Goal: Task Accomplishment & Management: Manage account settings

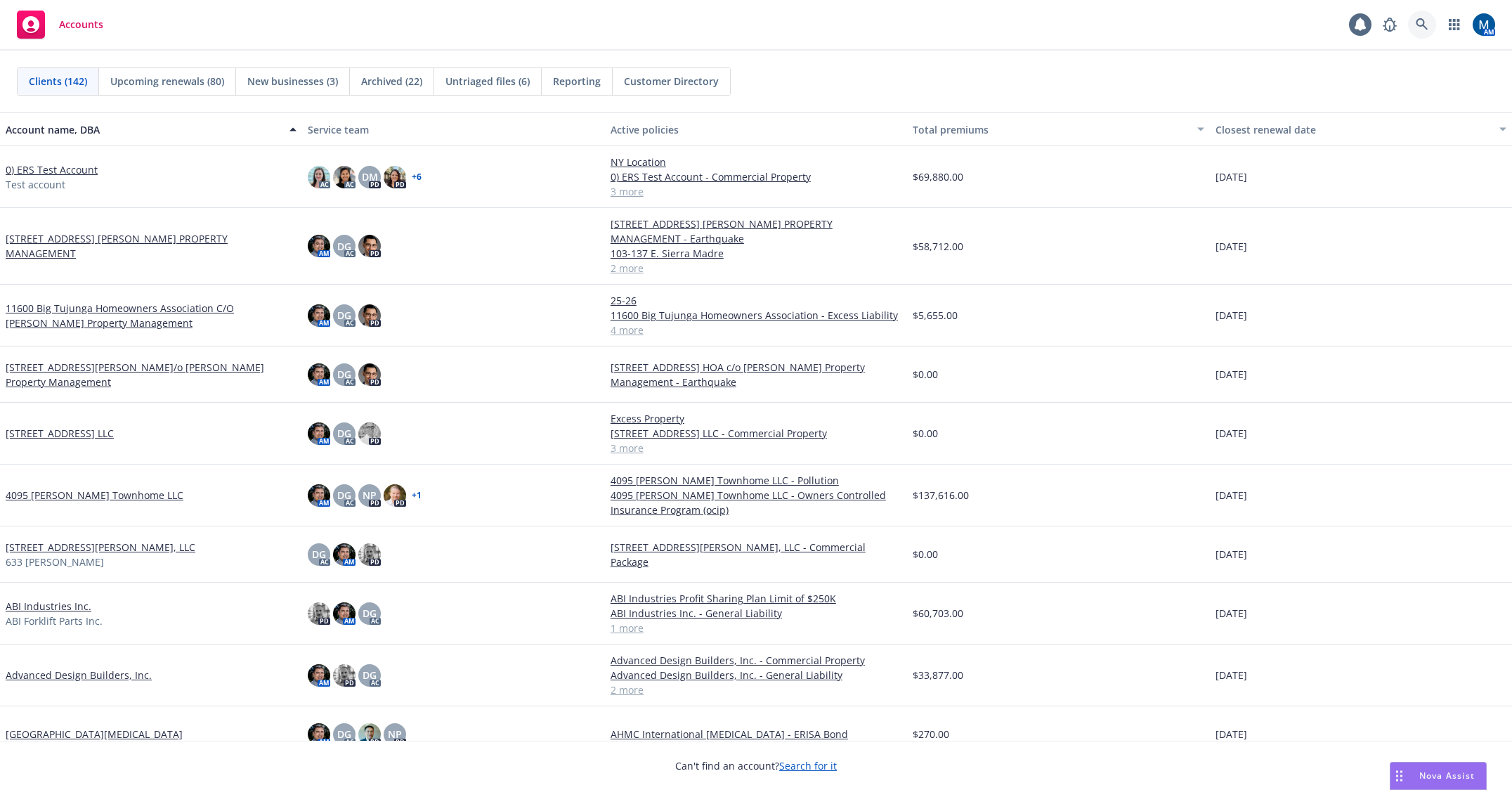
click at [1427, 26] on icon at bounding box center [1422, 24] width 12 height 12
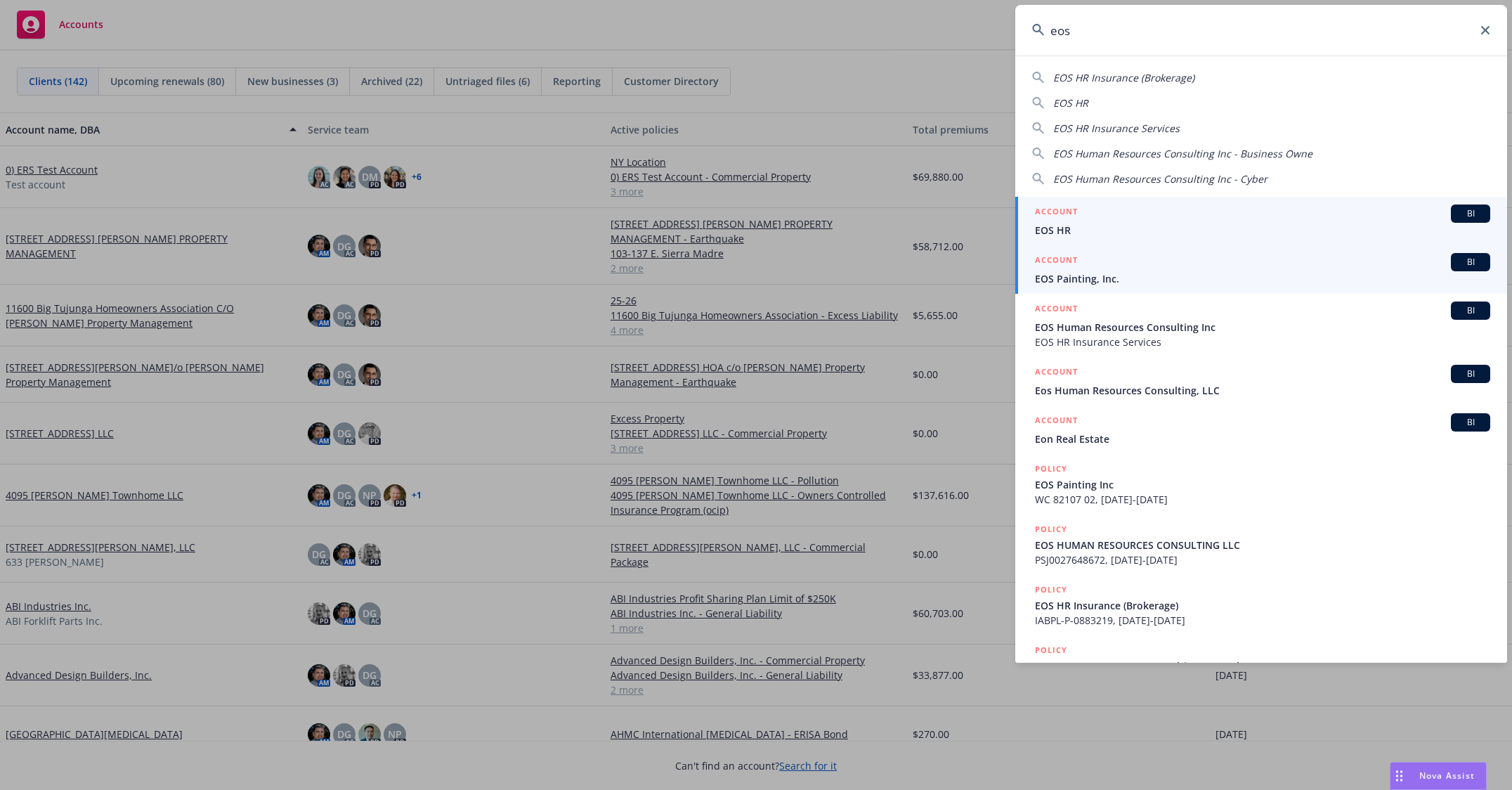
type input "eos"
click at [1114, 272] on span "EOS Painting, Inc." at bounding box center [1263, 279] width 455 height 15
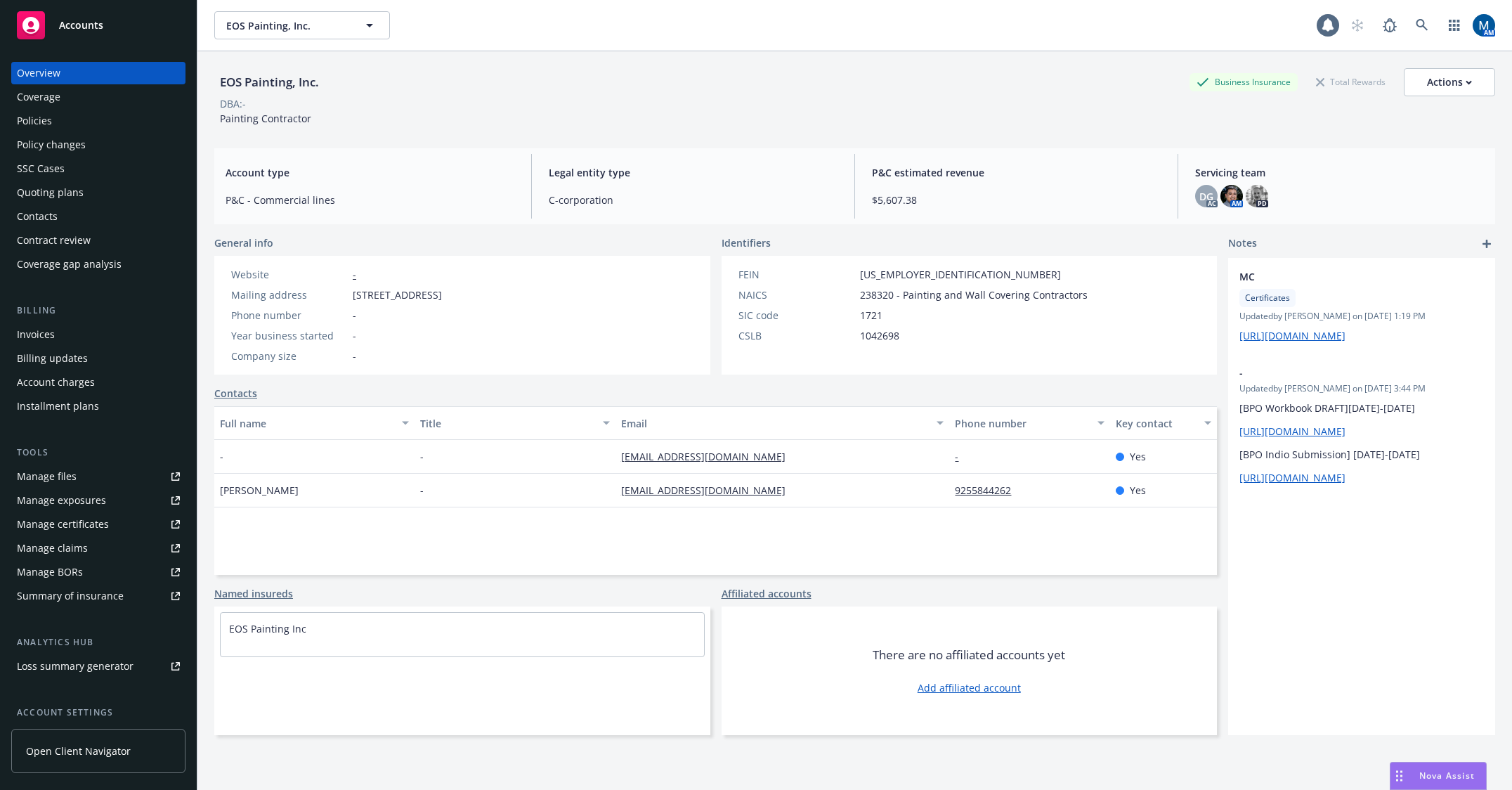
click at [65, 119] on div "Policies" at bounding box center [99, 121] width 163 height 23
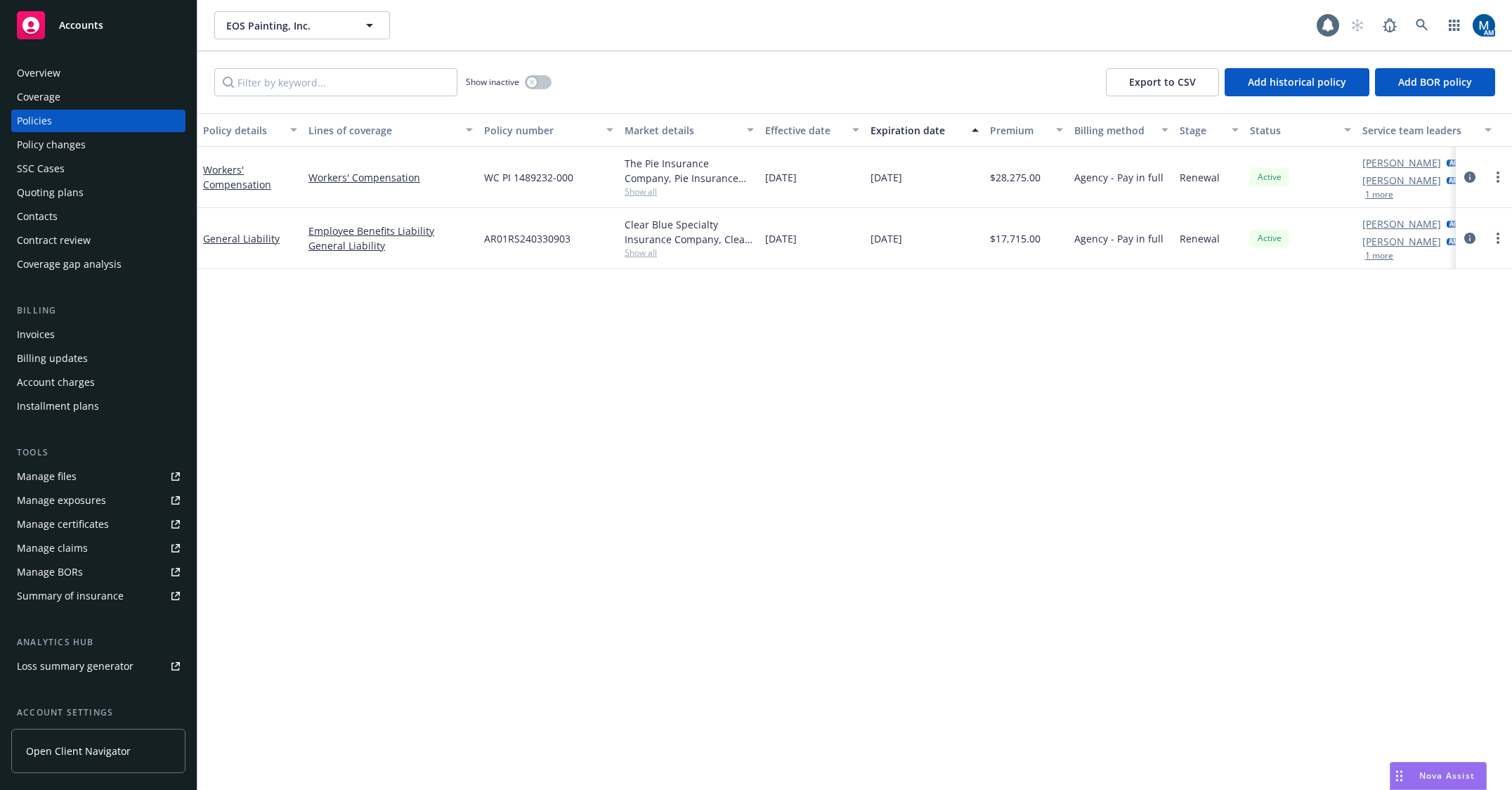
click at [67, 476] on div "Manage files" at bounding box center [46, 476] width 60 height 23
click at [425, 354] on div "Policy details Lines of coverage Policy number Market details Effective date Ex…" at bounding box center [855, 450] width 1315 height 676
click at [540, 82] on button "button" at bounding box center [538, 82] width 27 height 14
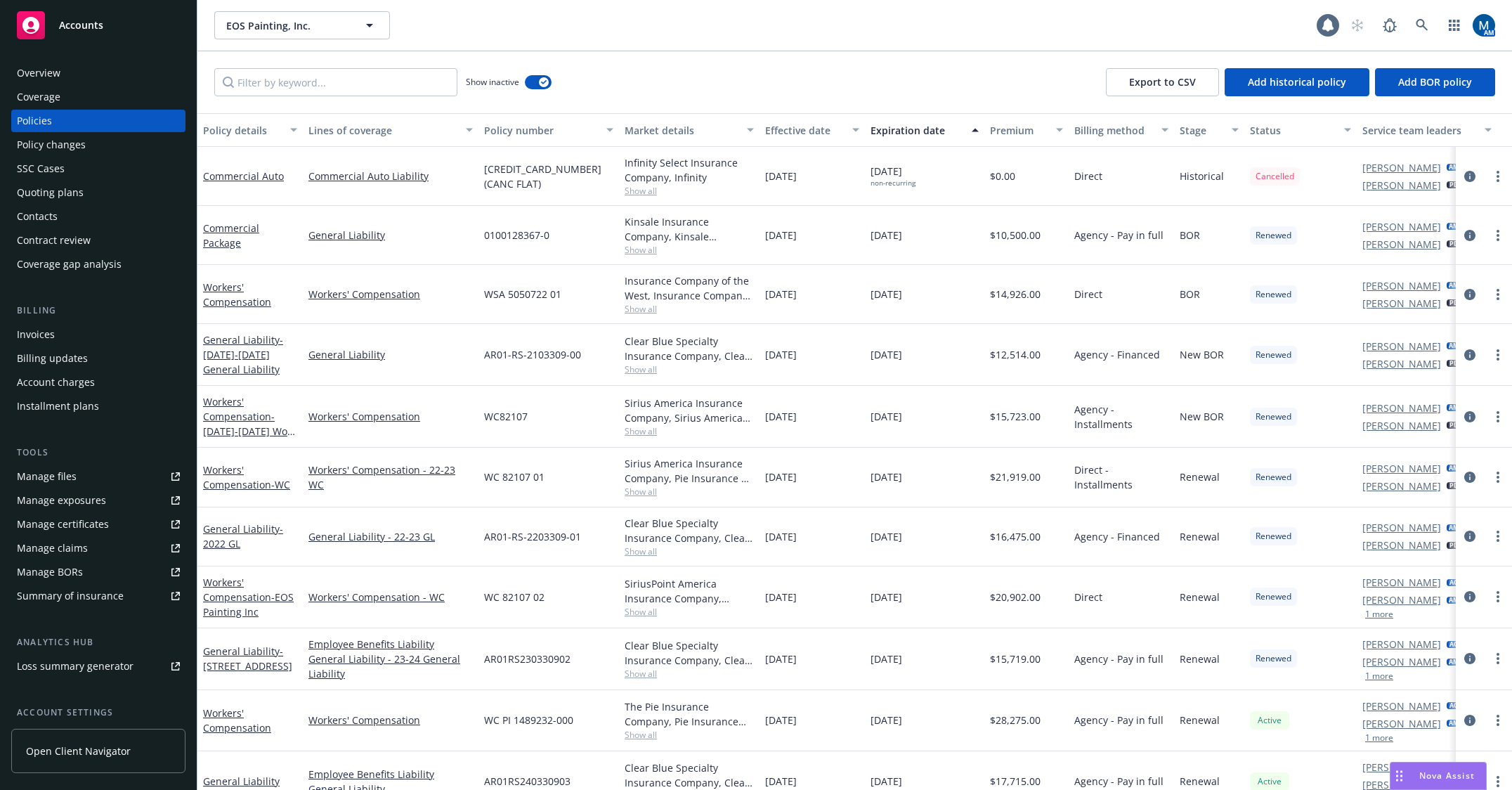
click at [538, 90] on div "Show inactive" at bounding box center [508, 83] width 85 height 28
click at [89, 82] on div "Overview" at bounding box center [99, 73] width 163 height 23
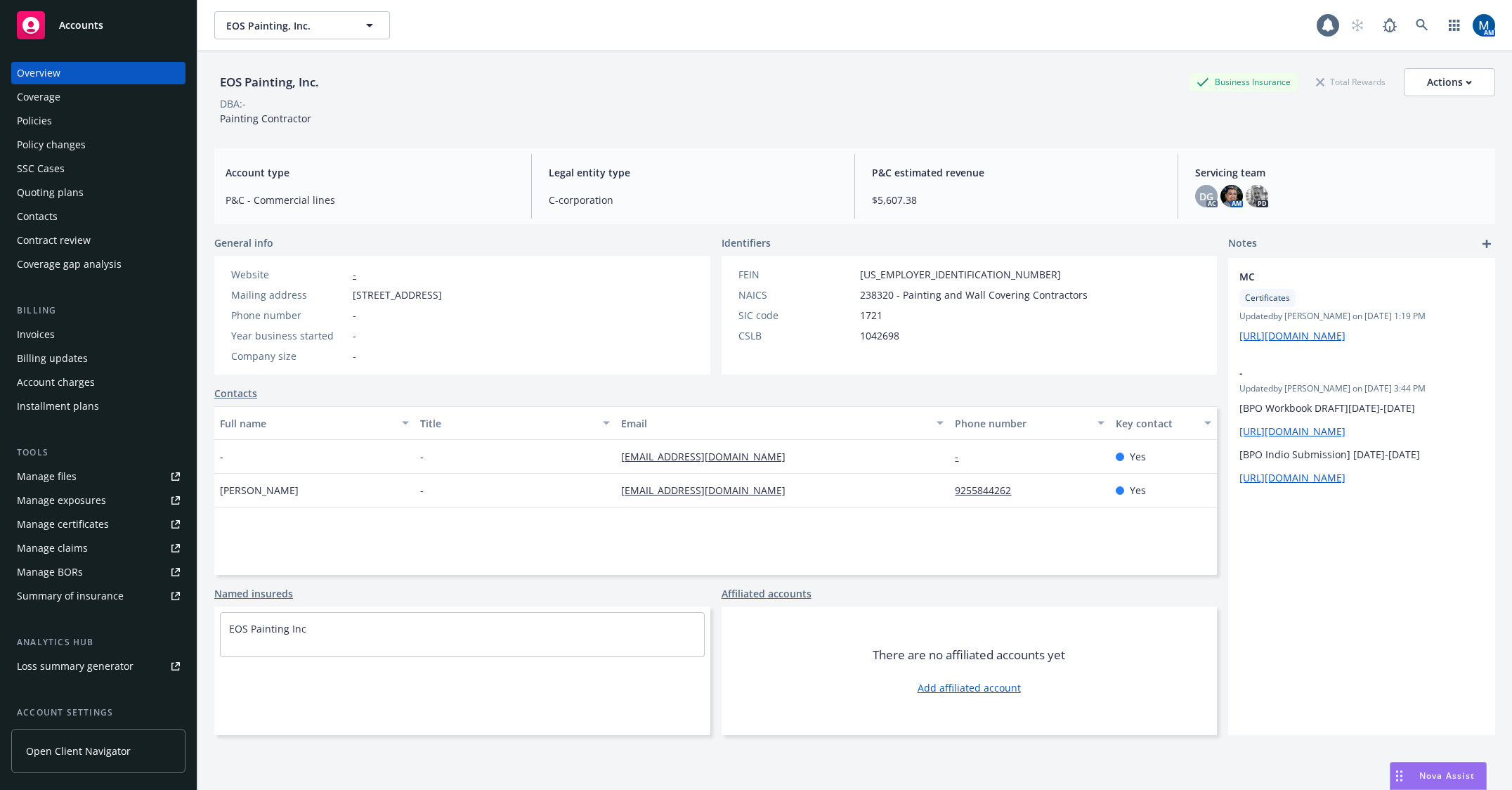
click at [80, 20] on span "Accounts" at bounding box center [81, 26] width 45 height 11
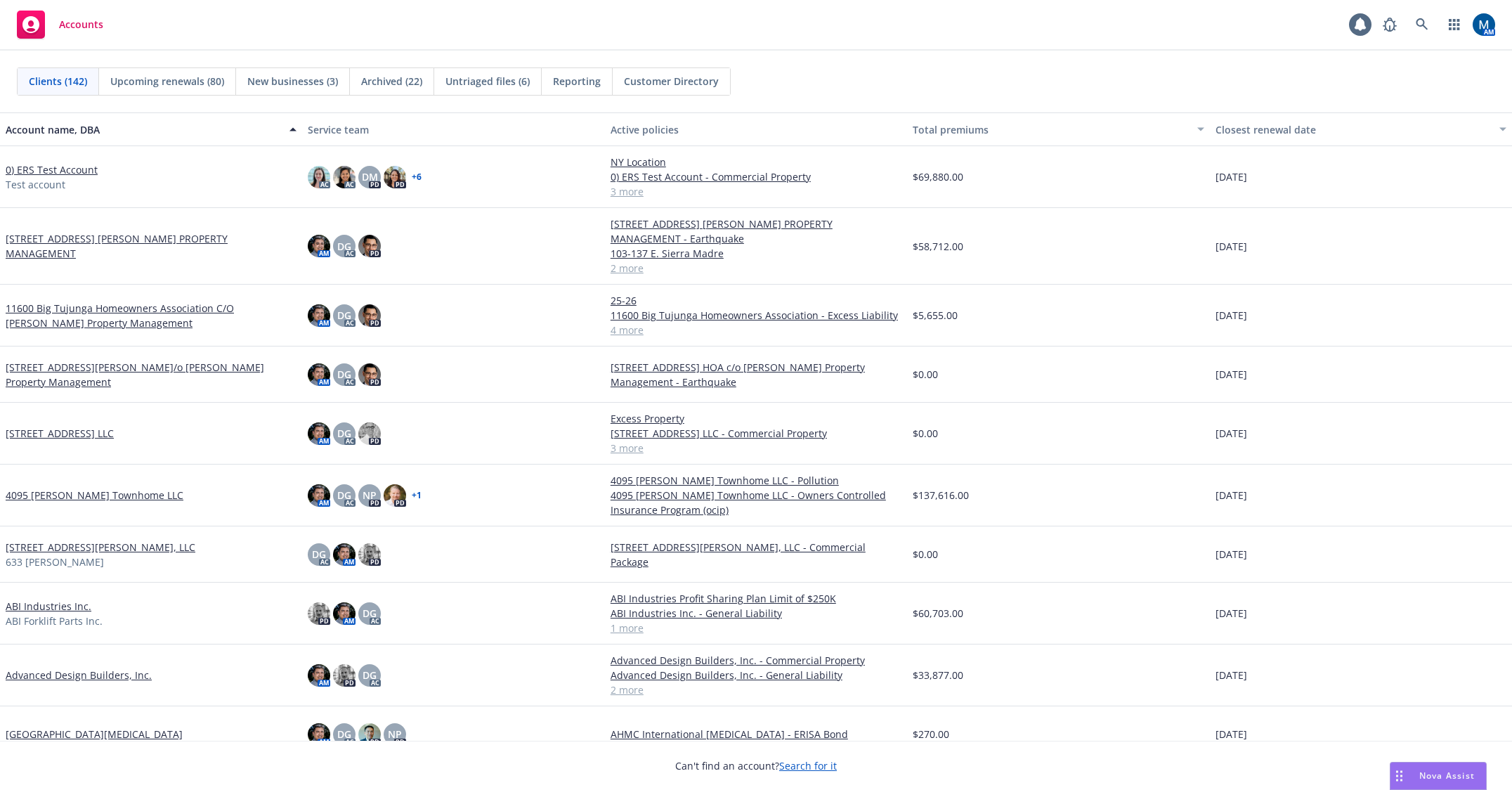
click at [117, 304] on link "11600 Big Tujunga Homeowners Association C/O Wheeler Steffen Property Management" at bounding box center [151, 315] width 291 height 29
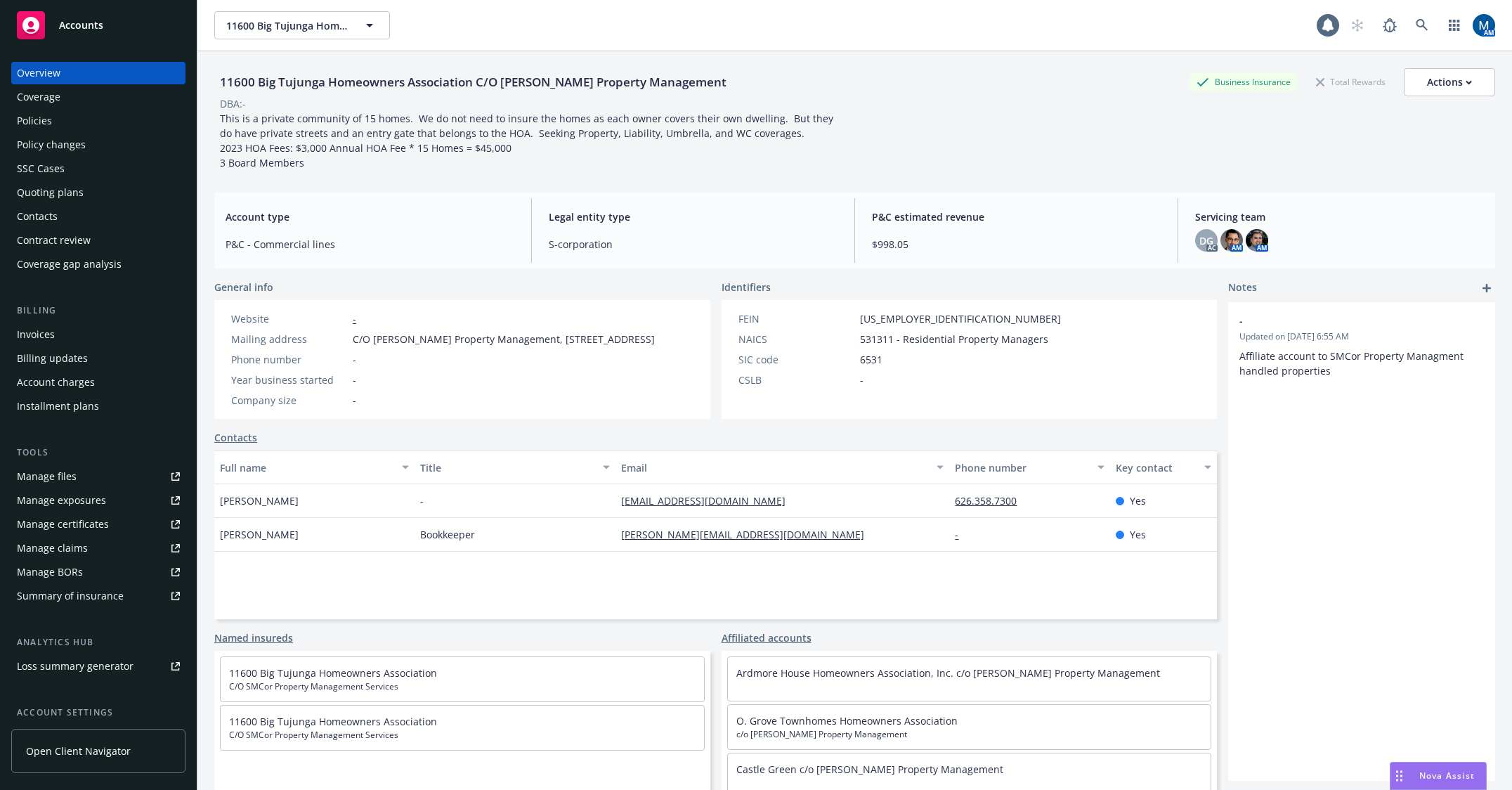
click at [137, 104] on div "Coverage" at bounding box center [99, 97] width 163 height 23
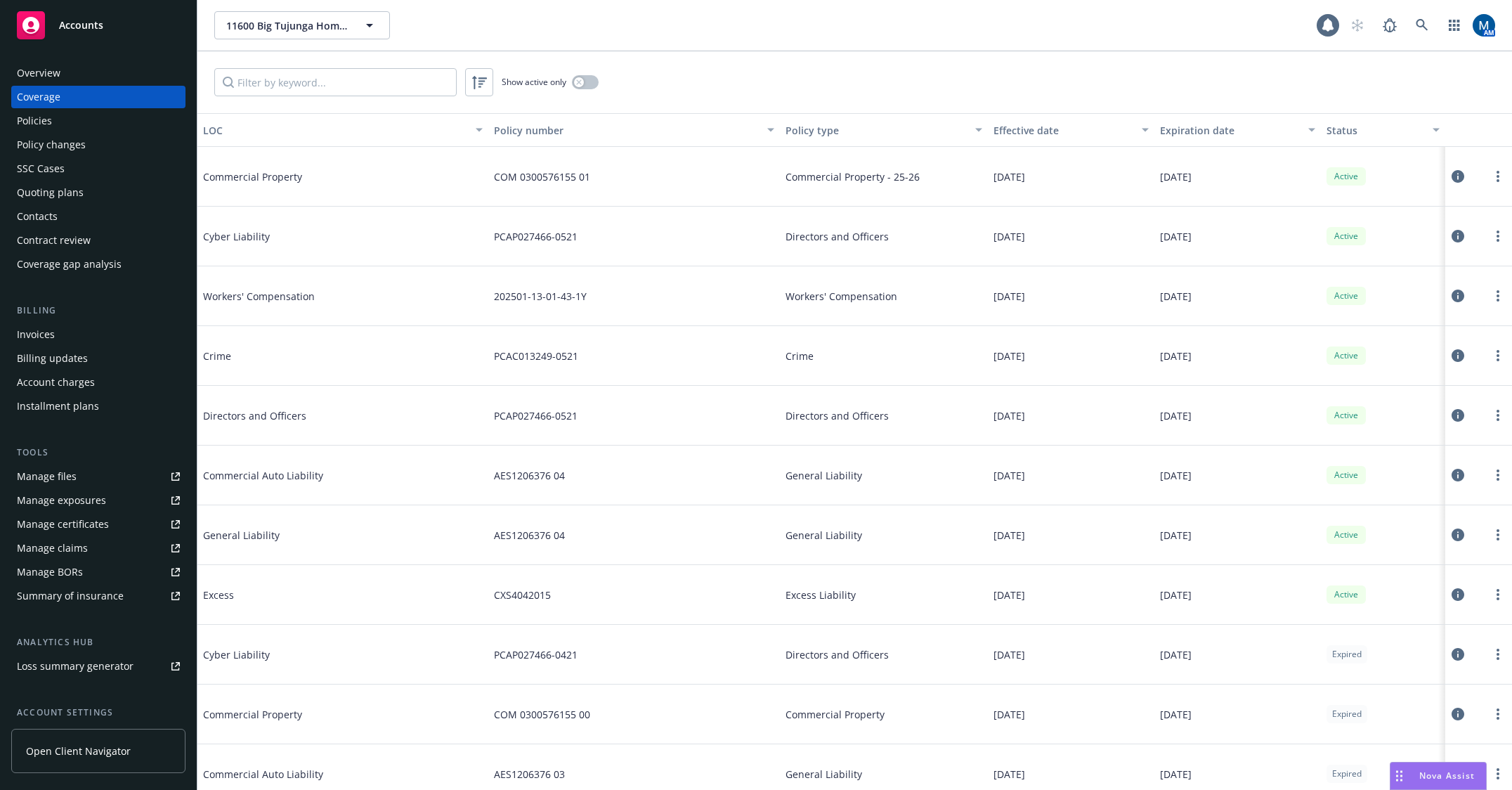
click at [125, 116] on div "Policies" at bounding box center [99, 121] width 163 height 23
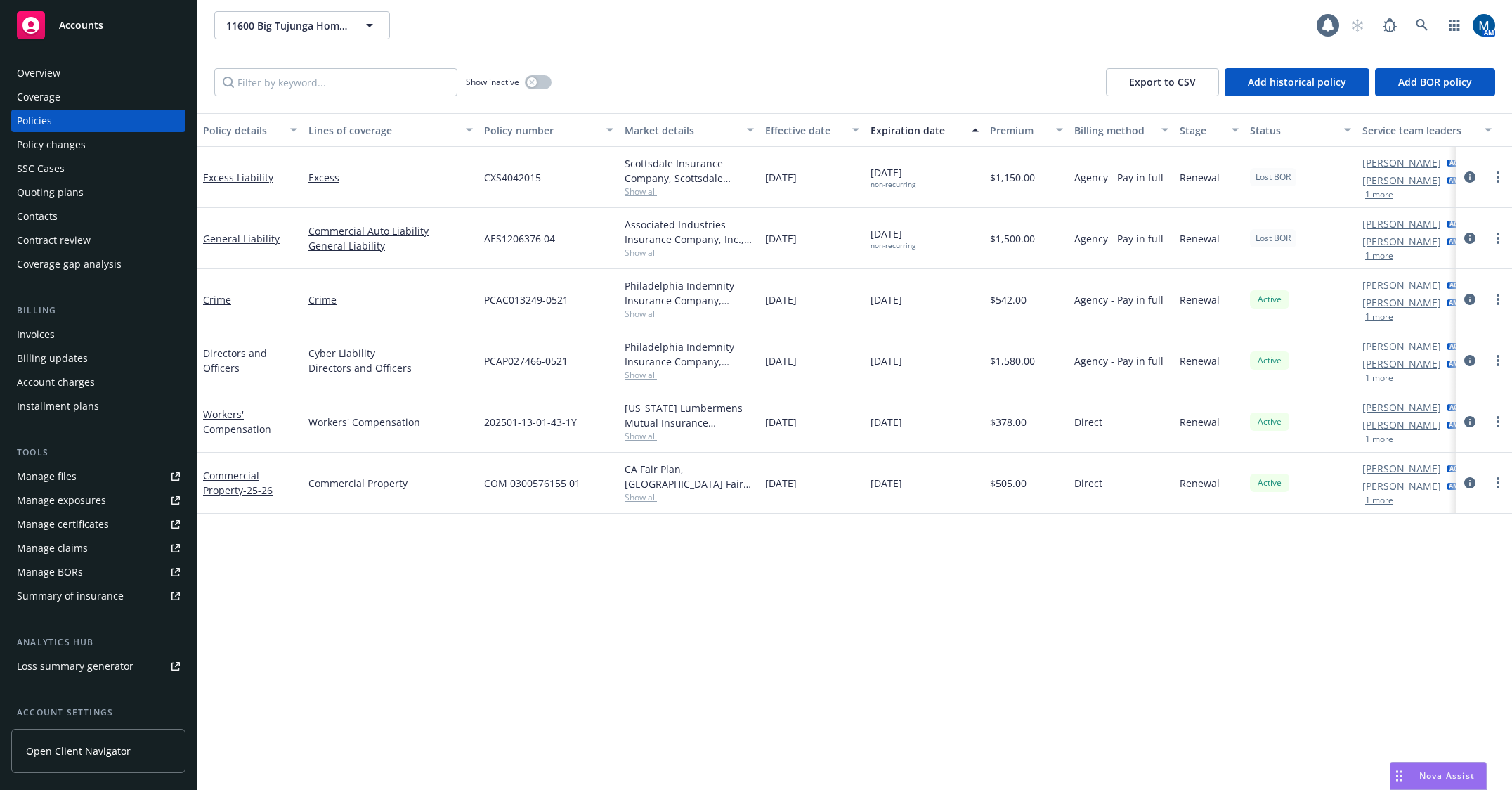
click at [91, 37] on div "Accounts" at bounding box center [99, 26] width 163 height 28
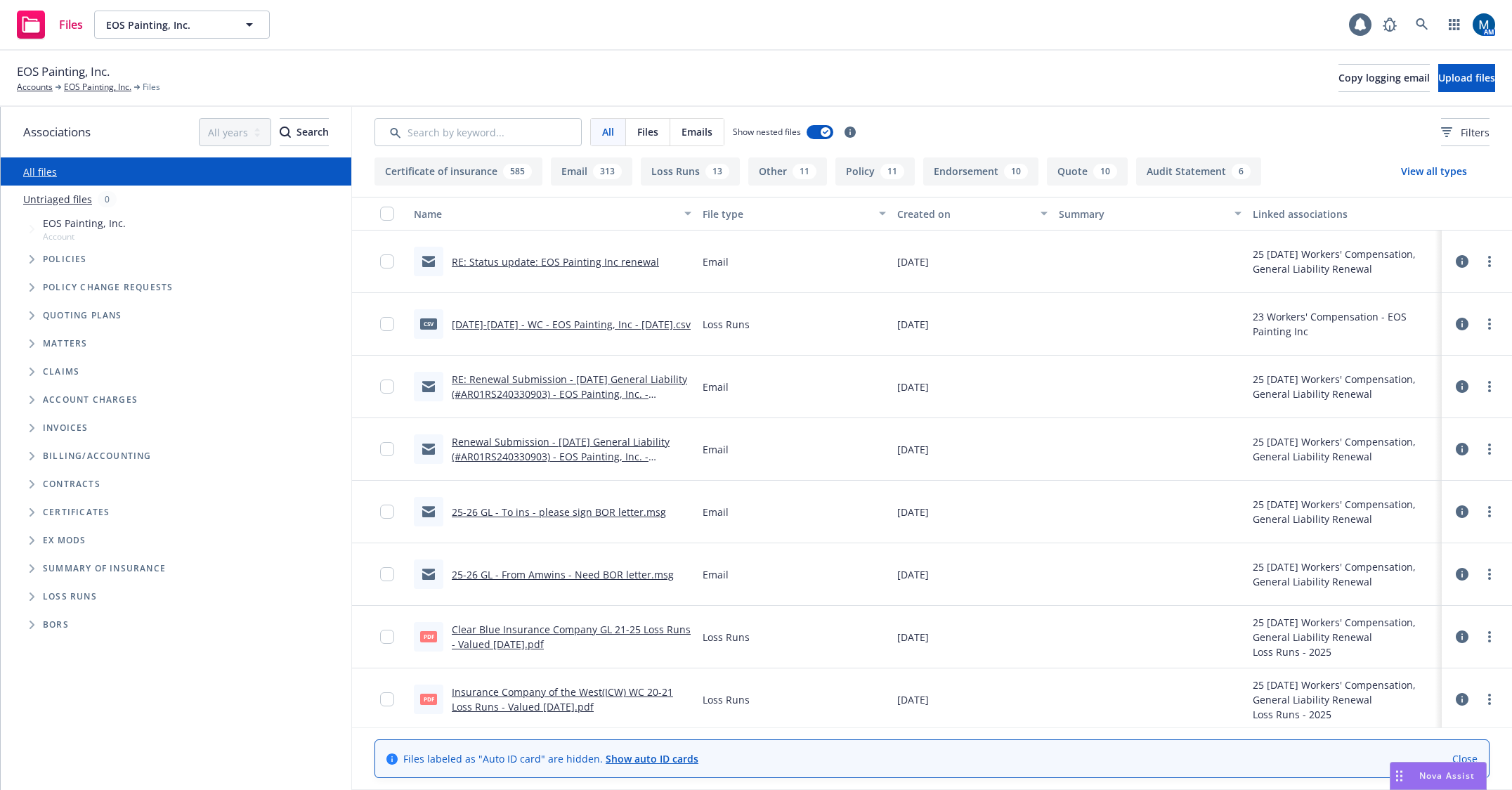
click at [562, 260] on link "RE: Status update: EOS Painting Inc renewal" at bounding box center [555, 262] width 208 height 13
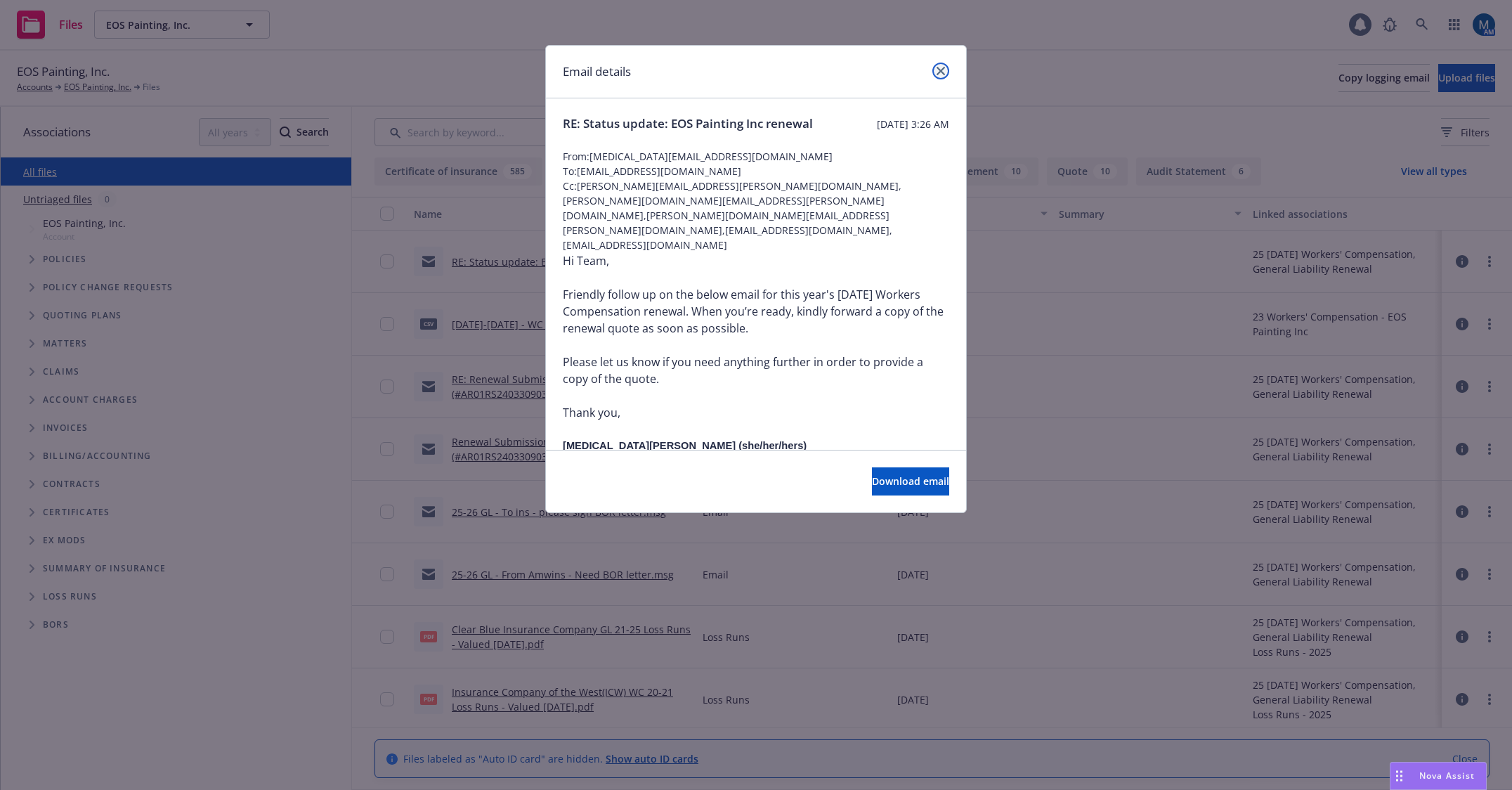
click at [942, 71] on icon "close" at bounding box center [940, 70] width 9 height 9
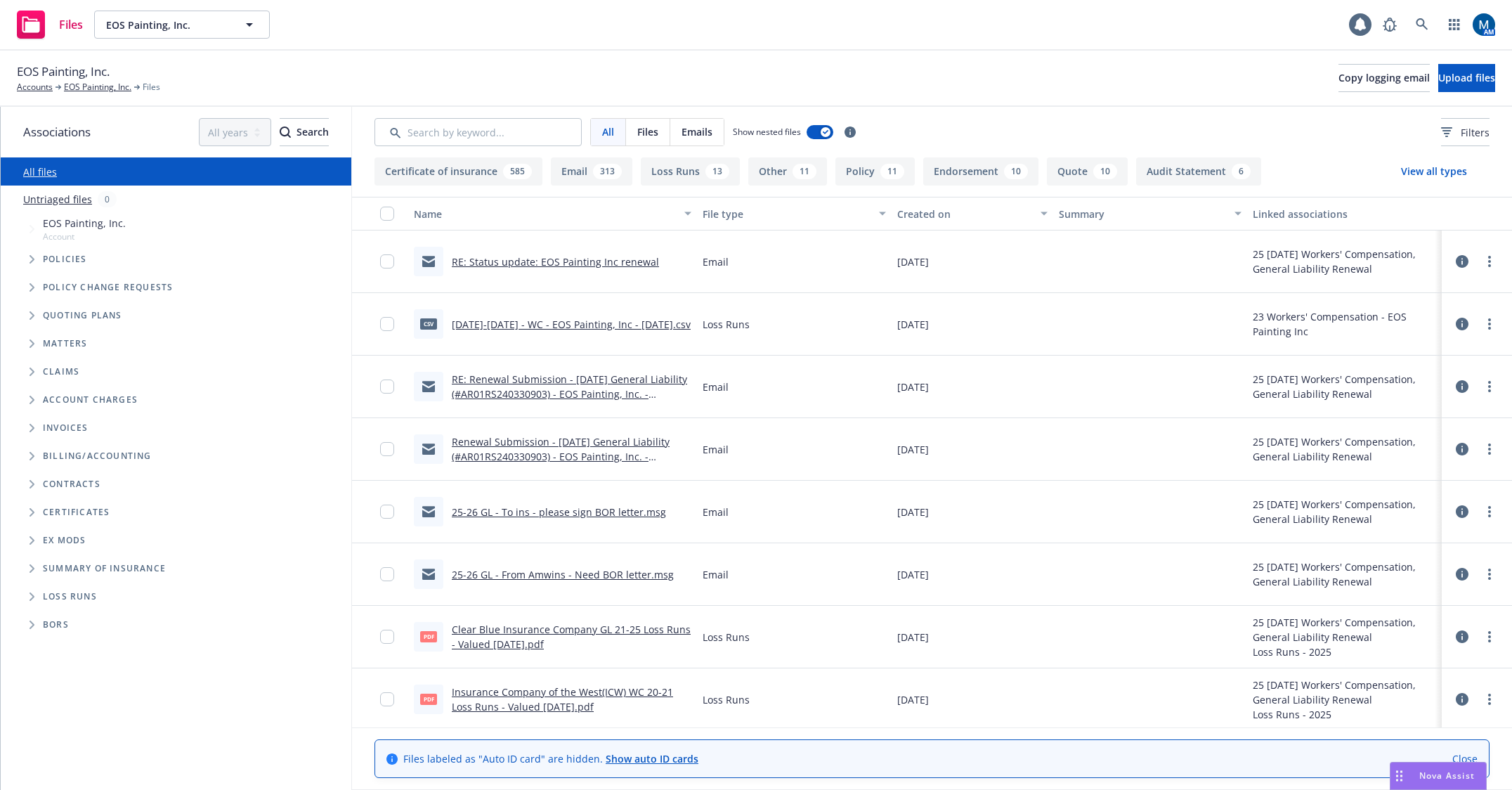
click at [602, 389] on link "RE: Renewal Submission - [DATE] General Liability (#AR01RS240330903) - EOS Pain…" at bounding box center [569, 394] width 235 height 43
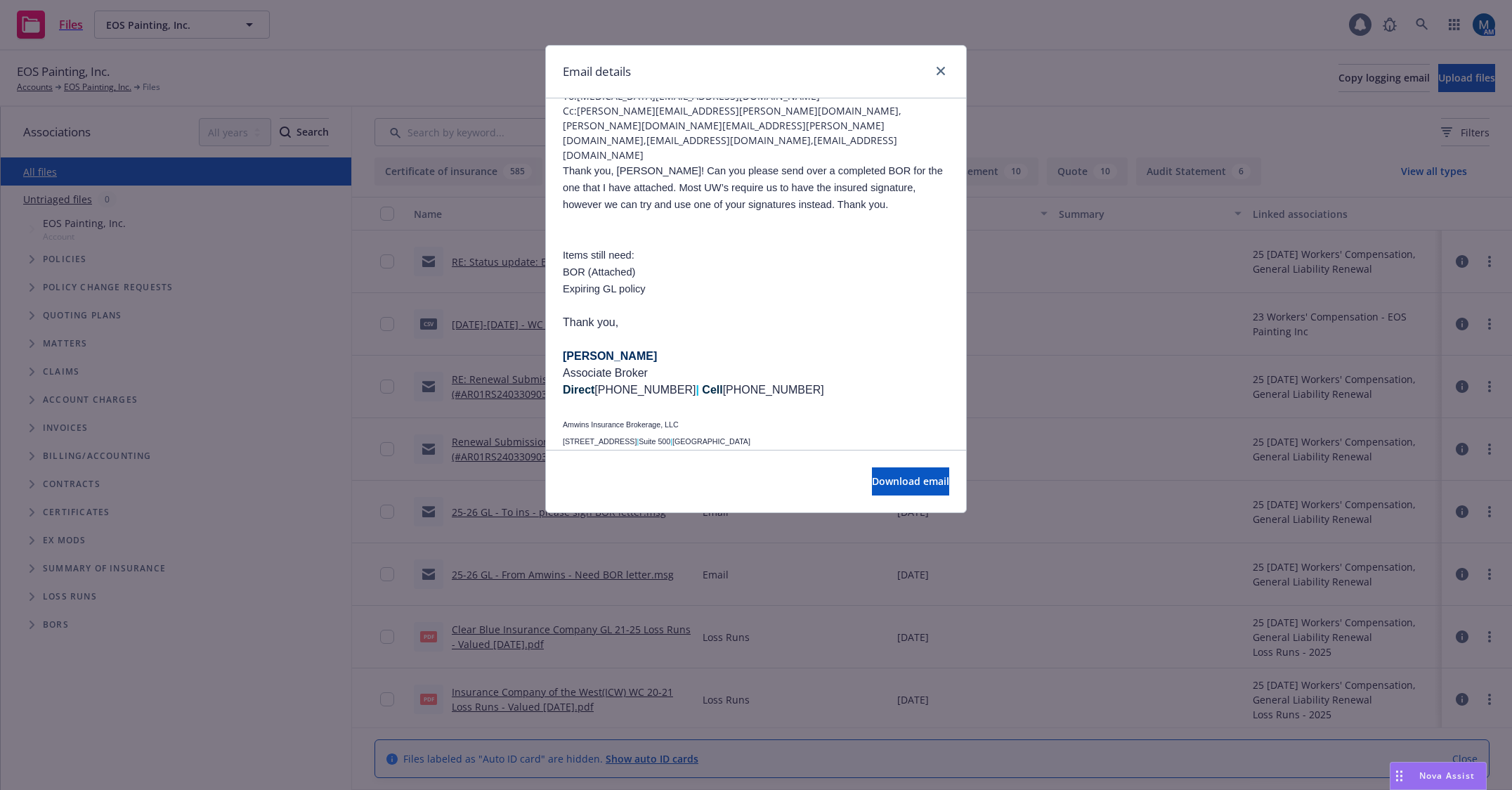
scroll to position [140, 0]
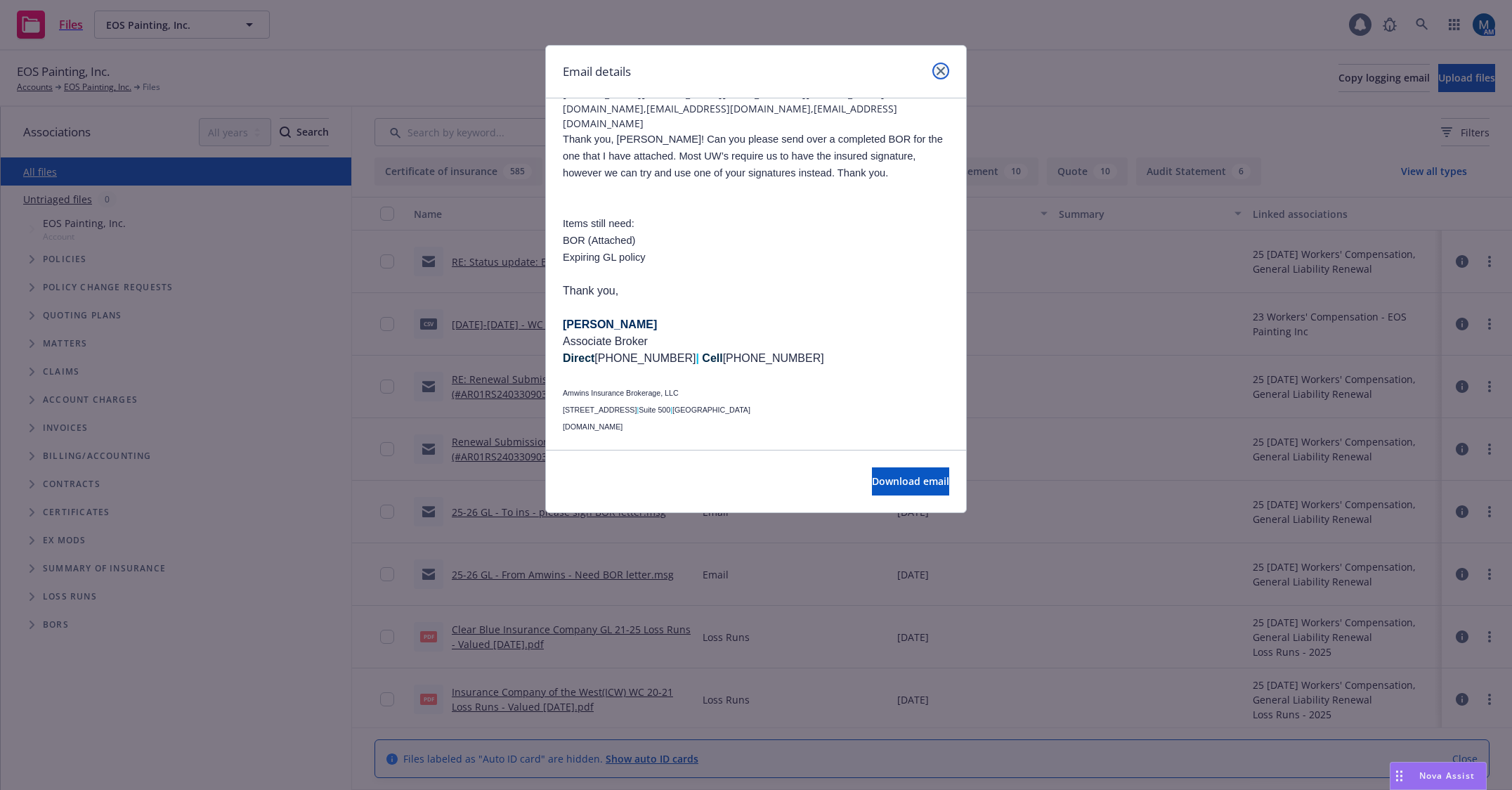
click at [943, 66] on icon "close" at bounding box center [940, 70] width 9 height 9
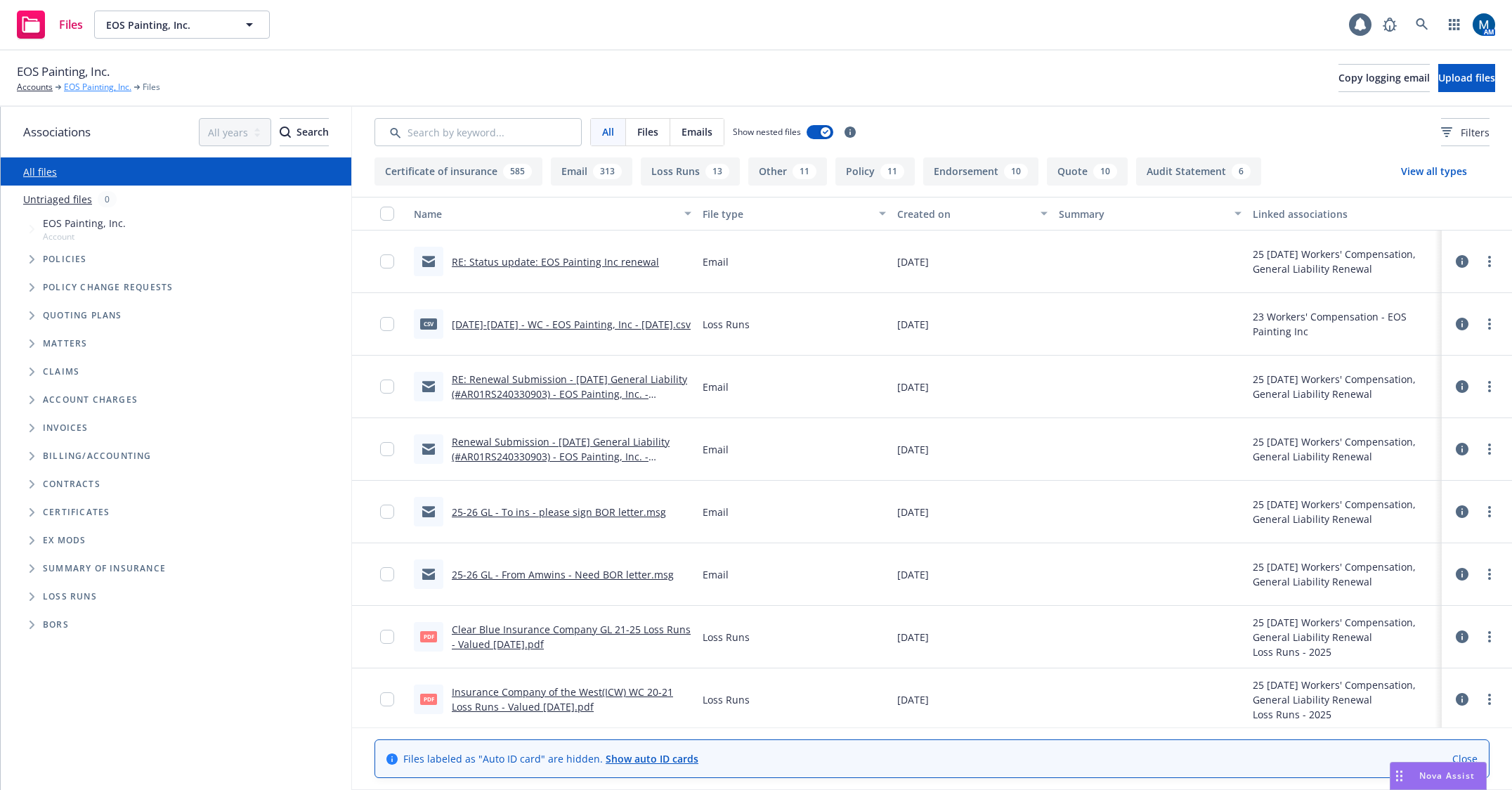
click at [94, 85] on link "EOS Painting, Inc." at bounding box center [97, 86] width 67 height 12
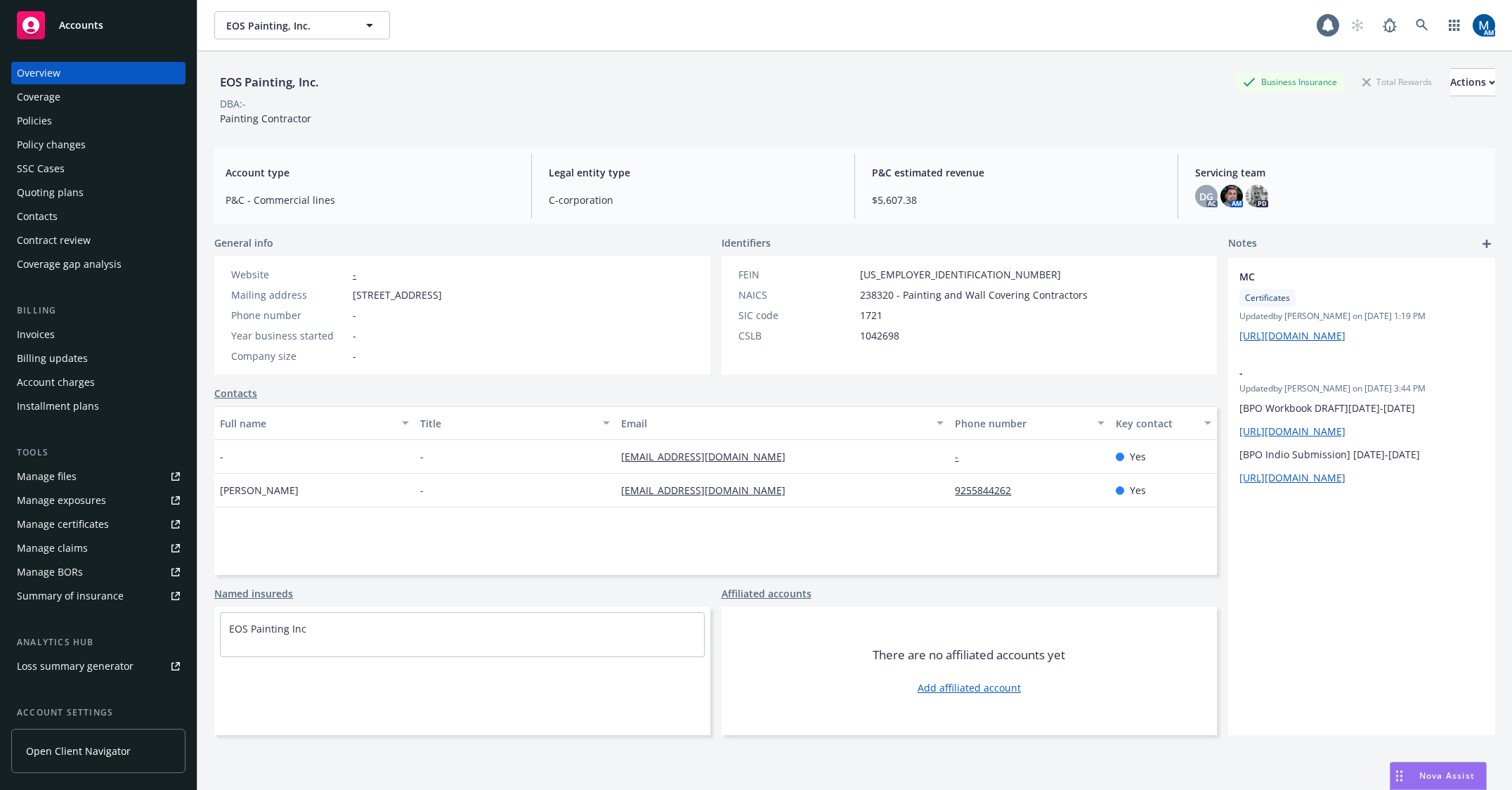
click at [70, 191] on div "Quoting plans" at bounding box center [50, 193] width 66 height 23
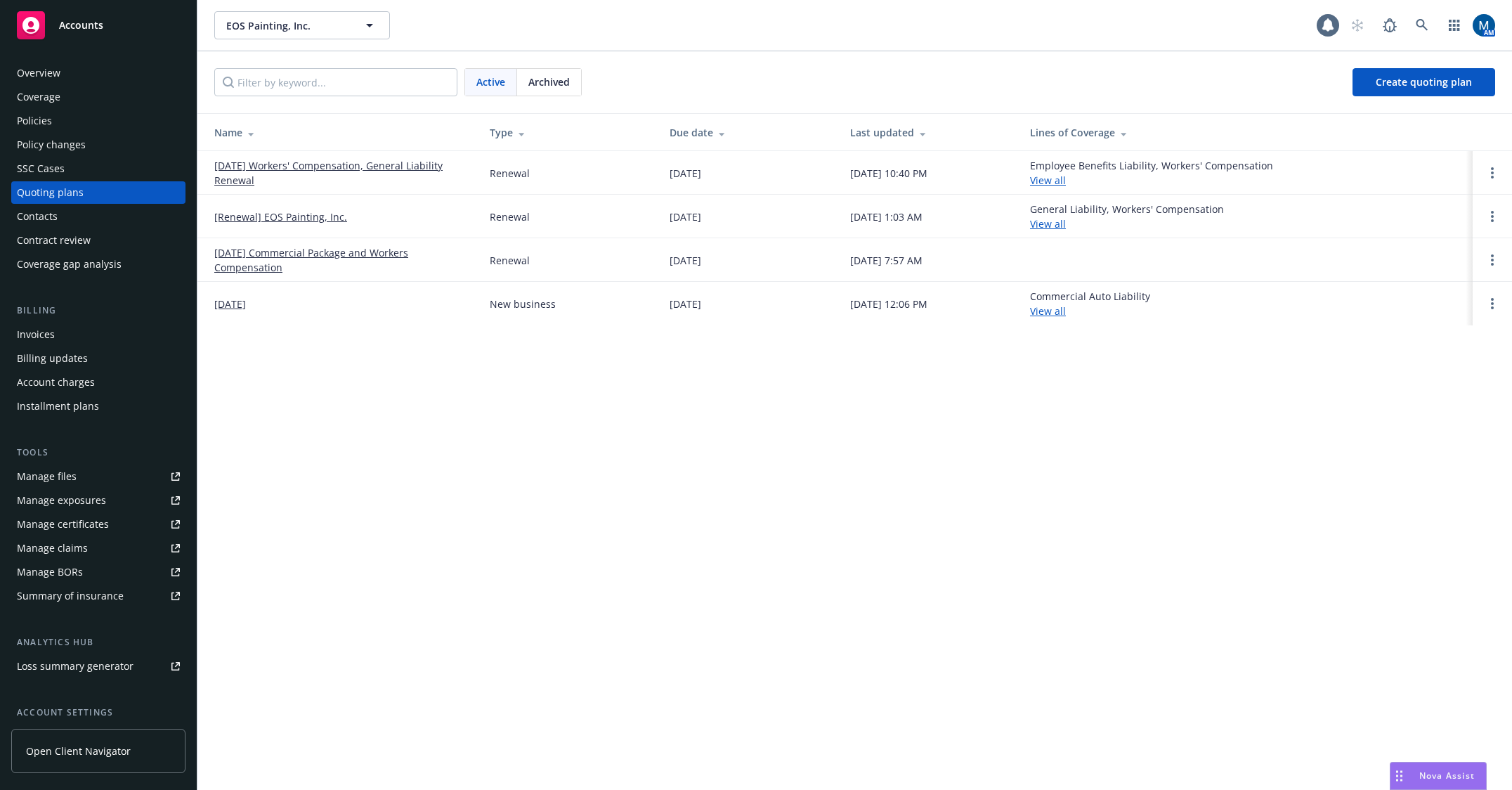
click at [322, 165] on link "[DATE] Workers' Compensation, General Liability Renewal" at bounding box center [341, 173] width 253 height 29
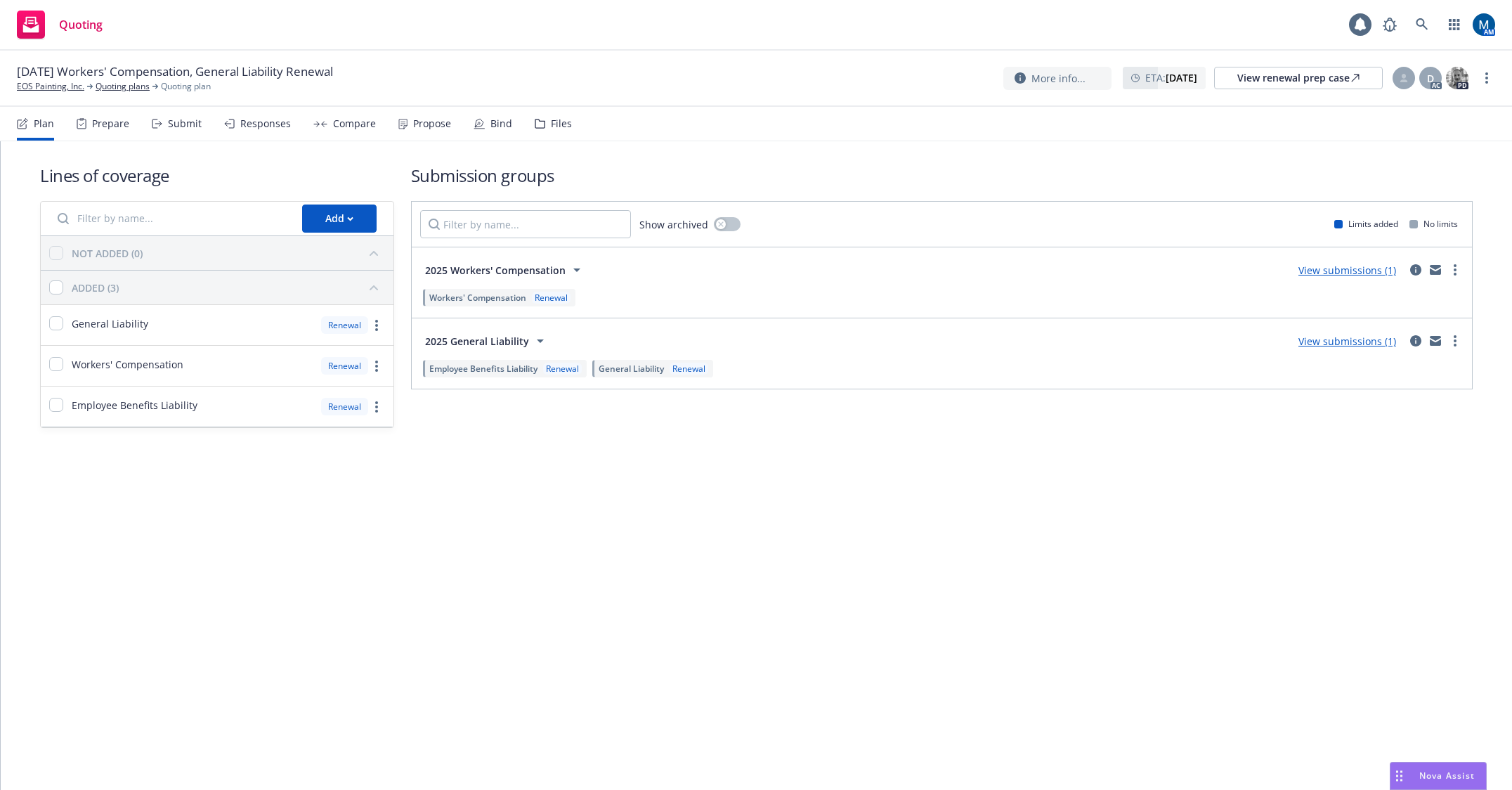
click at [206, 126] on div "Plan Prepare Submit Responses Compare Propose Bind Files" at bounding box center [294, 124] width 555 height 34
click at [201, 126] on div "Plan Prepare Submit Responses Compare Propose Bind Files" at bounding box center [294, 124] width 555 height 34
click at [189, 124] on div "Submit" at bounding box center [185, 123] width 34 height 11
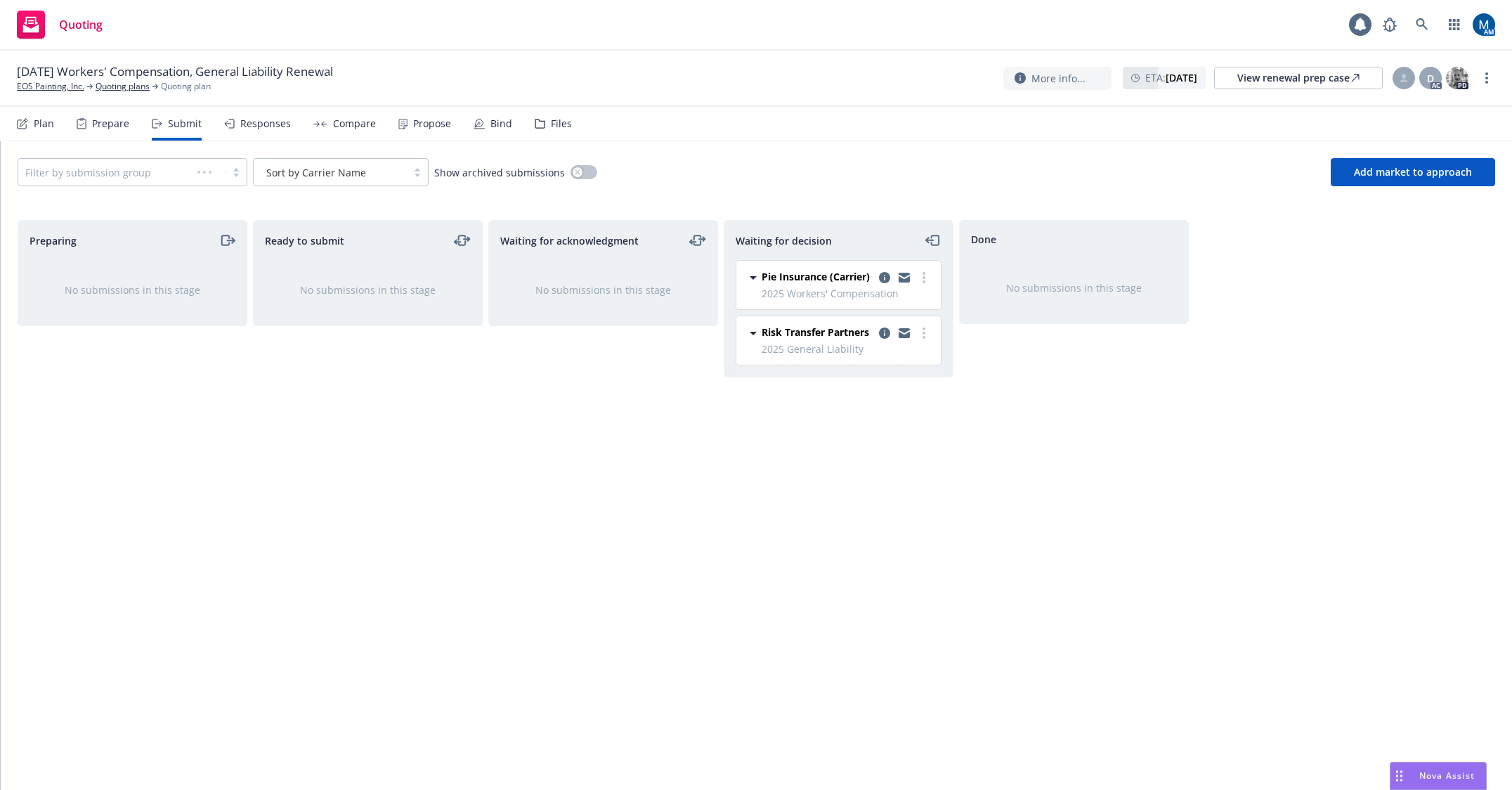
click at [267, 120] on div "Responses" at bounding box center [265, 123] width 50 height 11
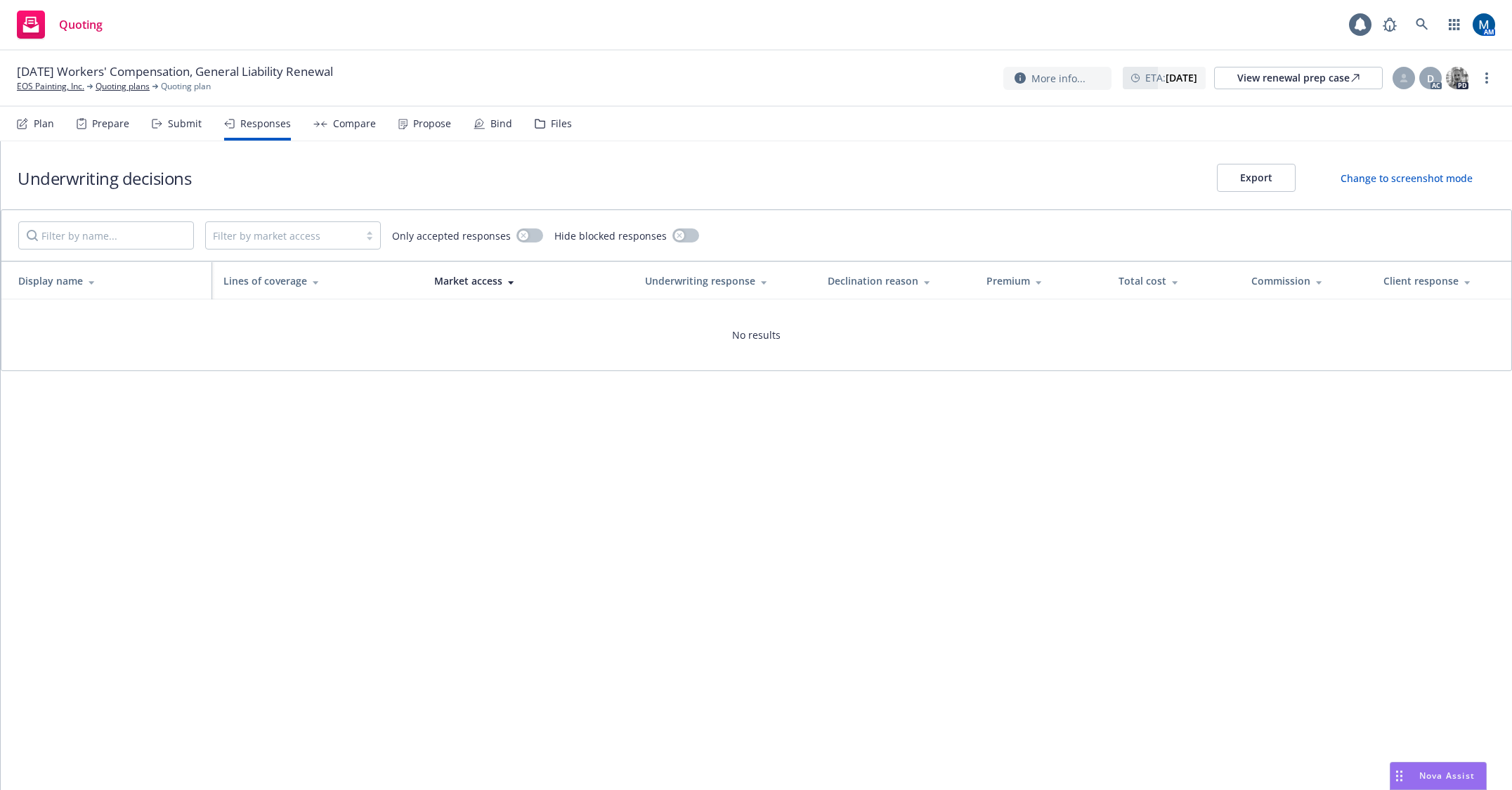
click at [541, 124] on div "Files" at bounding box center [553, 124] width 37 height 34
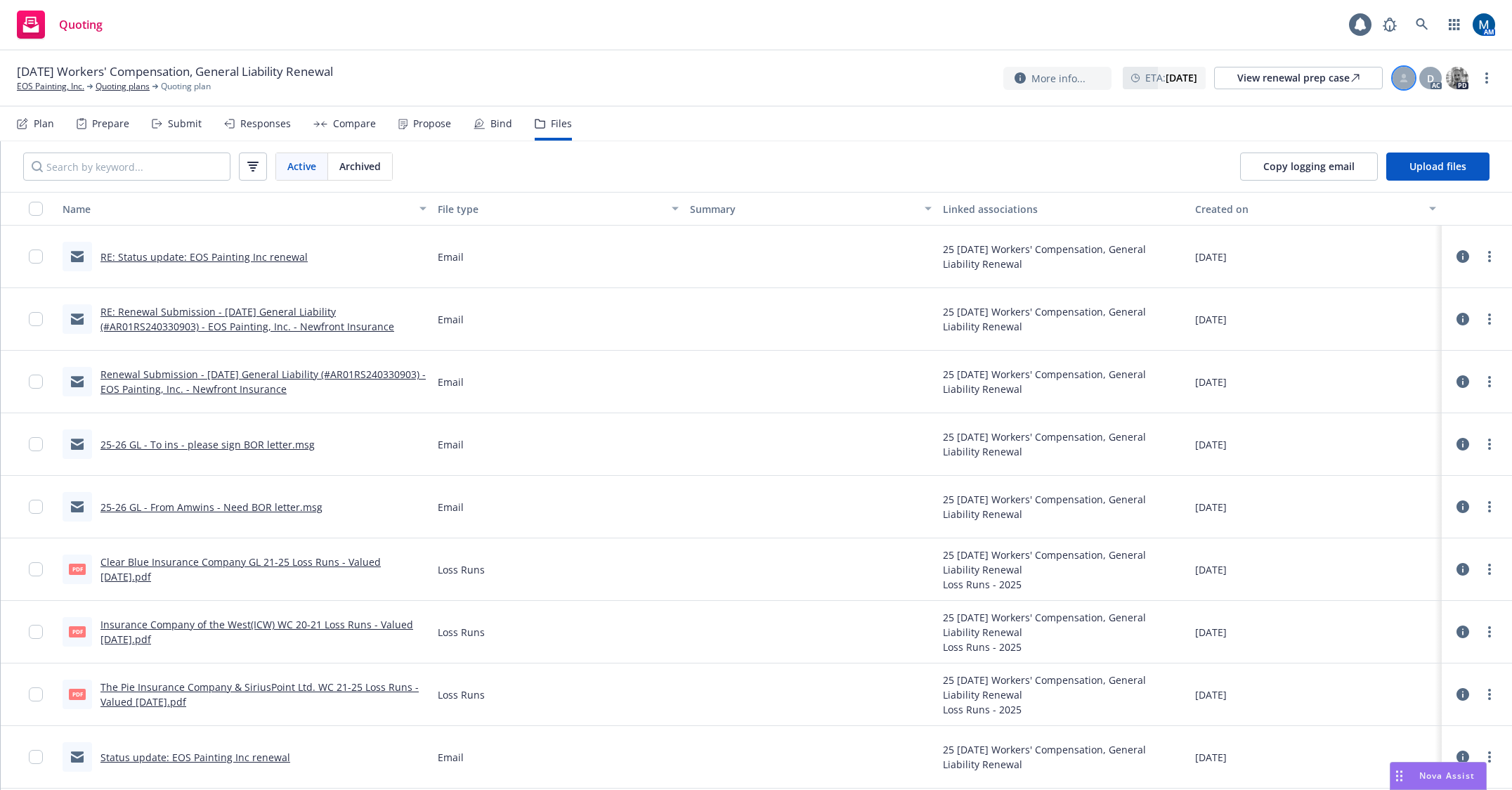
click at [1405, 78] on icon at bounding box center [1404, 76] width 4 height 5
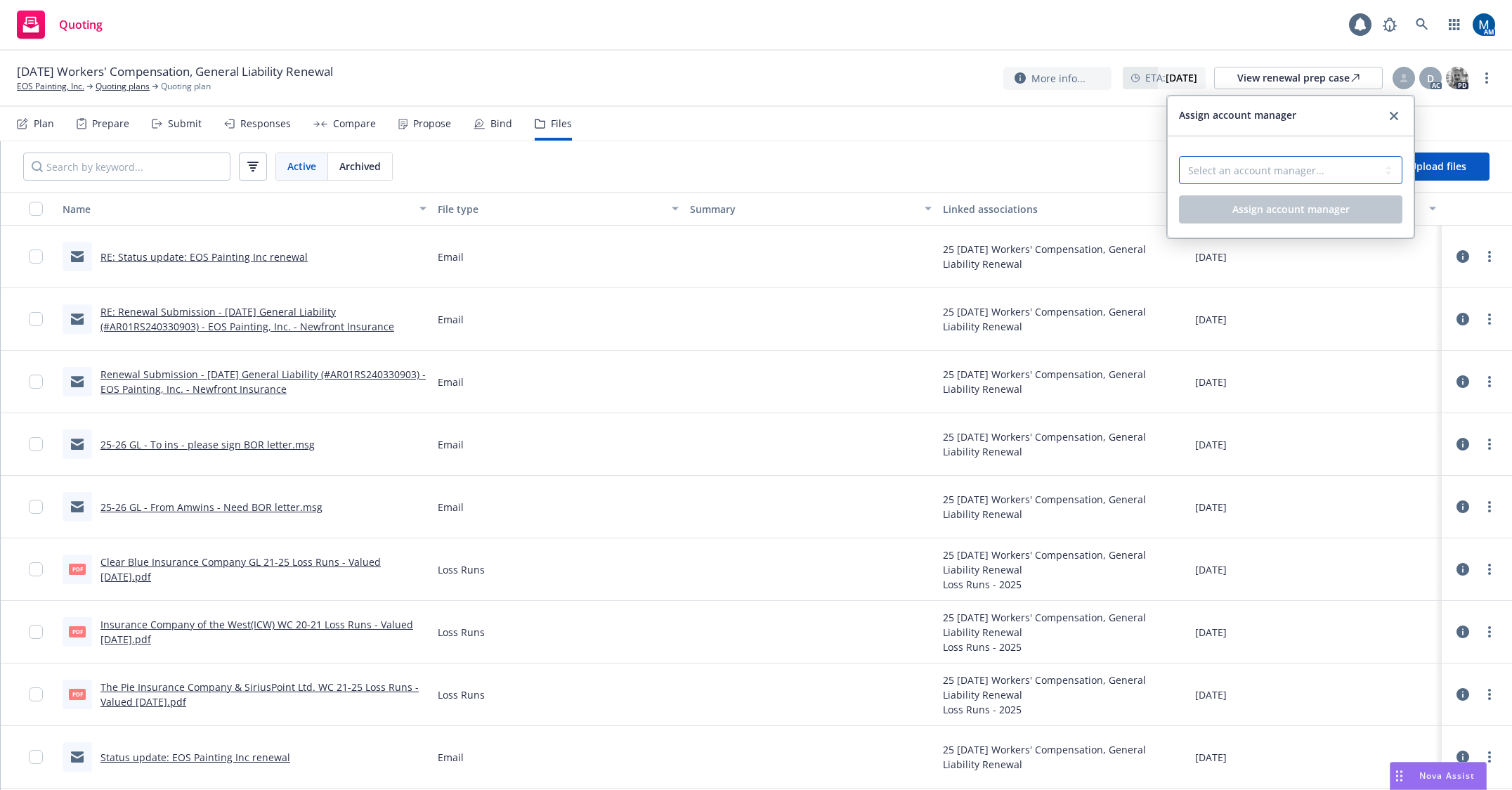
drag, startPoint x: 1308, startPoint y: 170, endPoint x: 1302, endPoint y: 180, distance: 11.7
click at [1308, 170] on select "Select an account manager... Marlowe Milo" at bounding box center [1291, 170] width 224 height 28
select select "ef930200-823a-4c9a-b14d-3d30737a3658"
click at [1179, 156] on select "Select an account manager... Marlowe Milo" at bounding box center [1291, 170] width 224 height 28
click at [1255, 211] on span "Assign account manager" at bounding box center [1291, 209] width 118 height 13
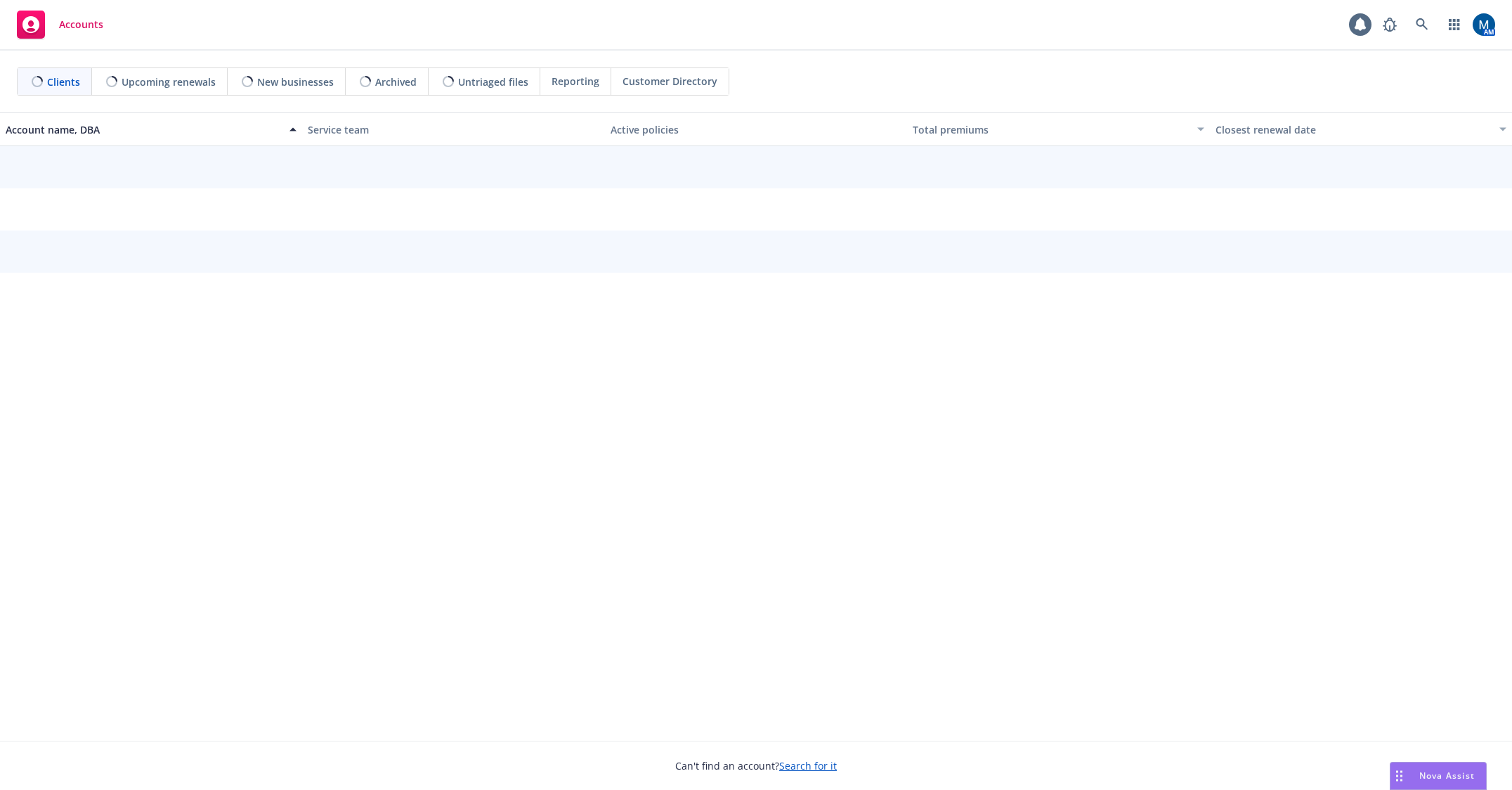
click at [580, 85] on span "Reporting" at bounding box center [575, 82] width 47 height 15
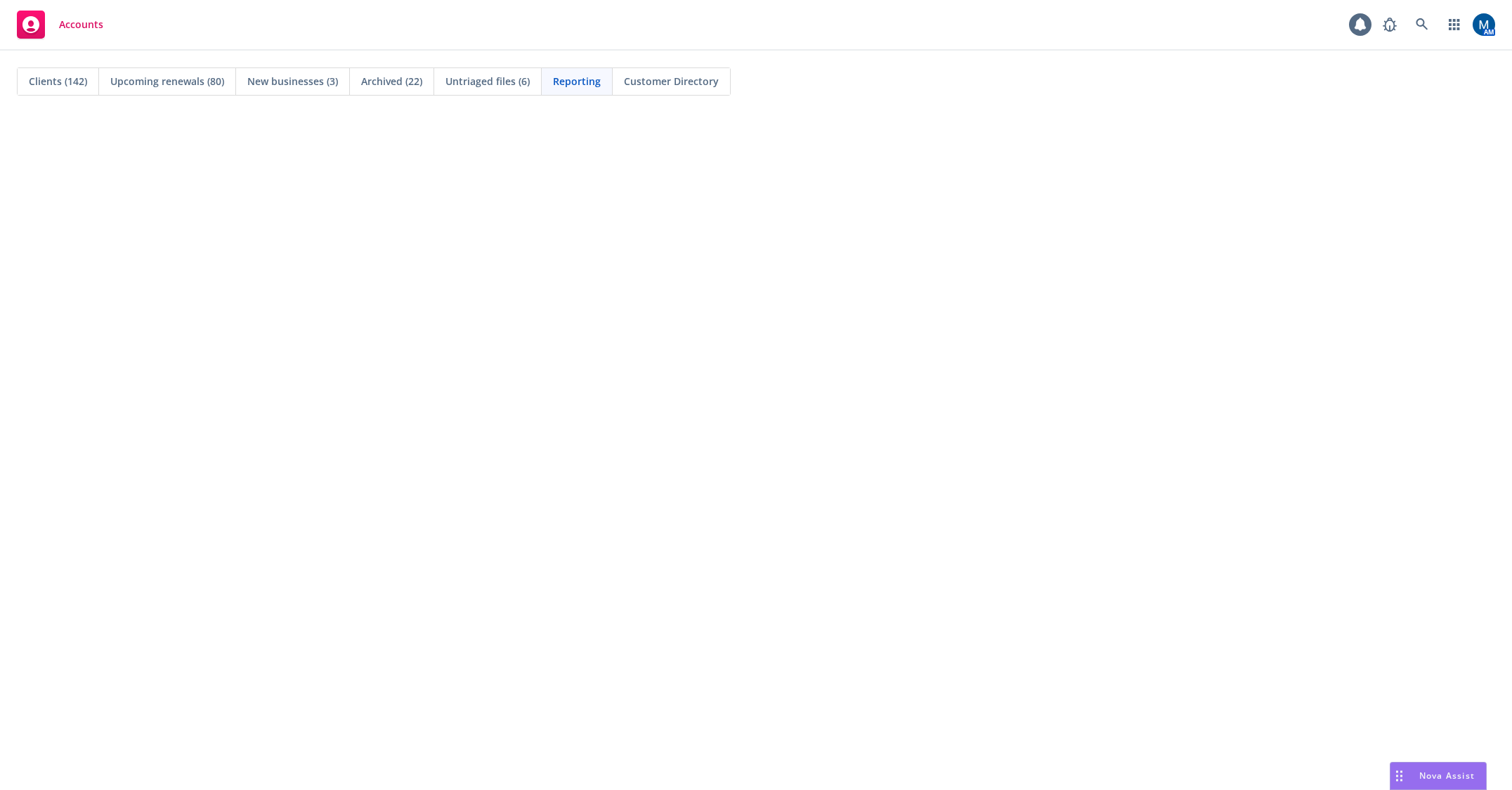
click at [516, 82] on span "Untriaged files (6)" at bounding box center [488, 82] width 84 height 15
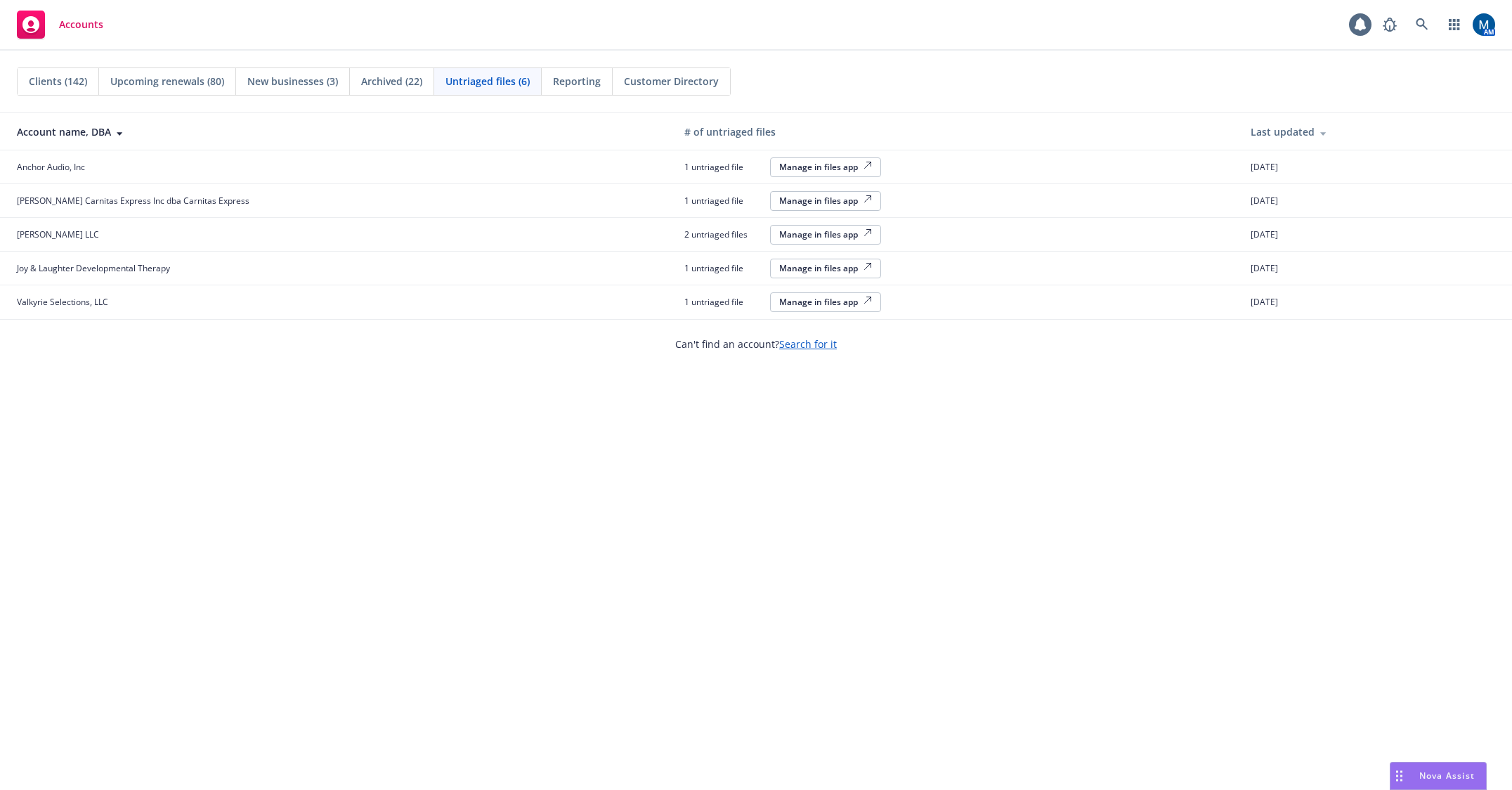
click at [779, 303] on div "Manage in files app" at bounding box center [825, 302] width 93 height 12
click at [697, 28] on div "Accounts 1 AM" at bounding box center [756, 25] width 1512 height 50
click at [411, 384] on div "Clients (142) Upcoming renewals (80) New businesses (3) Archived (22) Untriaged…" at bounding box center [756, 419] width 1512 height 739
click at [389, 79] on span "Archived (22)" at bounding box center [392, 82] width 61 height 15
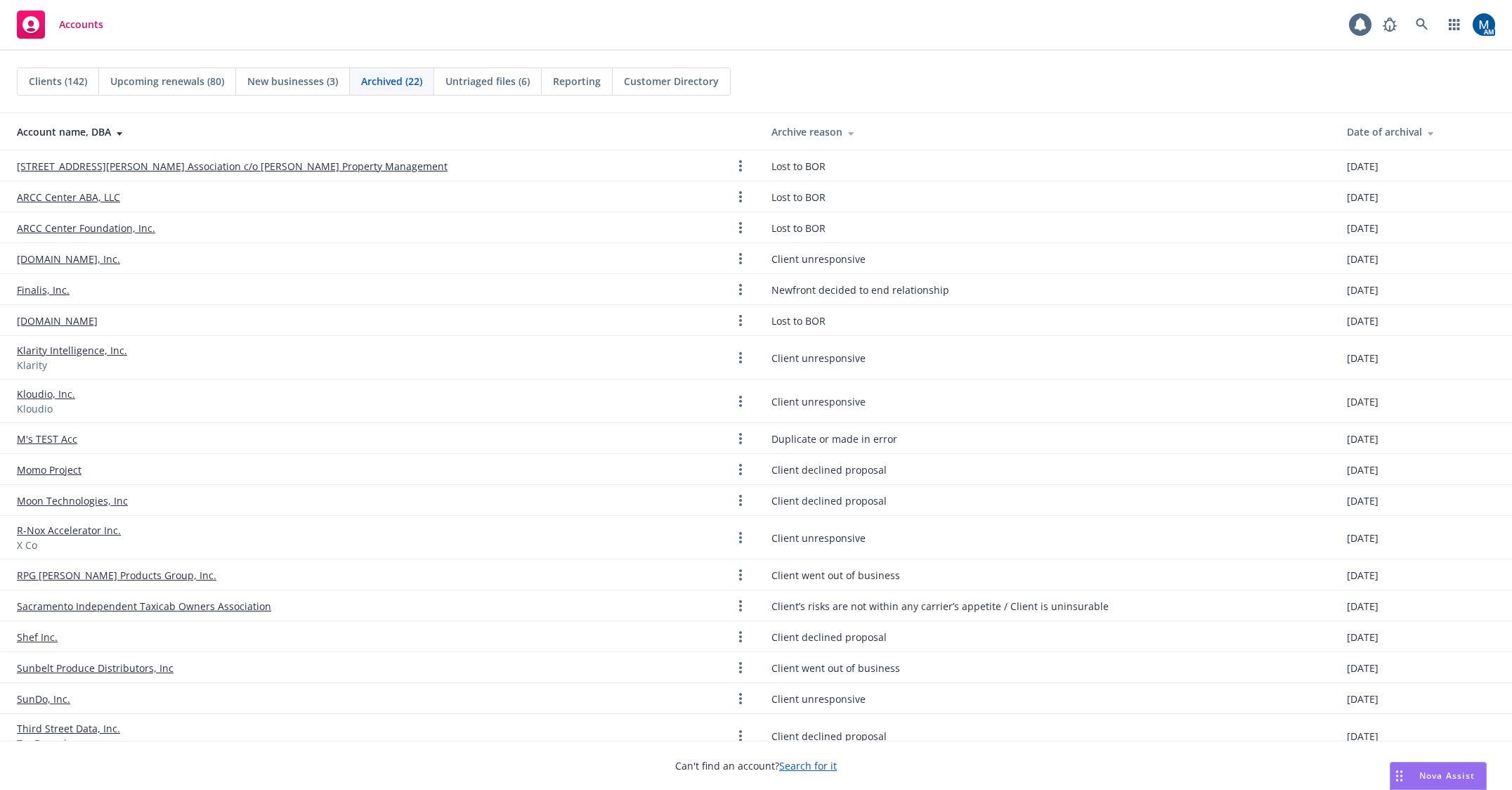
click at [498, 88] on div "Untriaged files (6)" at bounding box center [488, 82] width 107 height 27
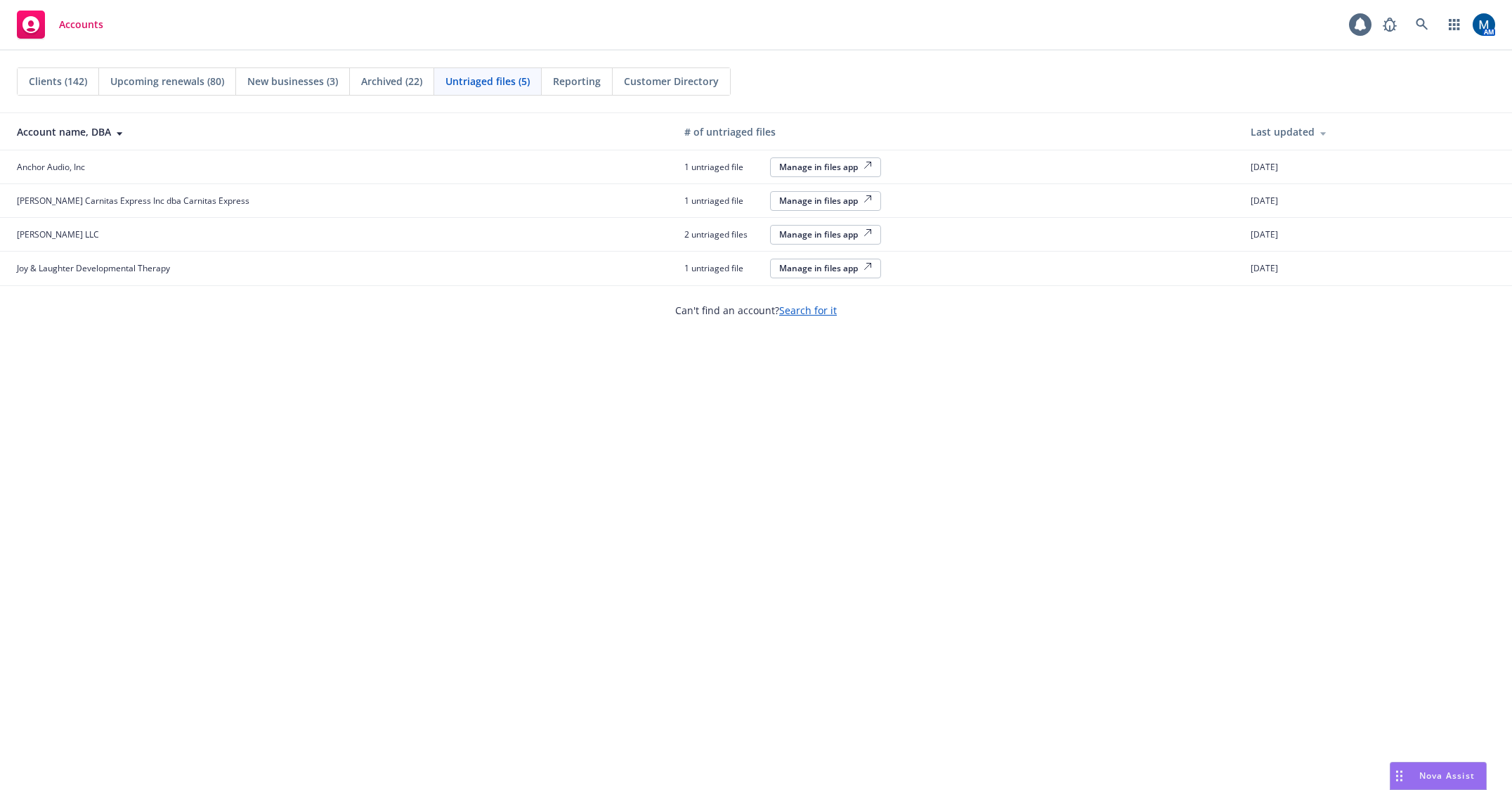
click at [779, 267] on div "Manage in files app" at bounding box center [825, 267] width 93 height 12
click at [671, 517] on div "Clients (142) Upcoming renewals (80) New businesses (3) Archived (22) Untriaged…" at bounding box center [756, 419] width 1512 height 739
click at [779, 164] on div "Manage in files app" at bounding box center [825, 167] width 93 height 12
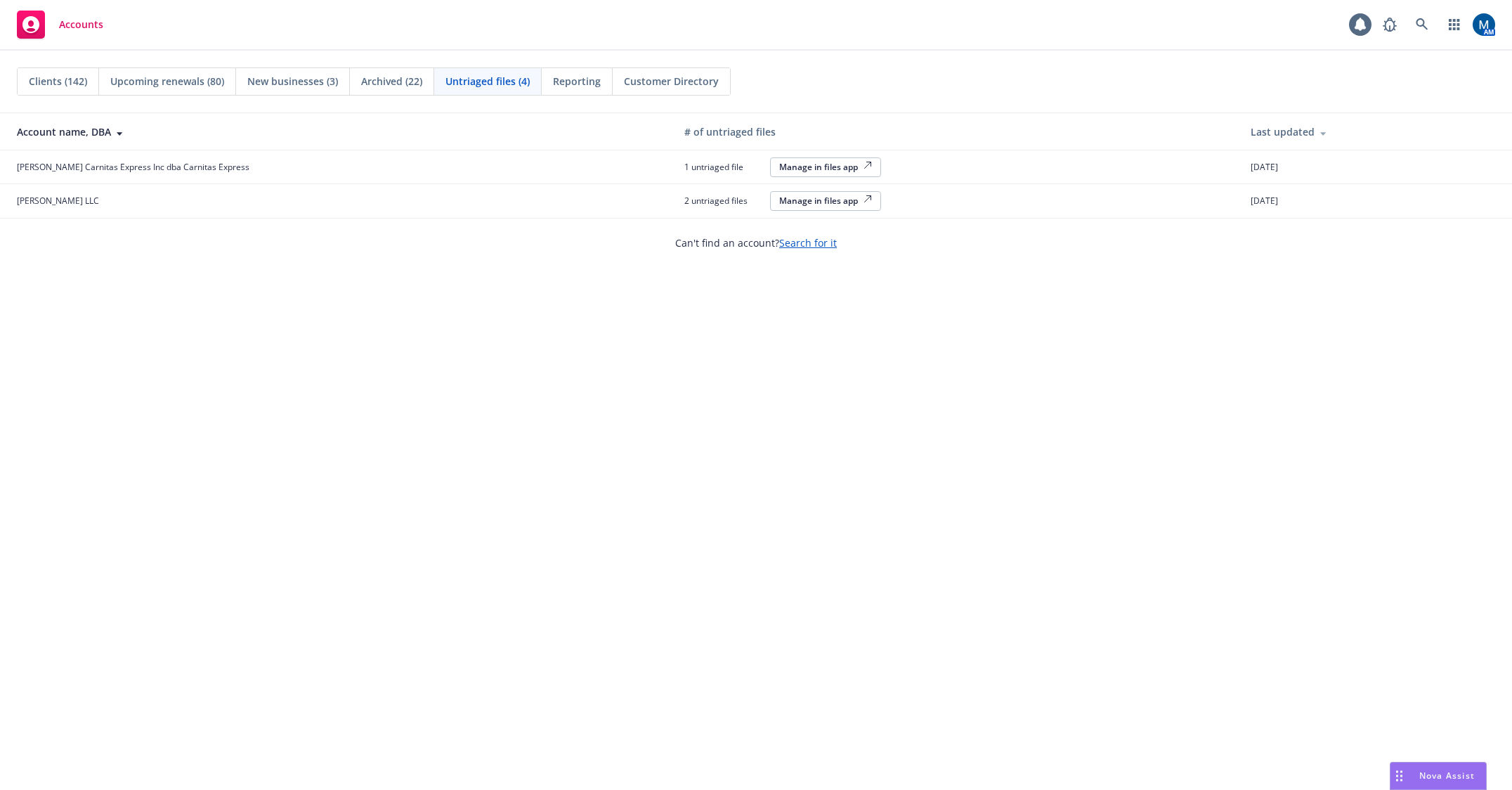
click at [507, 442] on div "Clients (142) Upcoming renewals (80) New businesses (3) Archived (22) Untriaged…" at bounding box center [756, 419] width 1512 height 739
click at [779, 169] on div "Manage in files app" at bounding box center [825, 167] width 93 height 12
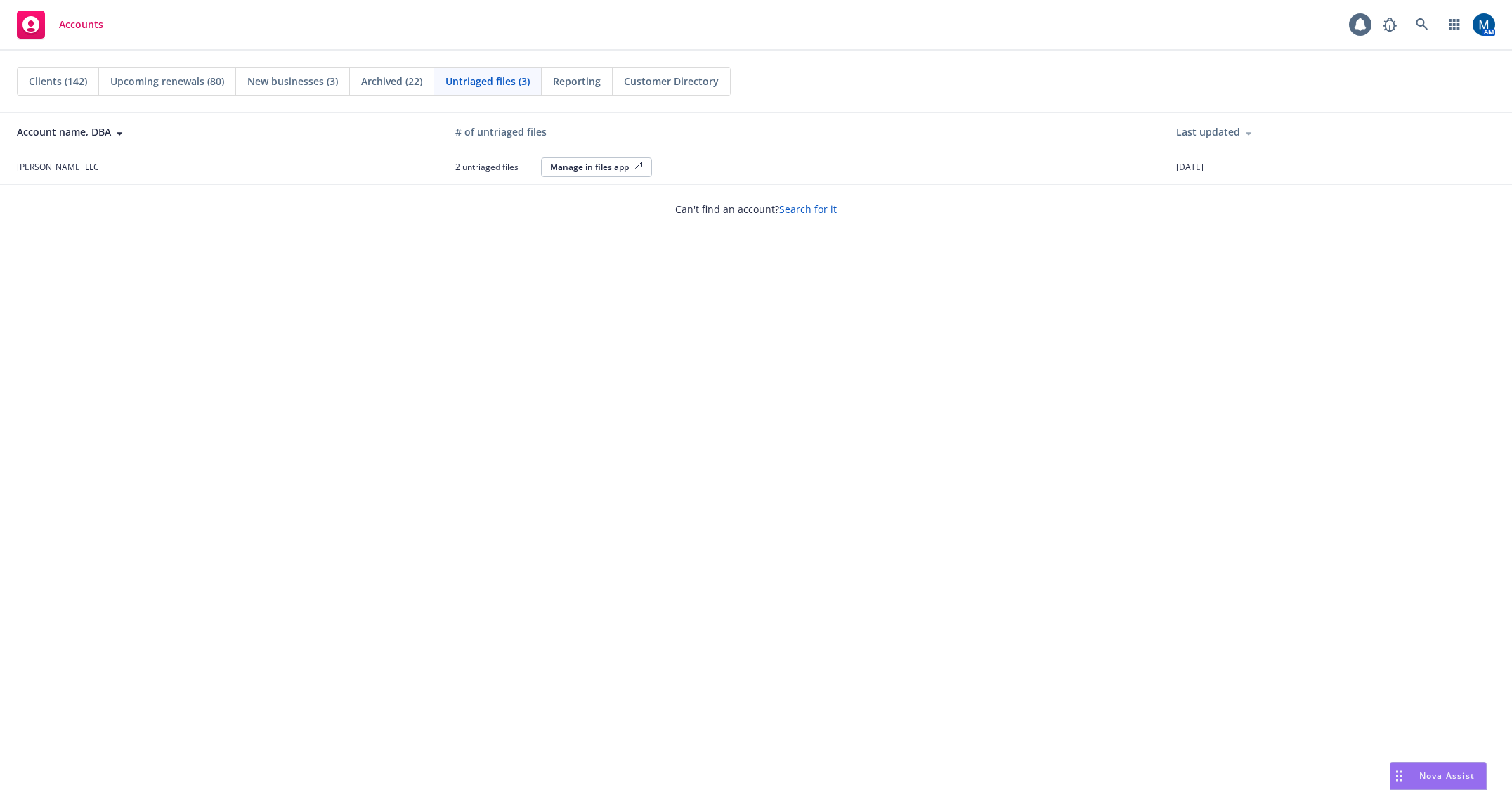
click at [613, 169] on div "Manage in files app" at bounding box center [597, 167] width 93 height 12
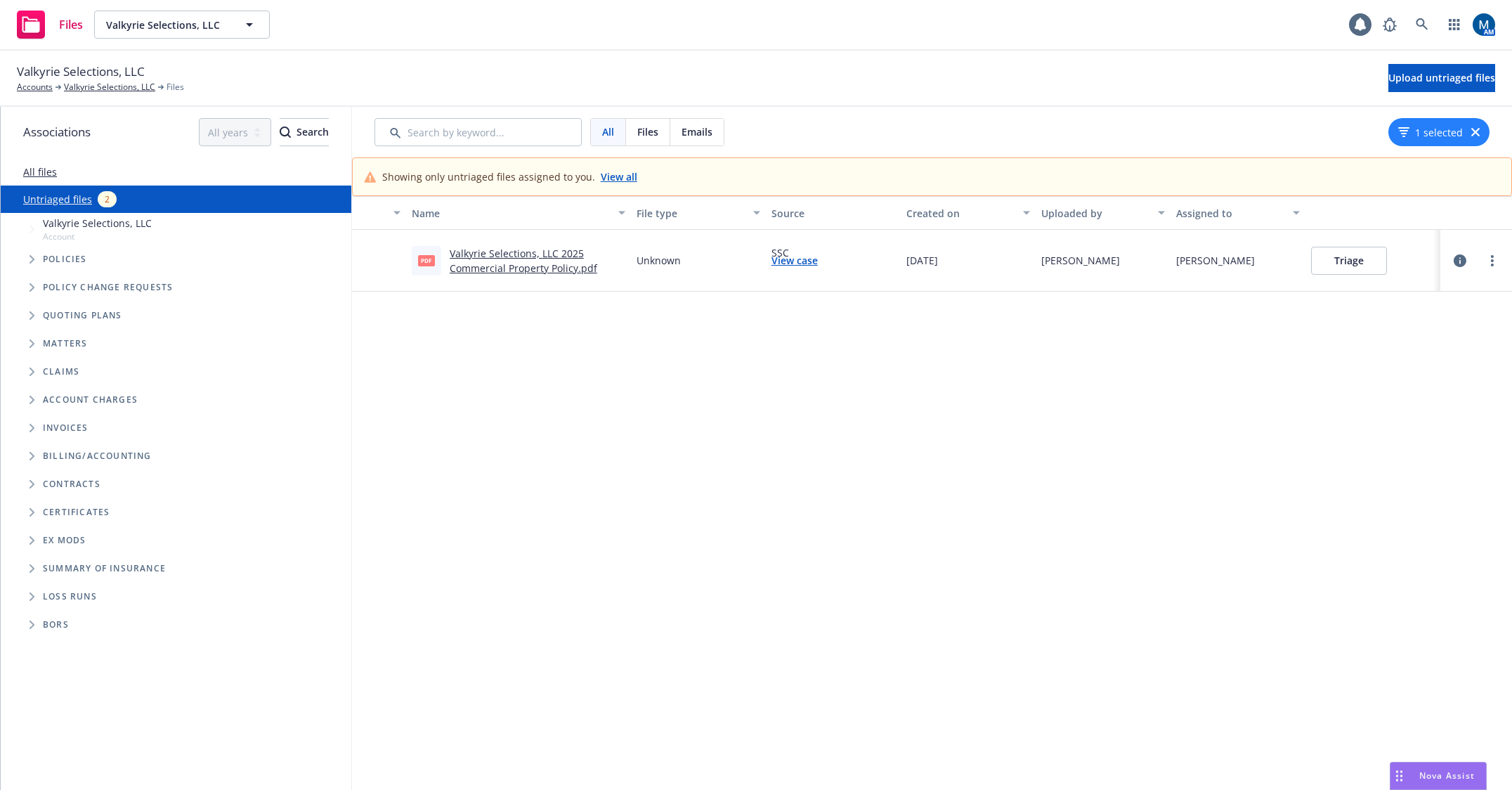
click at [1328, 264] on button "Triage" at bounding box center [1349, 261] width 76 height 28
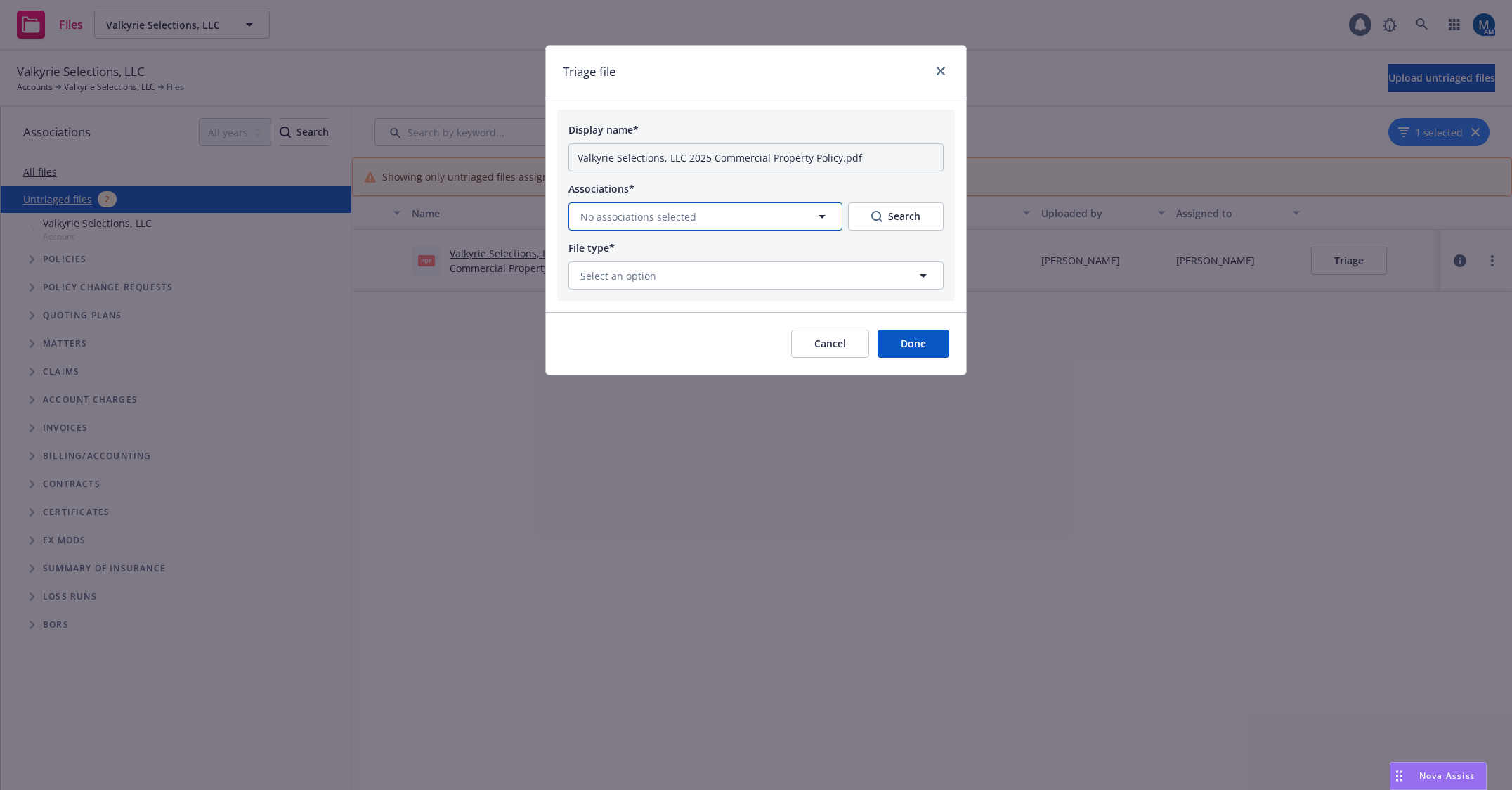
click at [691, 224] on span "No associations selected" at bounding box center [638, 217] width 116 height 15
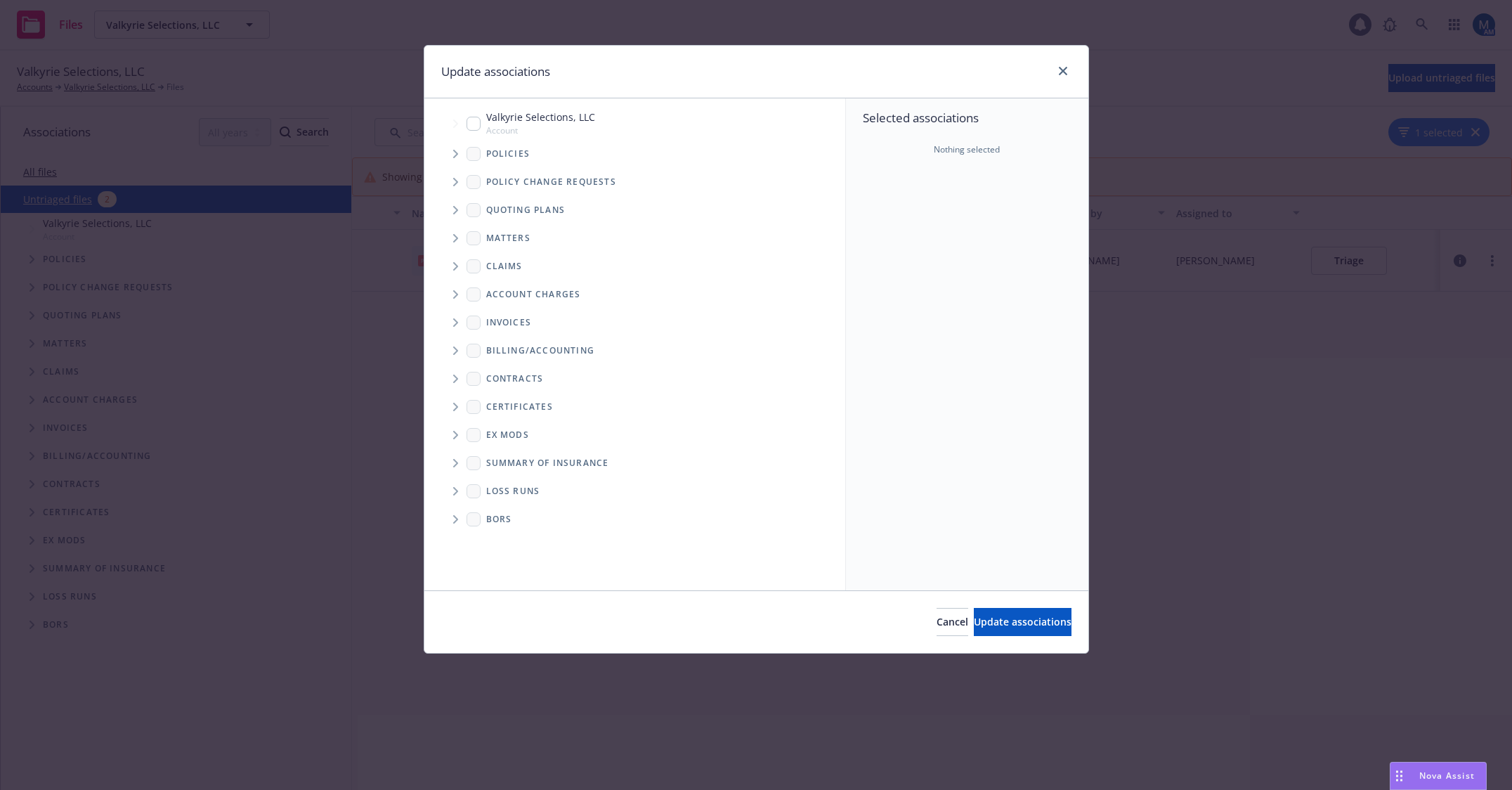
click at [452, 153] on span "Tree Example" at bounding box center [455, 154] width 23 height 23
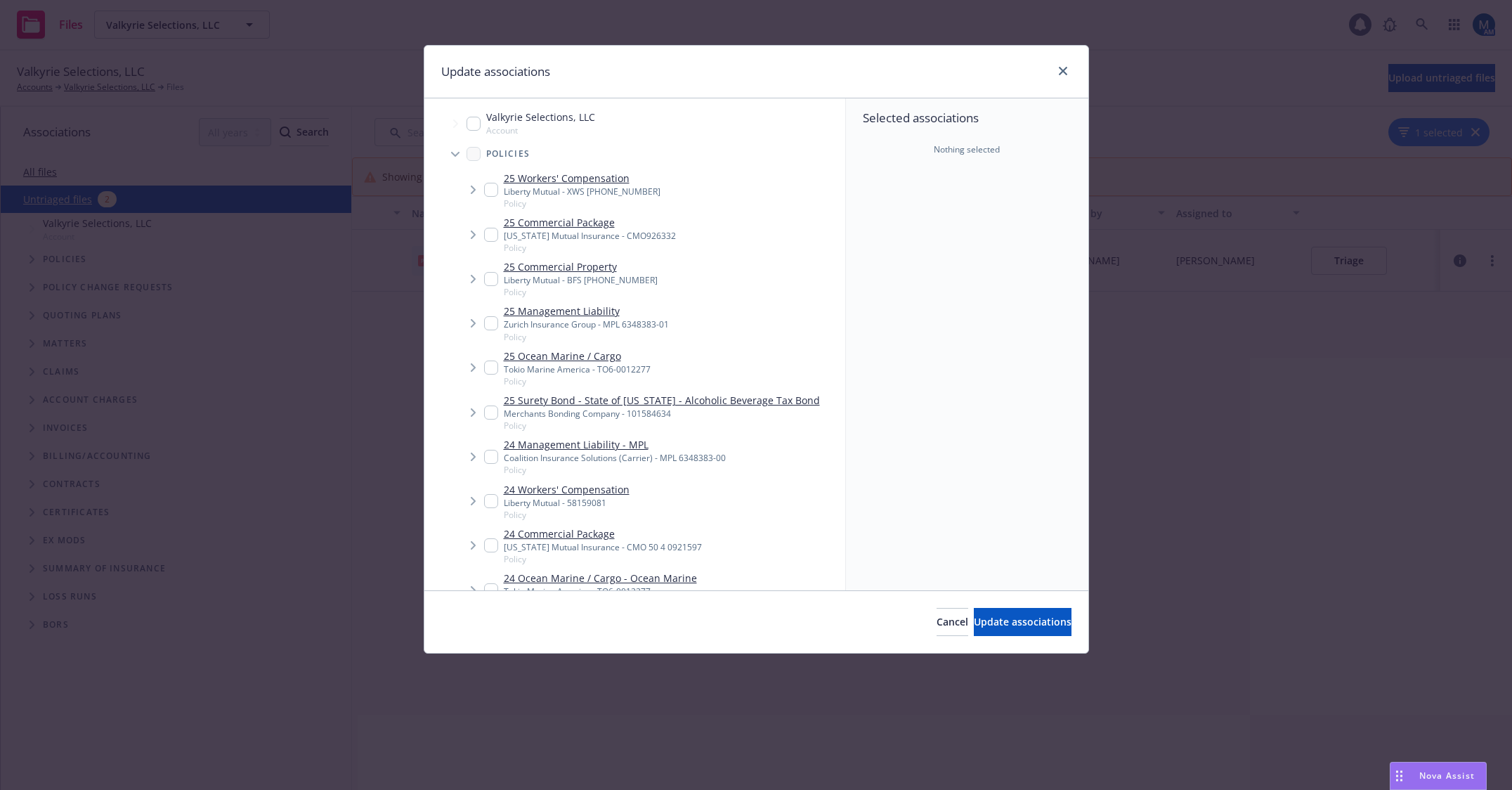
click at [489, 280] on input "Tree Example" at bounding box center [490, 279] width 14 height 14
checkbox input "true"
click at [1027, 614] on button "Update associations" at bounding box center [1023, 622] width 98 height 28
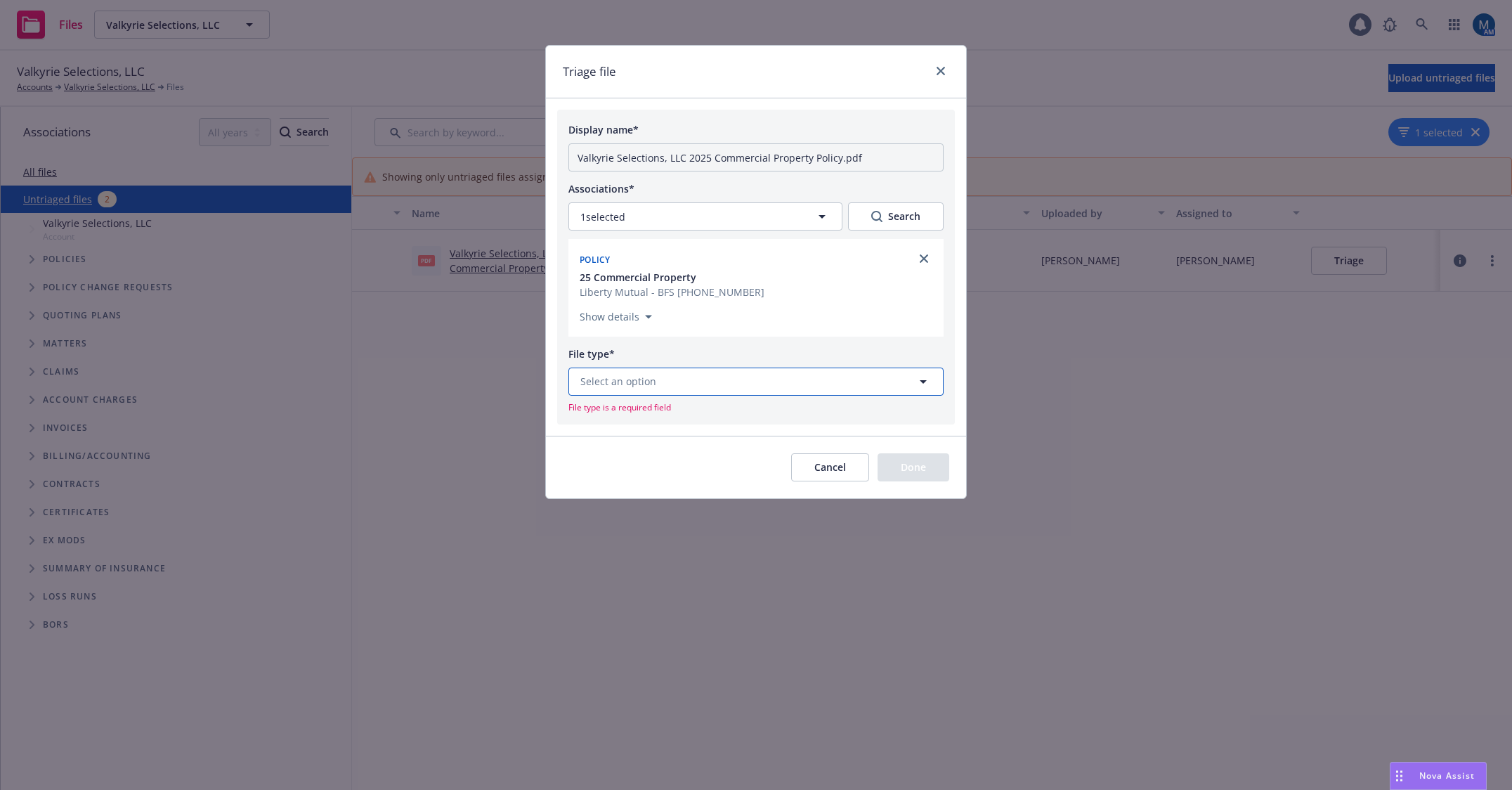
click at [744, 384] on button "Select an option" at bounding box center [756, 381] width 376 height 28
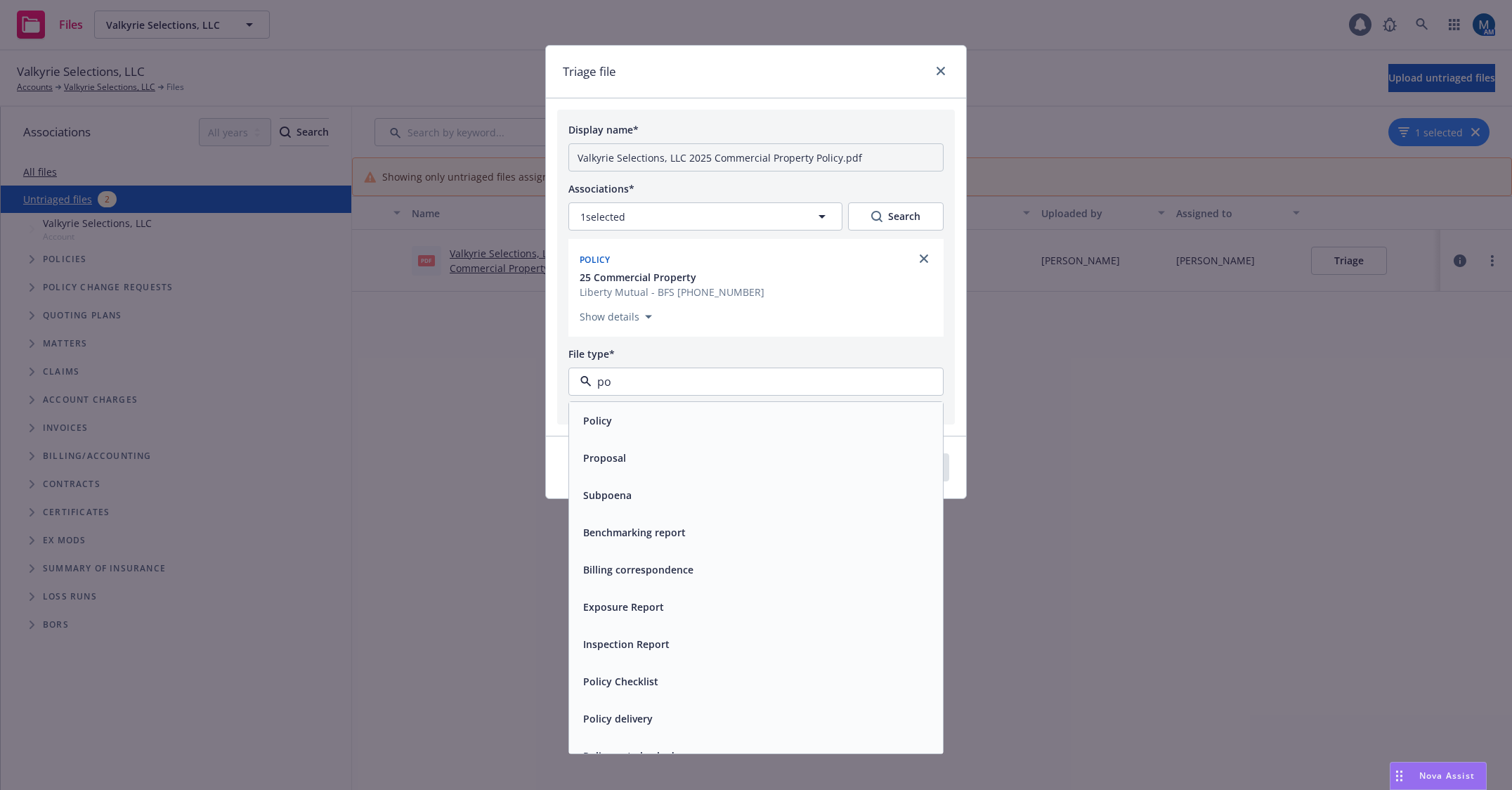
type input "pol"
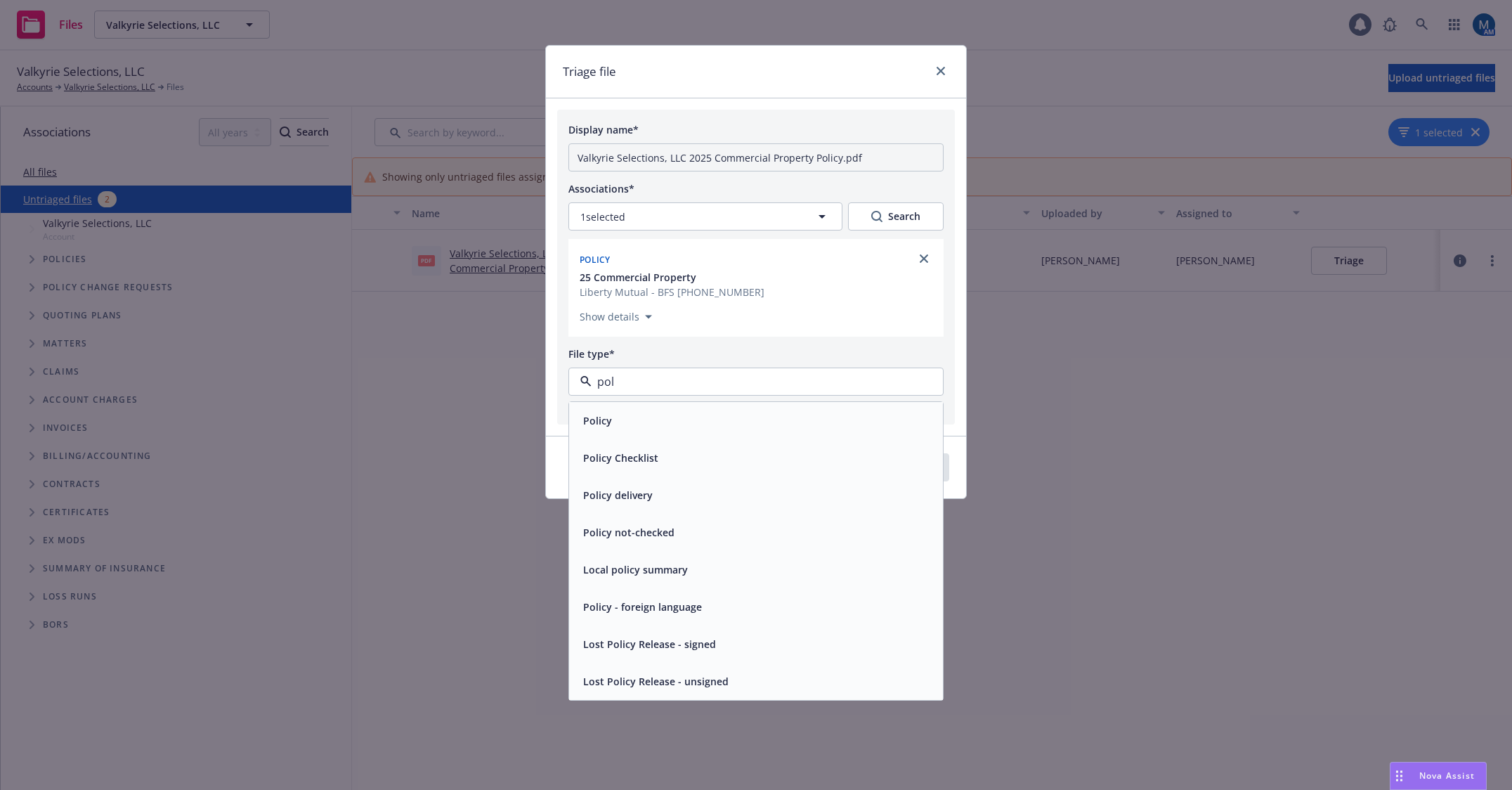
click at [714, 418] on div "Policy" at bounding box center [756, 420] width 357 height 20
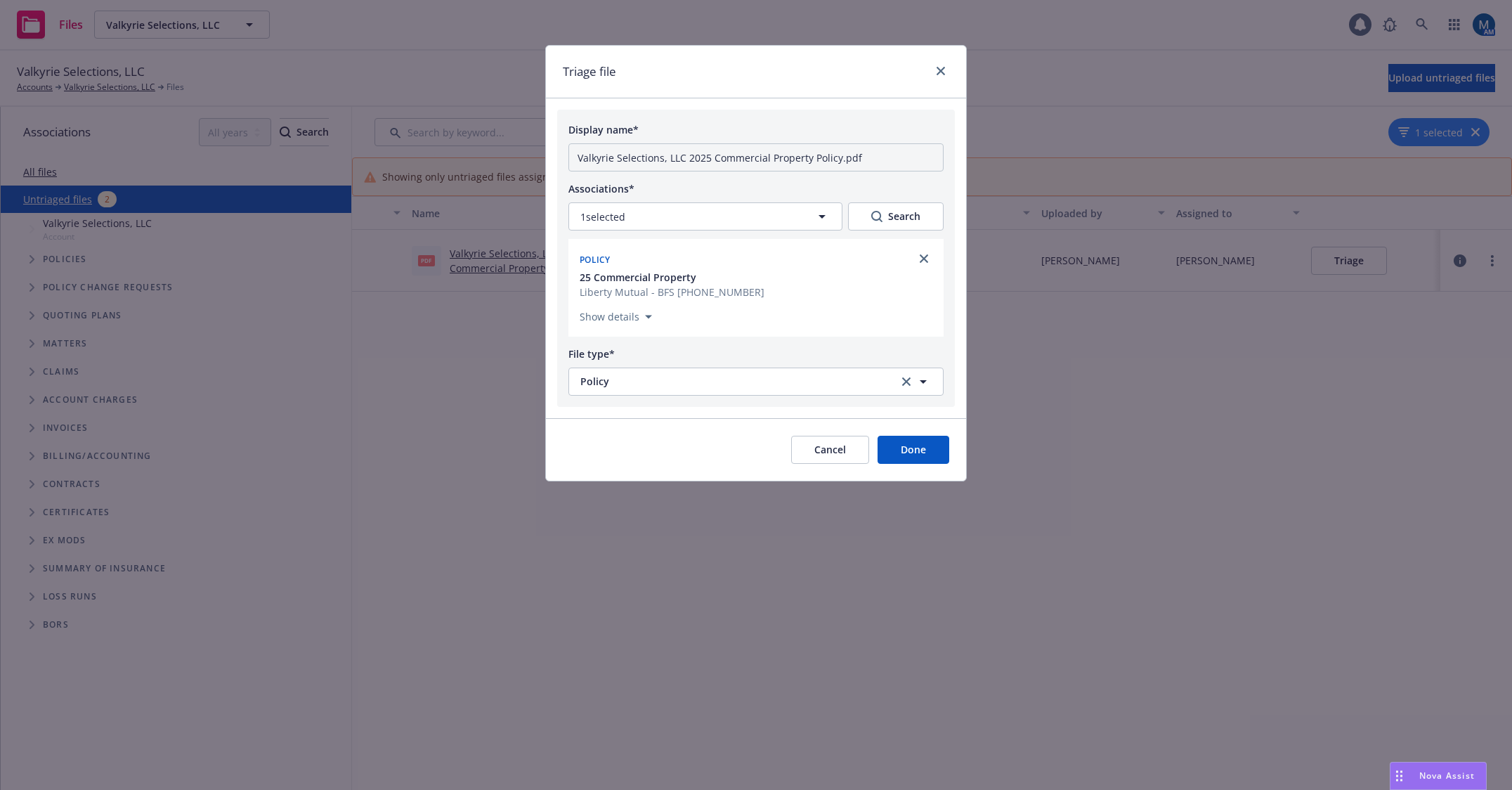
click at [929, 449] on button "Done" at bounding box center [913, 450] width 72 height 28
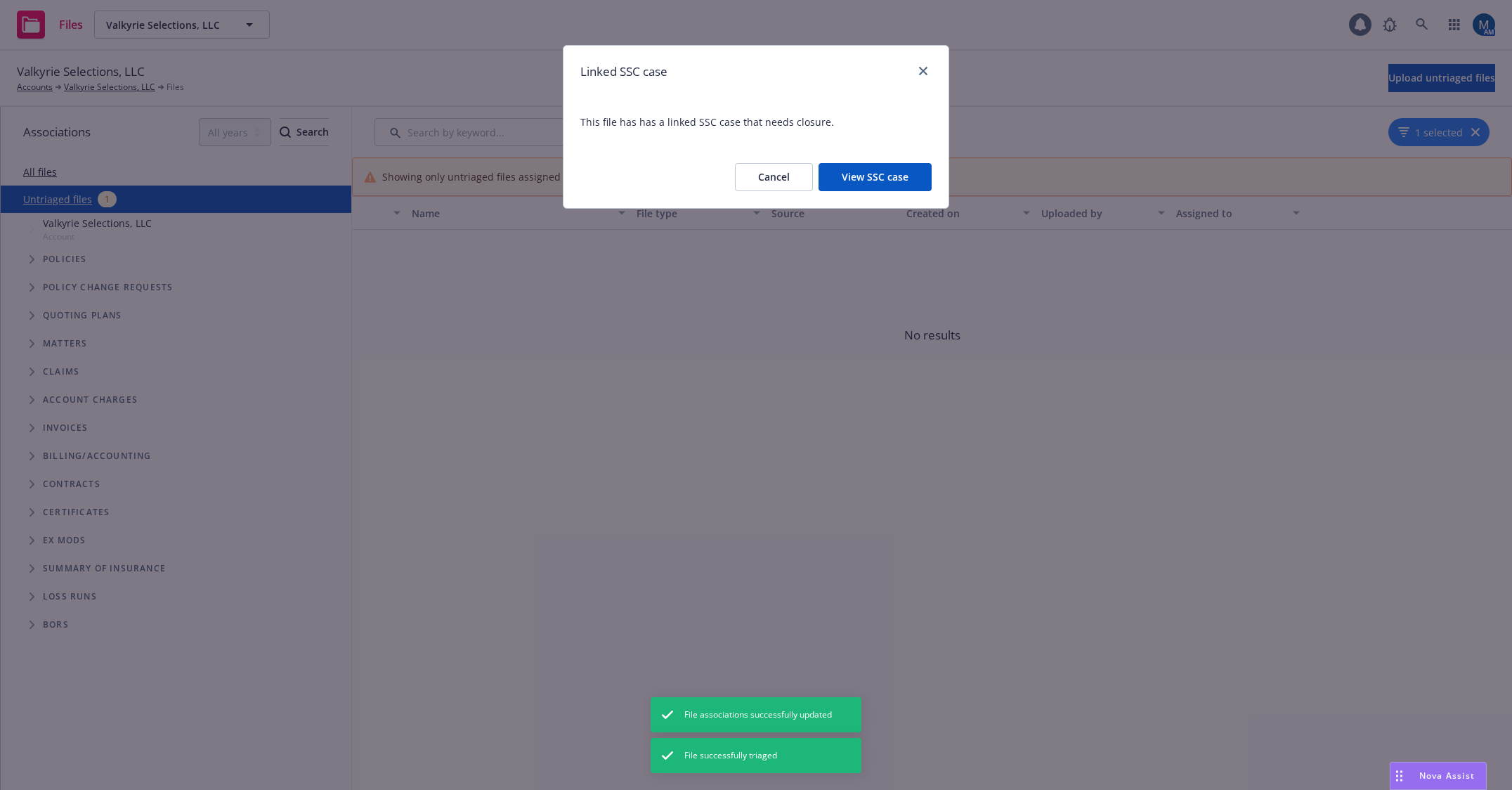
click at [882, 177] on button "View SSC case" at bounding box center [875, 177] width 113 height 28
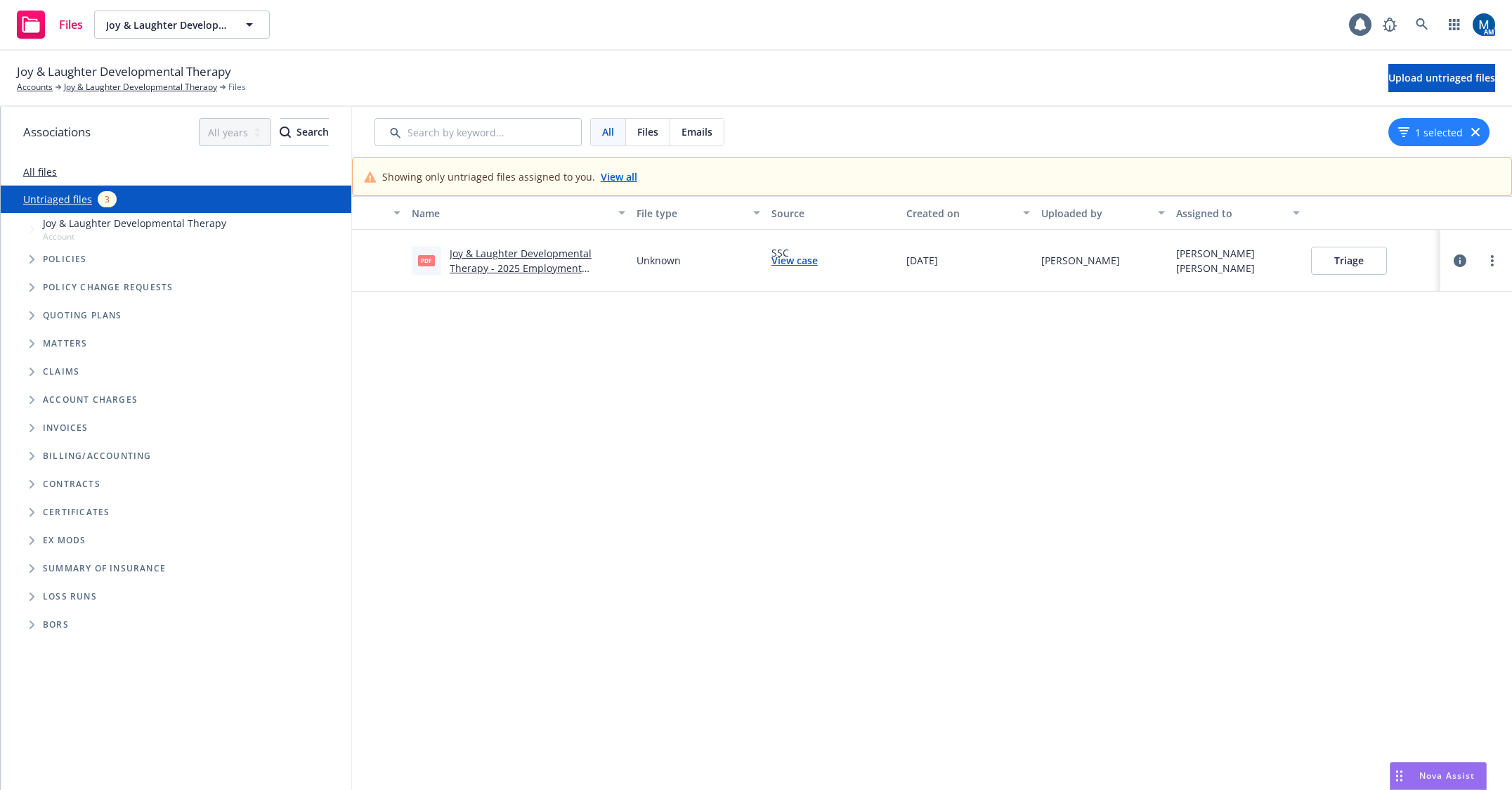
click at [1340, 265] on button "Triage" at bounding box center [1349, 261] width 76 height 28
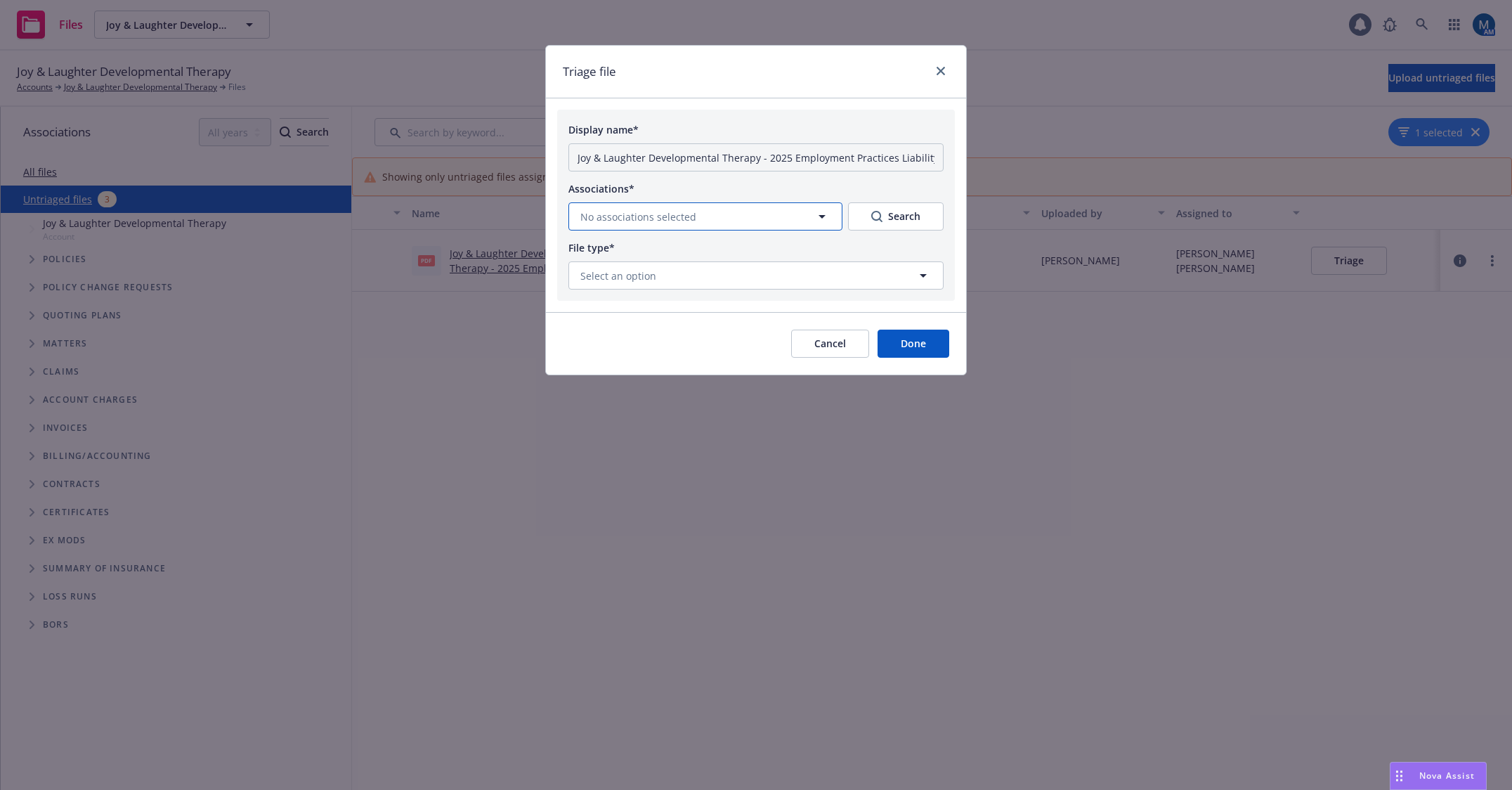
click at [783, 219] on button "No associations selected" at bounding box center [705, 216] width 274 height 28
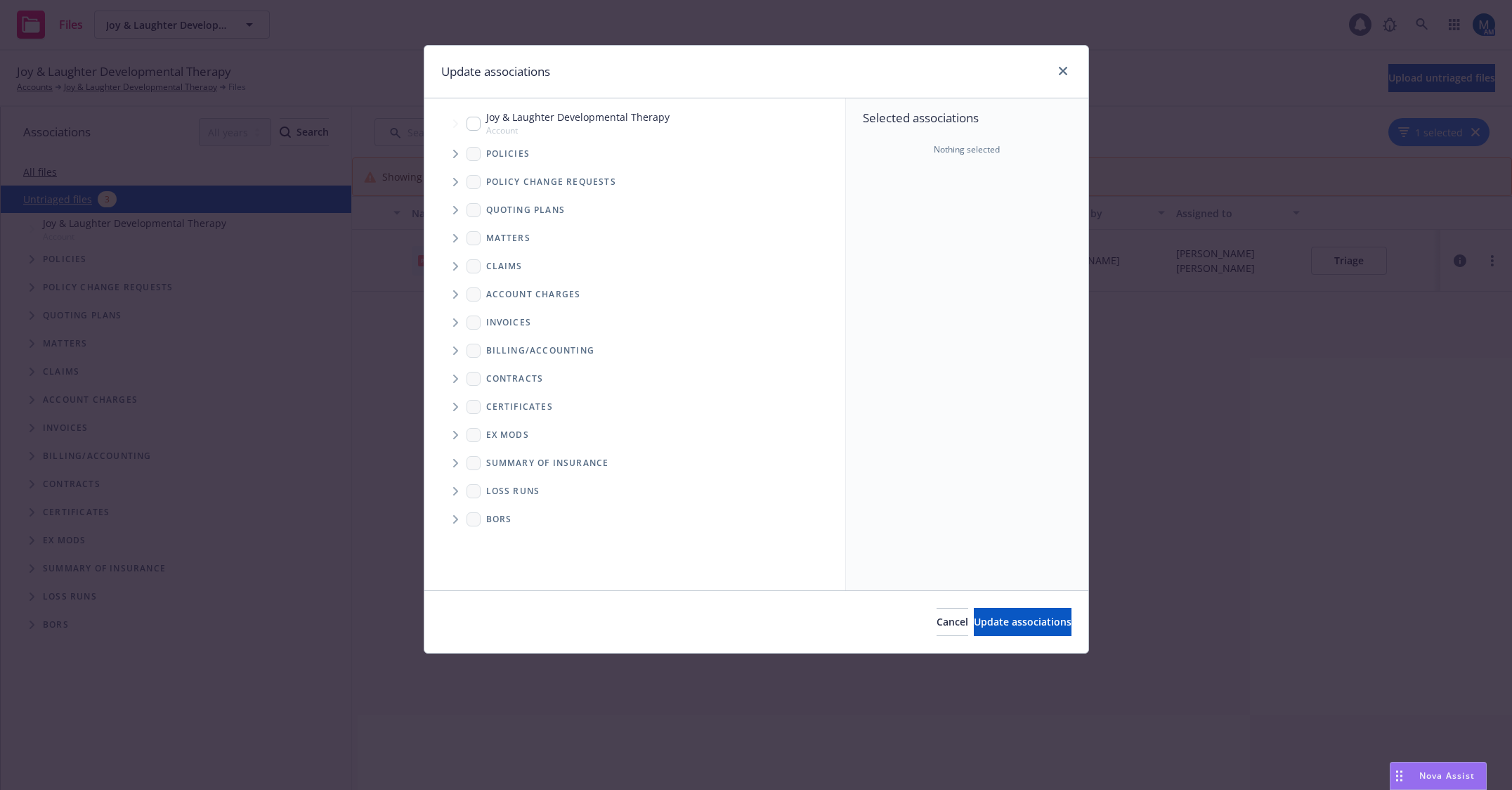
click at [461, 148] on span "Tree Example" at bounding box center [455, 154] width 23 height 23
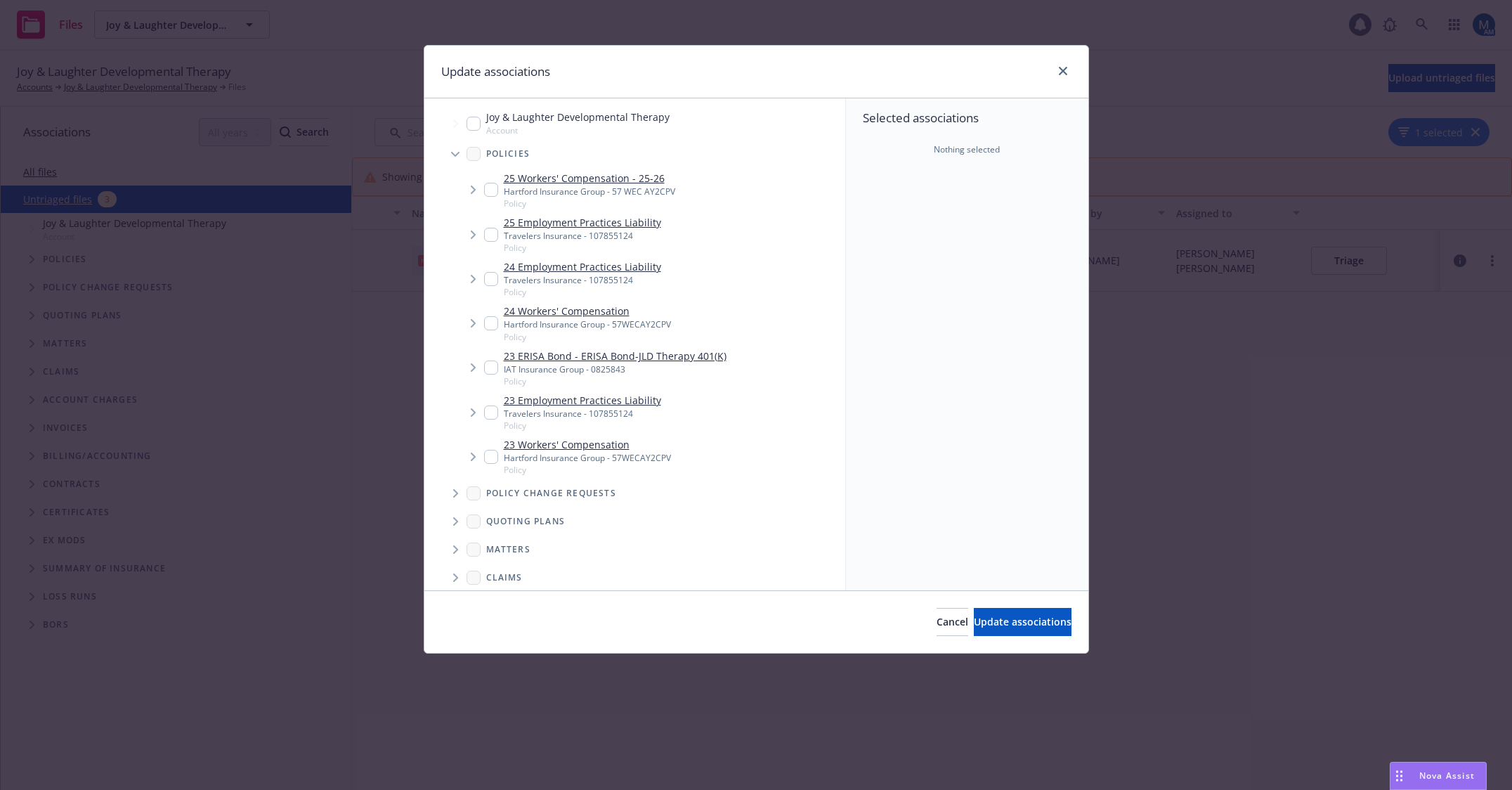
click at [492, 235] on input "Tree Example" at bounding box center [490, 234] width 14 height 14
checkbox input "true"
click at [1063, 623] on button "Update associations" at bounding box center [1023, 622] width 98 height 28
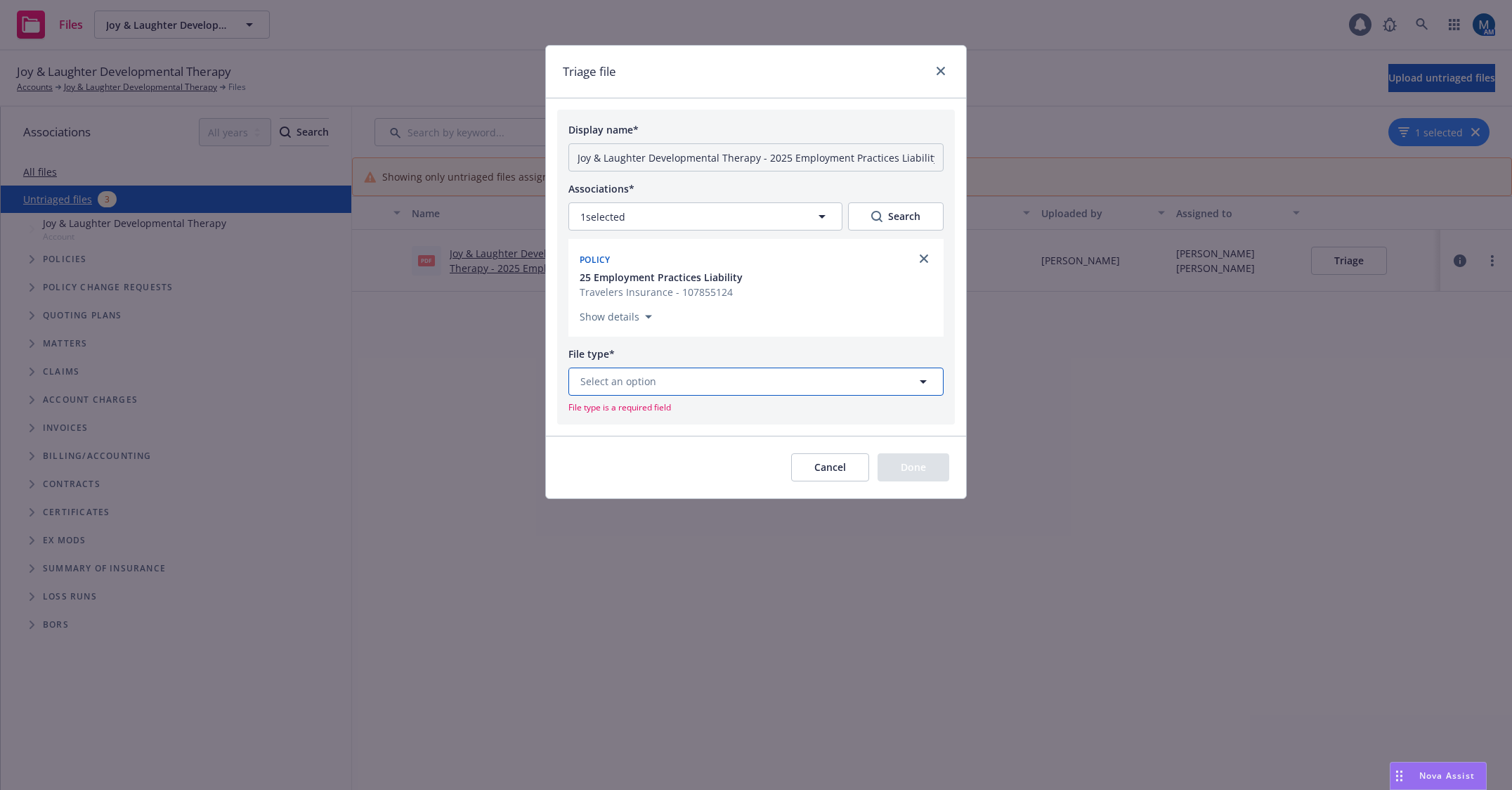
click at [694, 386] on button "Select an option" at bounding box center [756, 381] width 376 height 28
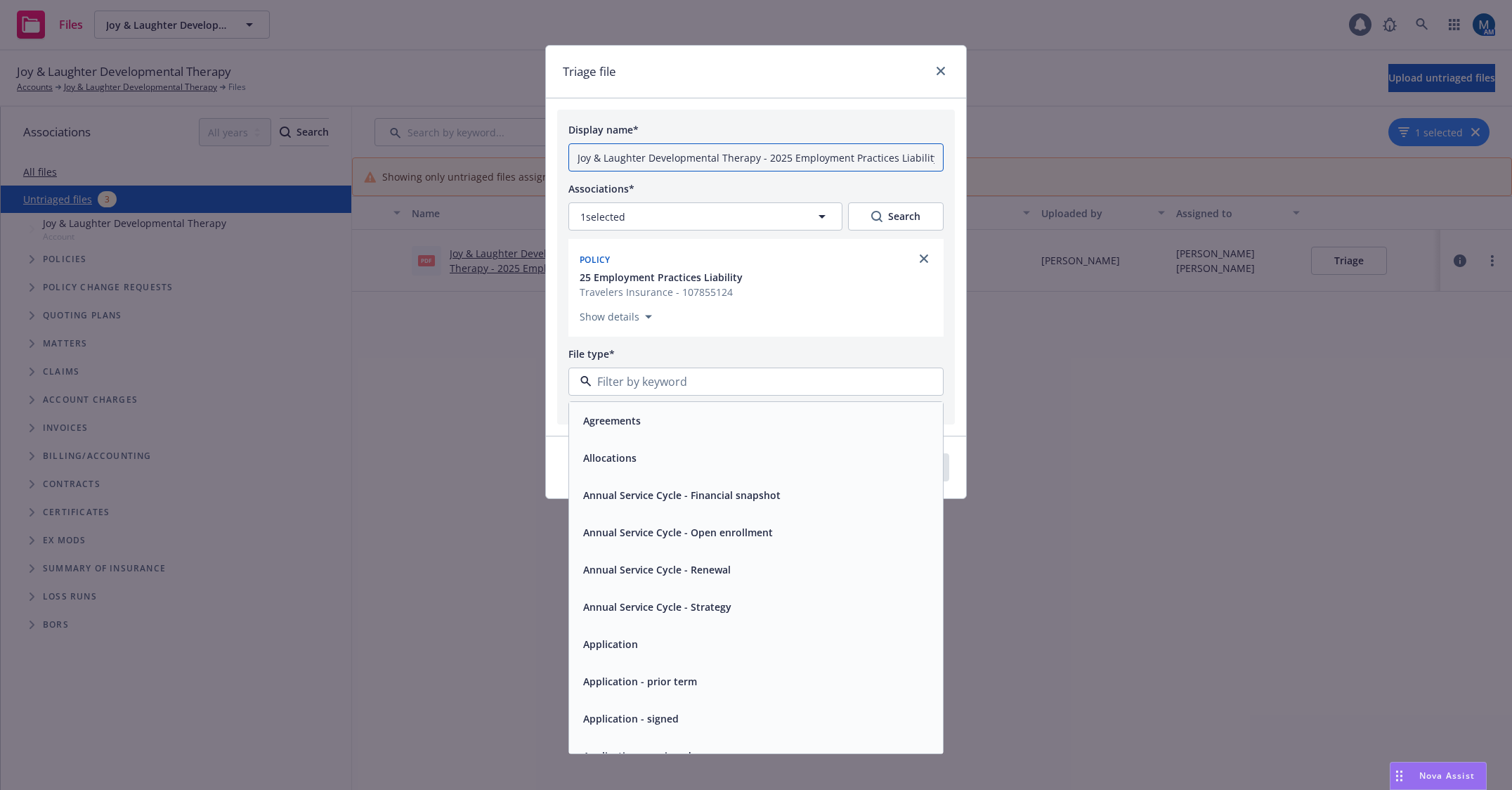
click at [782, 158] on input "Joy & Laughter Developmental Therapy - 2025 Employment Practices Liability Noti…" at bounding box center [756, 157] width 376 height 28
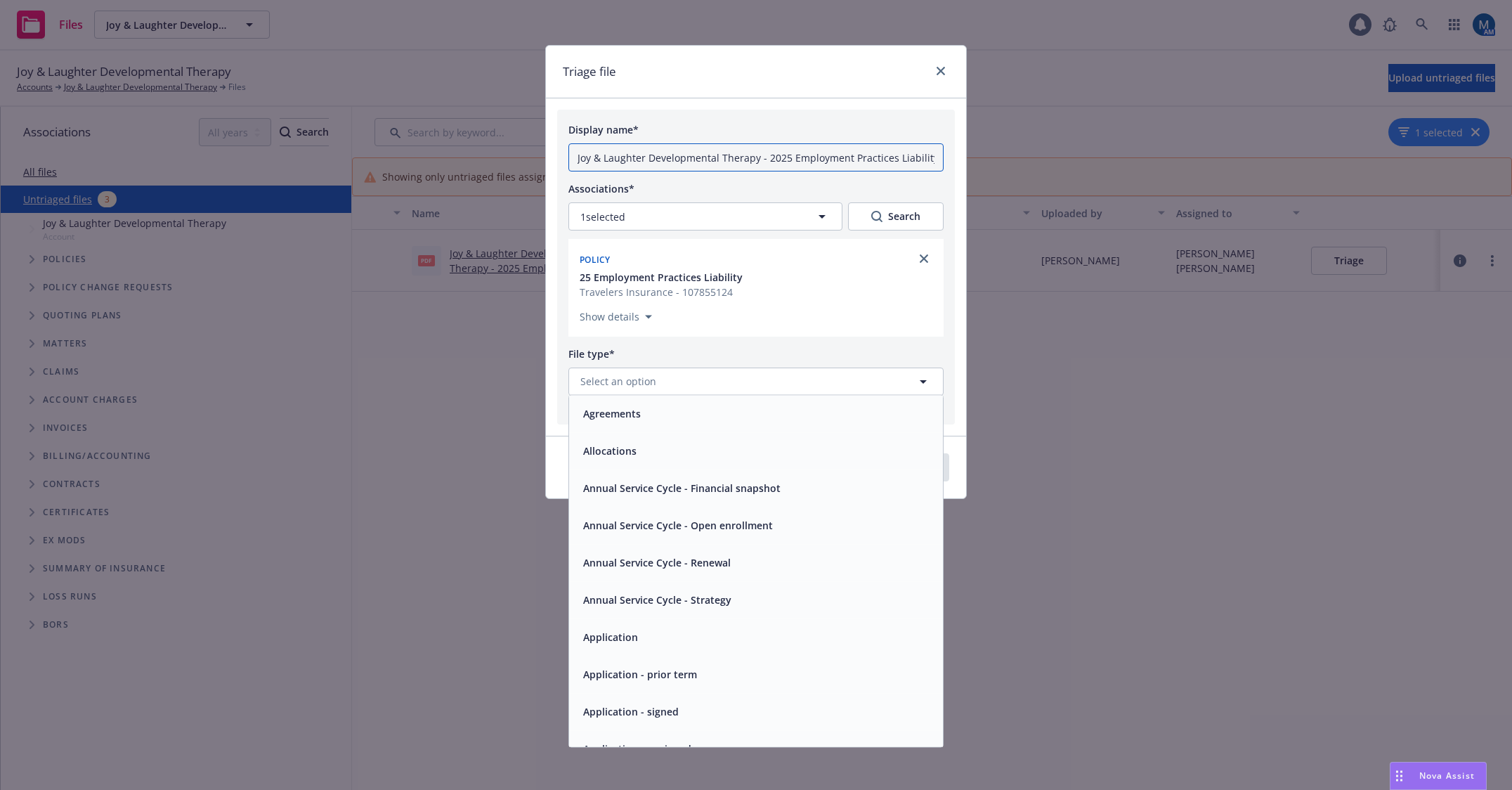
scroll to position [0, 184]
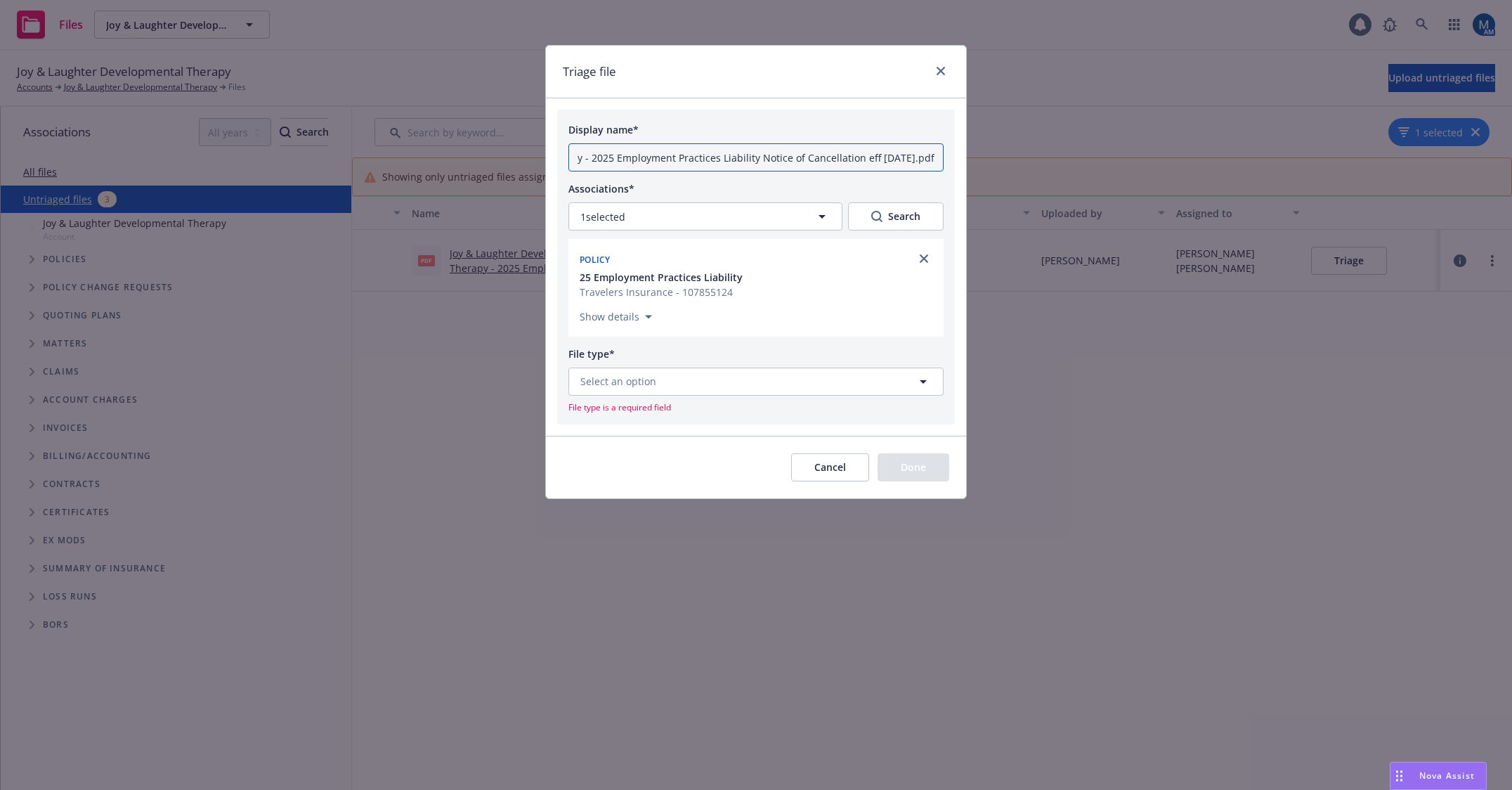
drag, startPoint x: 766, startPoint y: 158, endPoint x: 1100, endPoint y: 144, distance: 334.3
click at [1100, 144] on div "Triage file Display name* Joy & Laughter Developmental Therapy - 2025 Employmen…" at bounding box center [756, 395] width 1512 height 790
click at [878, 118] on div "Display name* Joy & Laughter Developmental Therapy - 2025 Employment Practices …" at bounding box center [755, 267] width 397 height 315
click at [727, 391] on button "Select an option" at bounding box center [756, 381] width 376 height 28
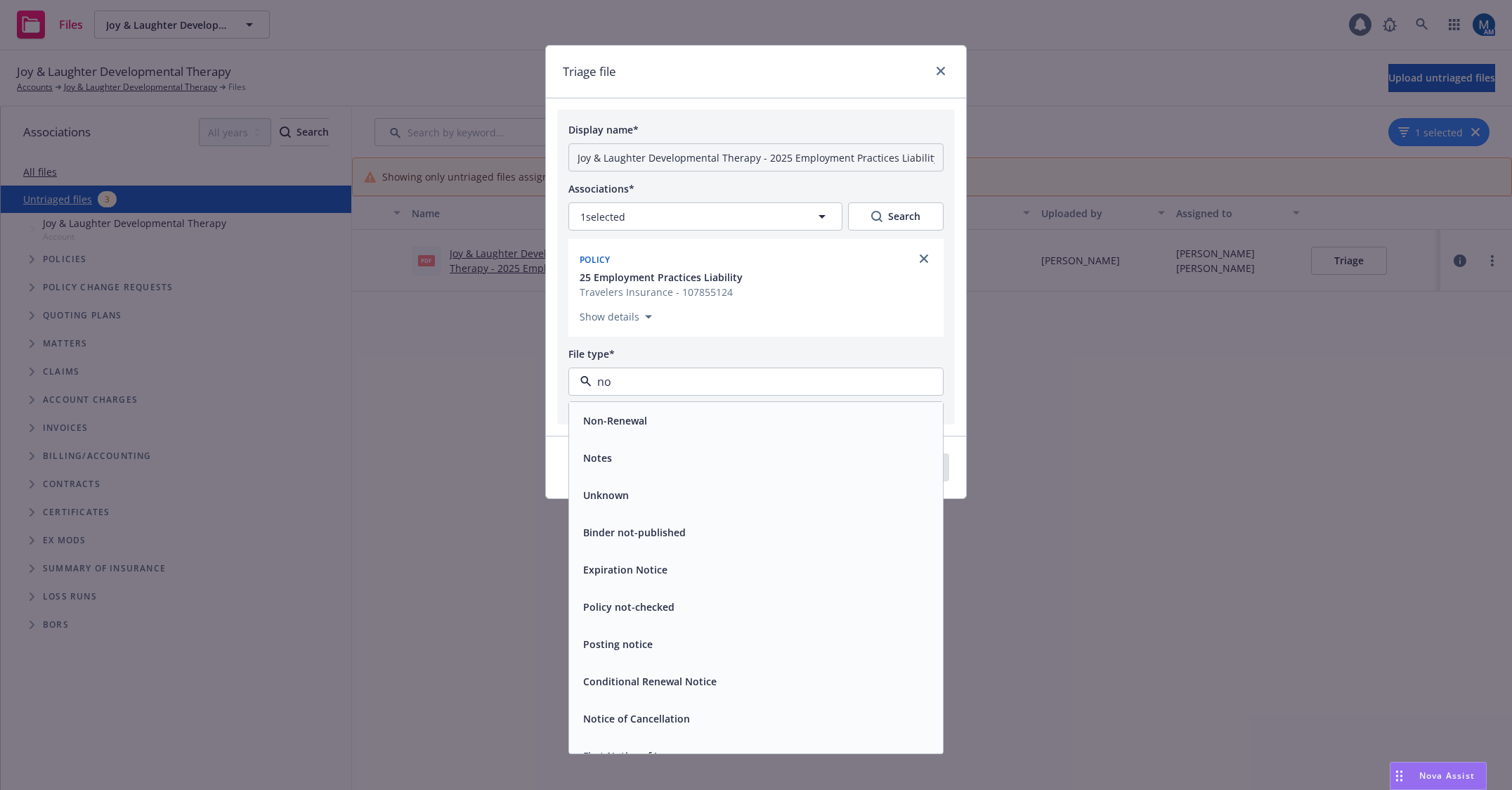
type input "not"
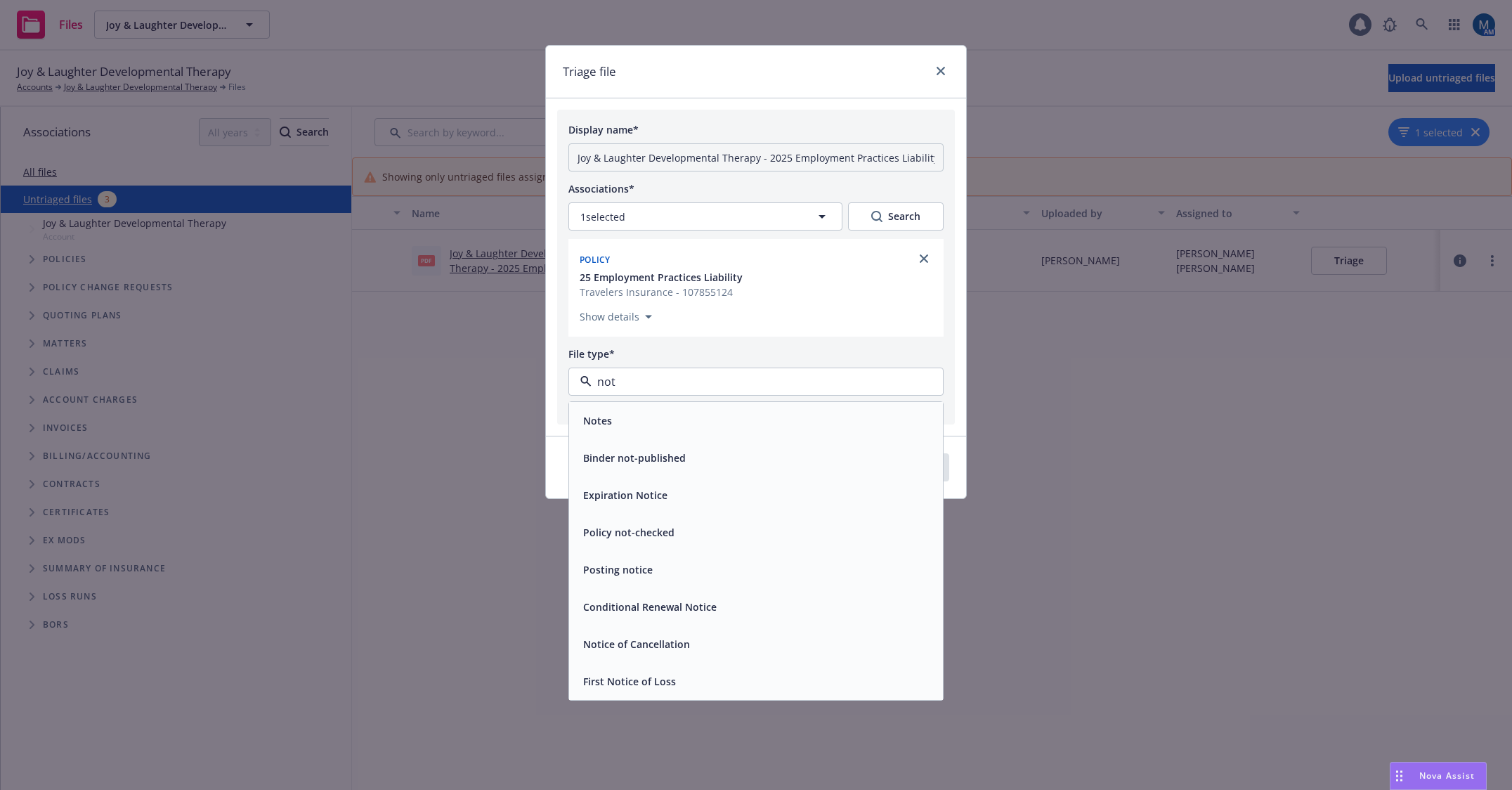
click at [711, 640] on div "Notice of Cancellation" at bounding box center [756, 643] width 357 height 20
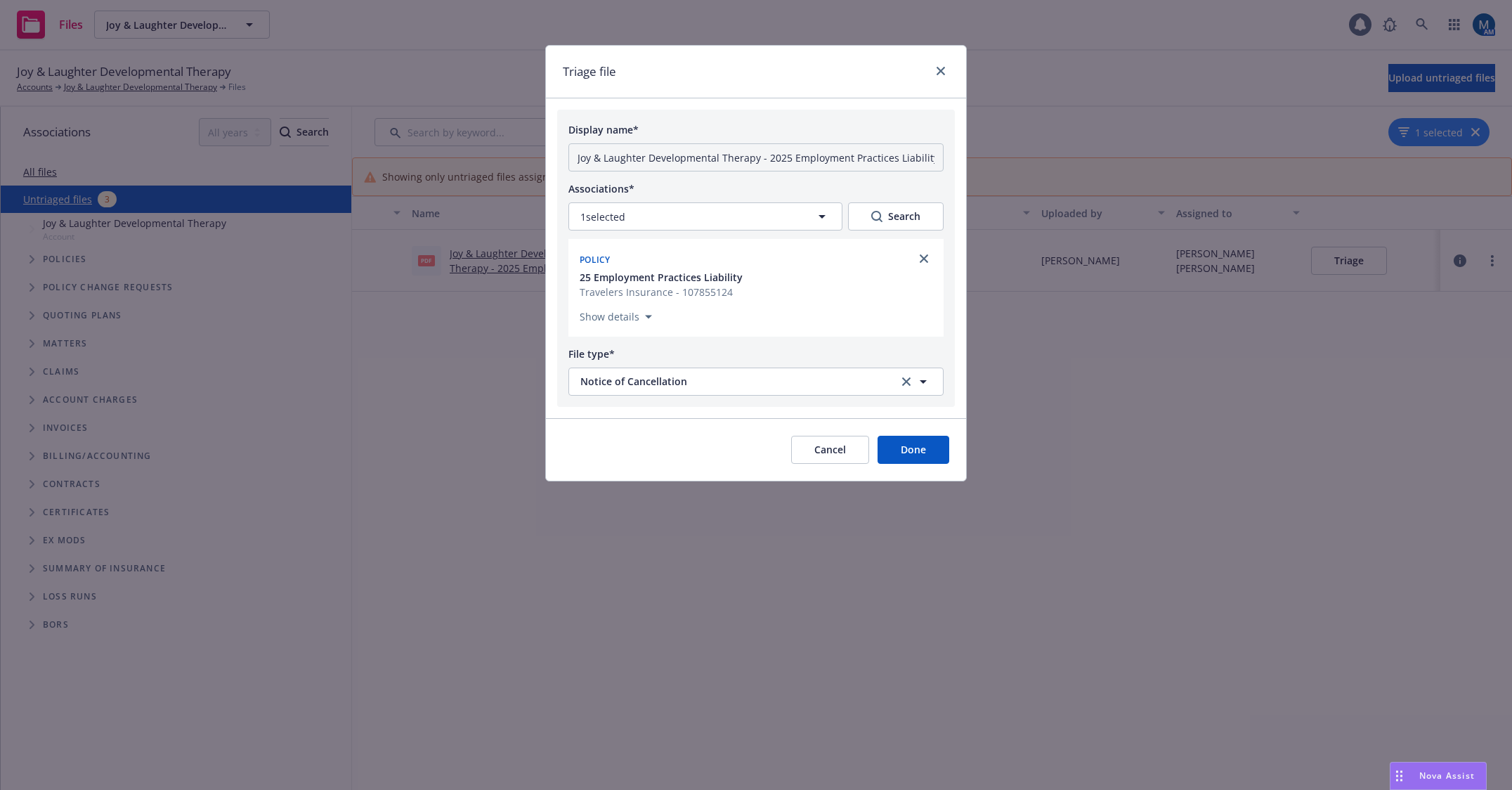
click at [917, 447] on button "Done" at bounding box center [913, 450] width 72 height 28
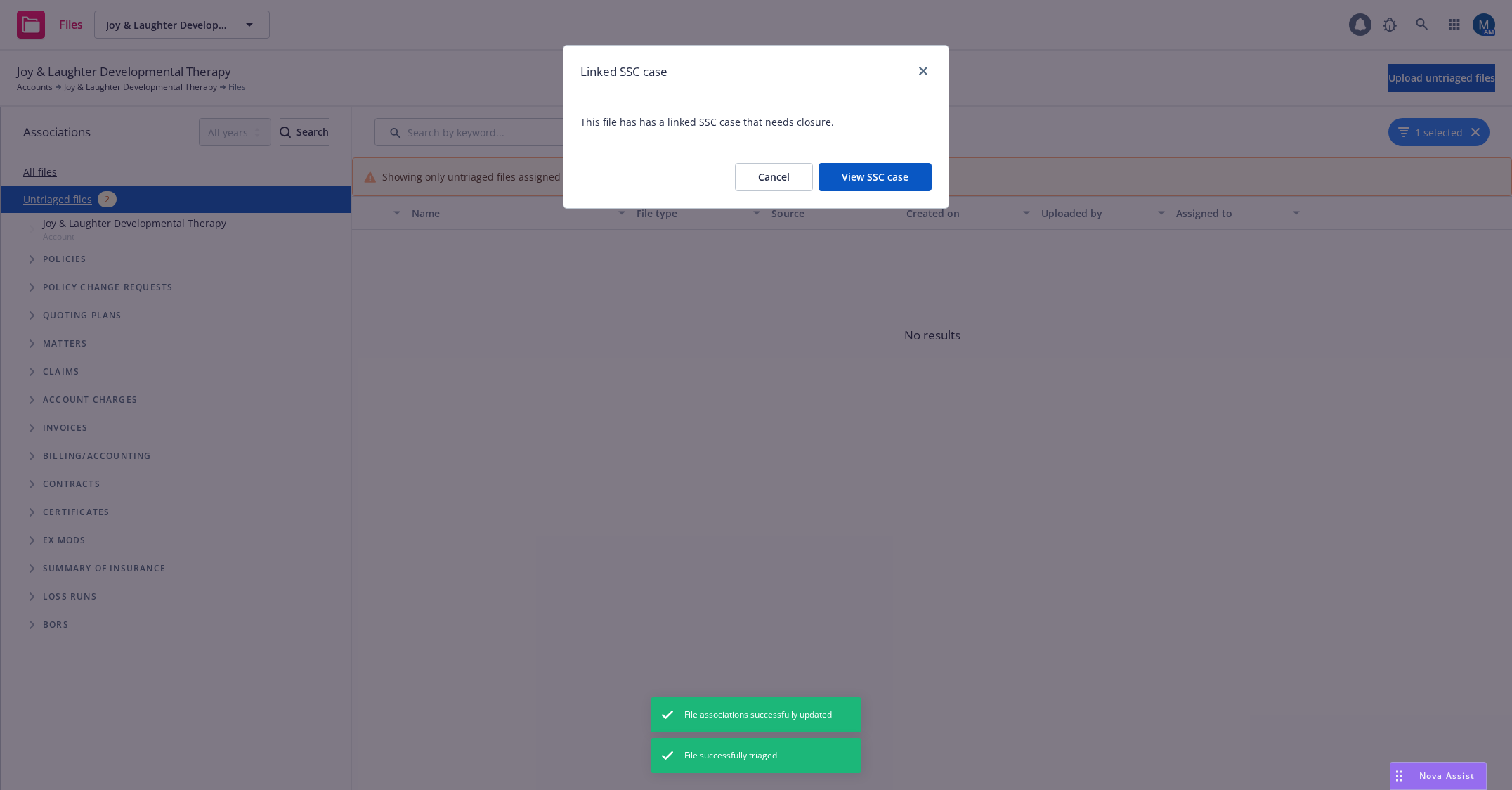
click at [860, 190] on button "View SSC case" at bounding box center [875, 177] width 113 height 28
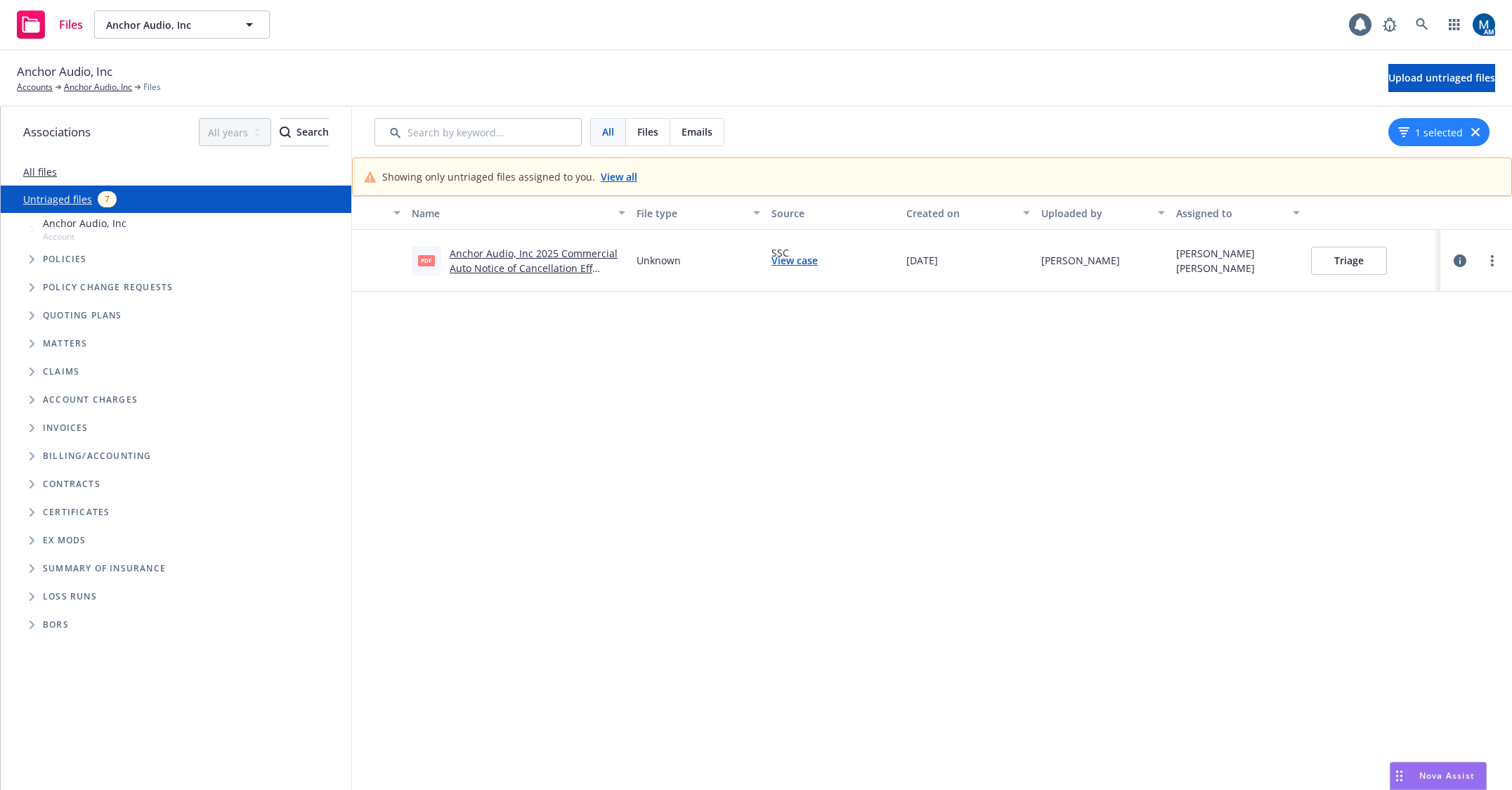
click at [1321, 258] on button "Triage" at bounding box center [1349, 261] width 76 height 28
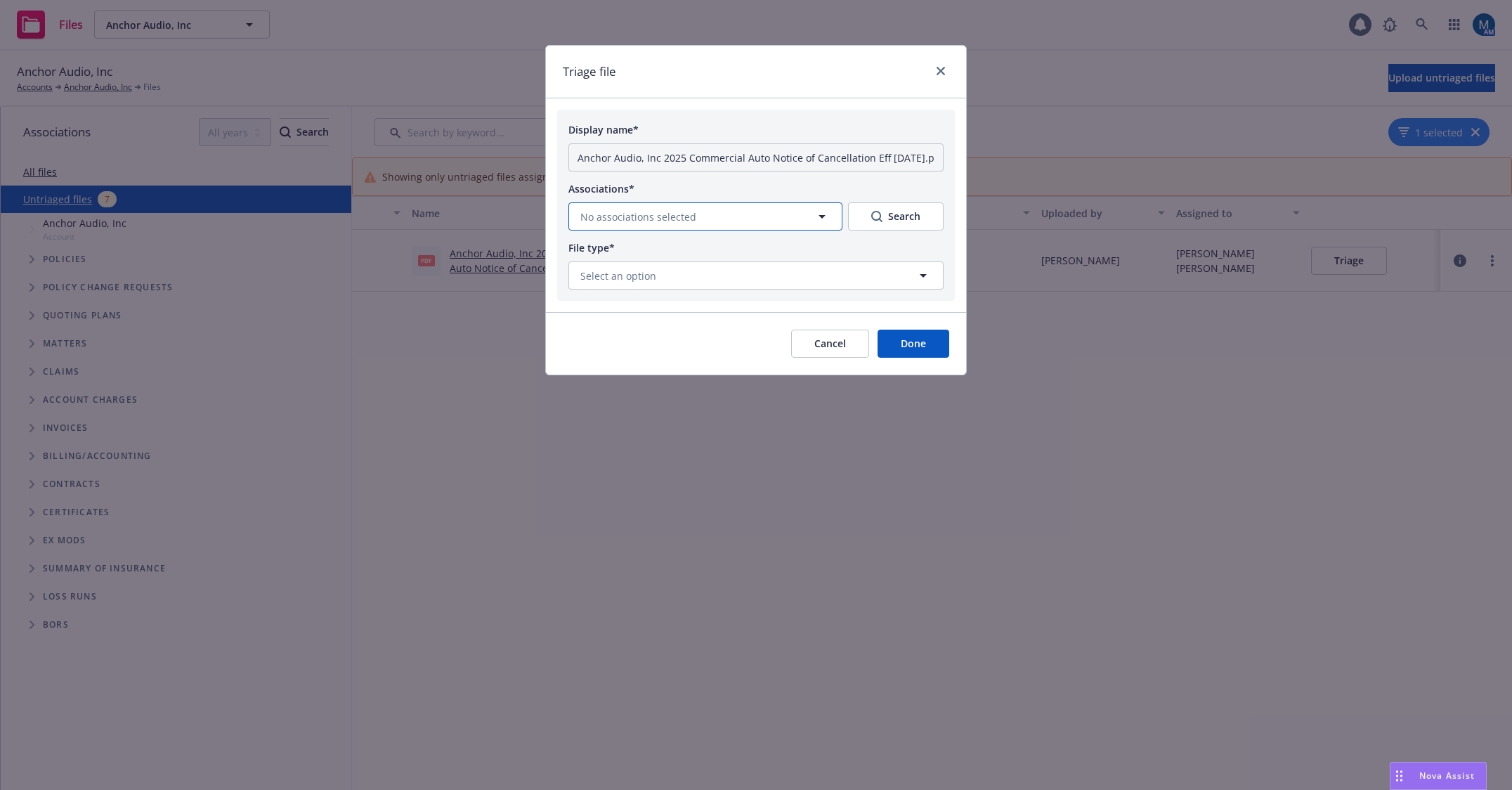
click at [765, 212] on button "No associations selected" at bounding box center [705, 216] width 274 height 28
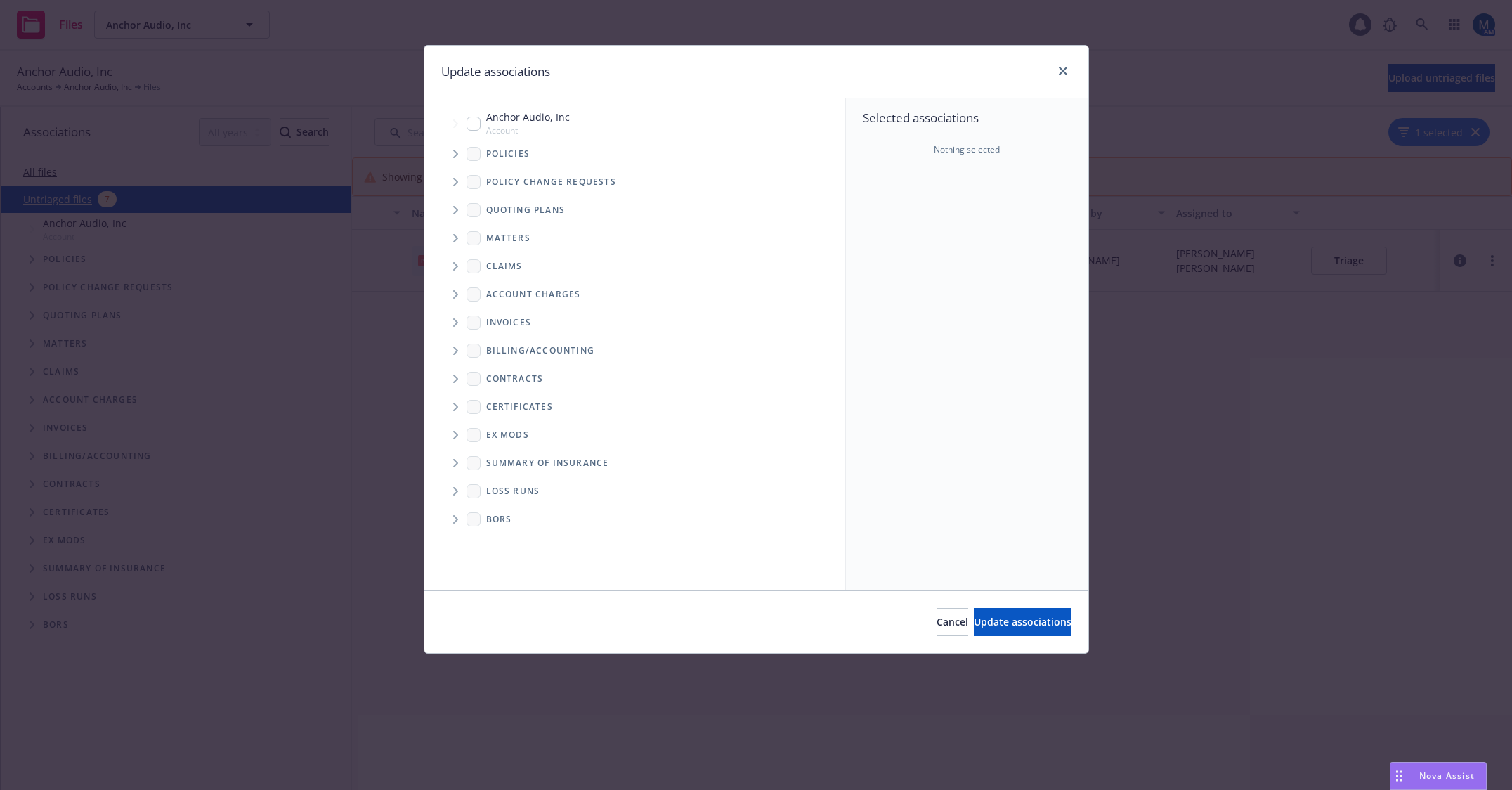
click at [449, 153] on span "Tree Example" at bounding box center [455, 154] width 23 height 23
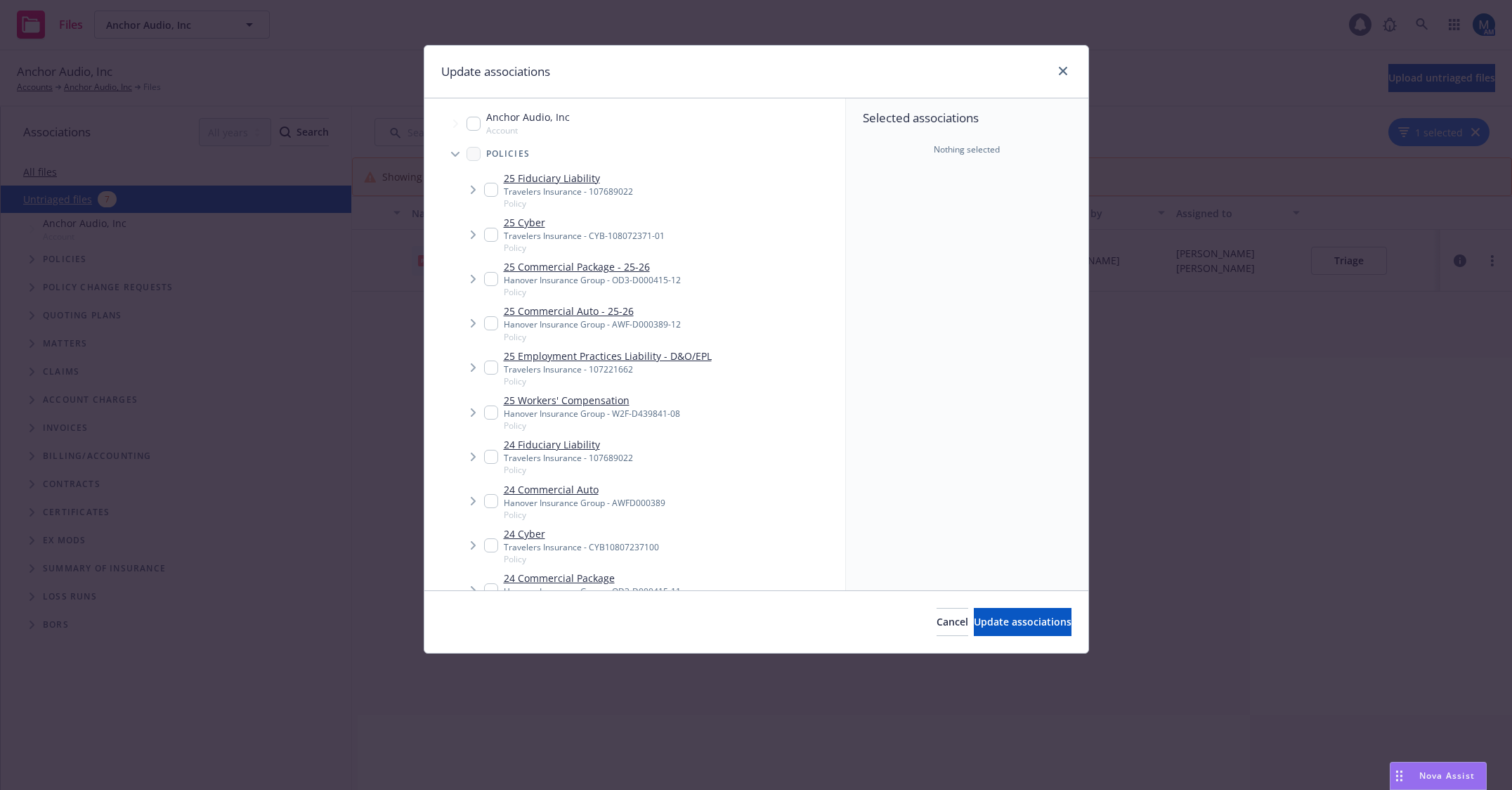
click at [474, 326] on icon "Tree Example" at bounding box center [473, 322] width 6 height 9
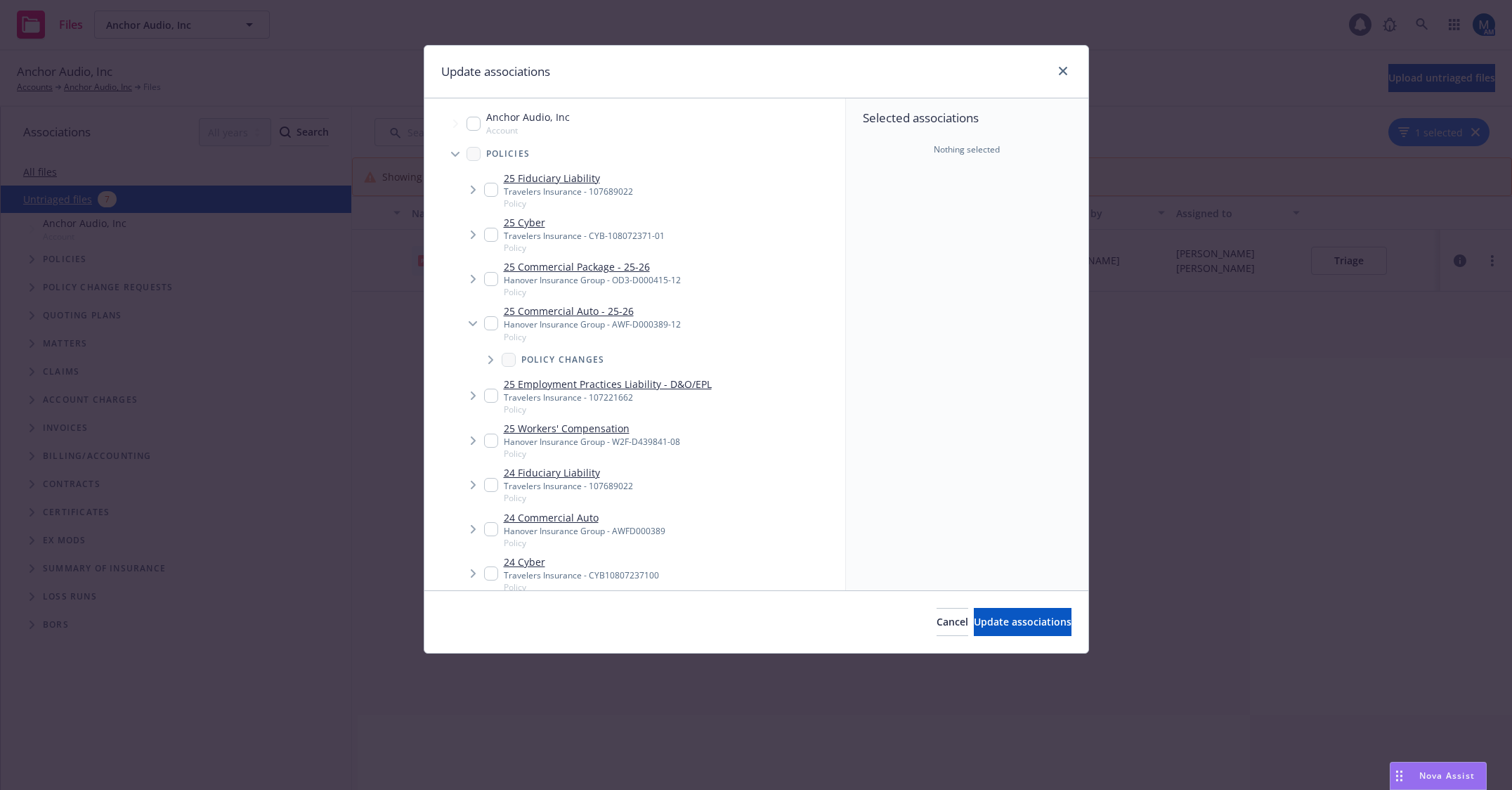
click at [493, 323] on input "Tree Example" at bounding box center [490, 322] width 14 height 14
checkbox input "true"
drag, startPoint x: 1042, startPoint y: 620, endPoint x: 1042, endPoint y: 609, distance: 11.0
click at [1042, 619] on span "Update associations" at bounding box center [1023, 621] width 98 height 13
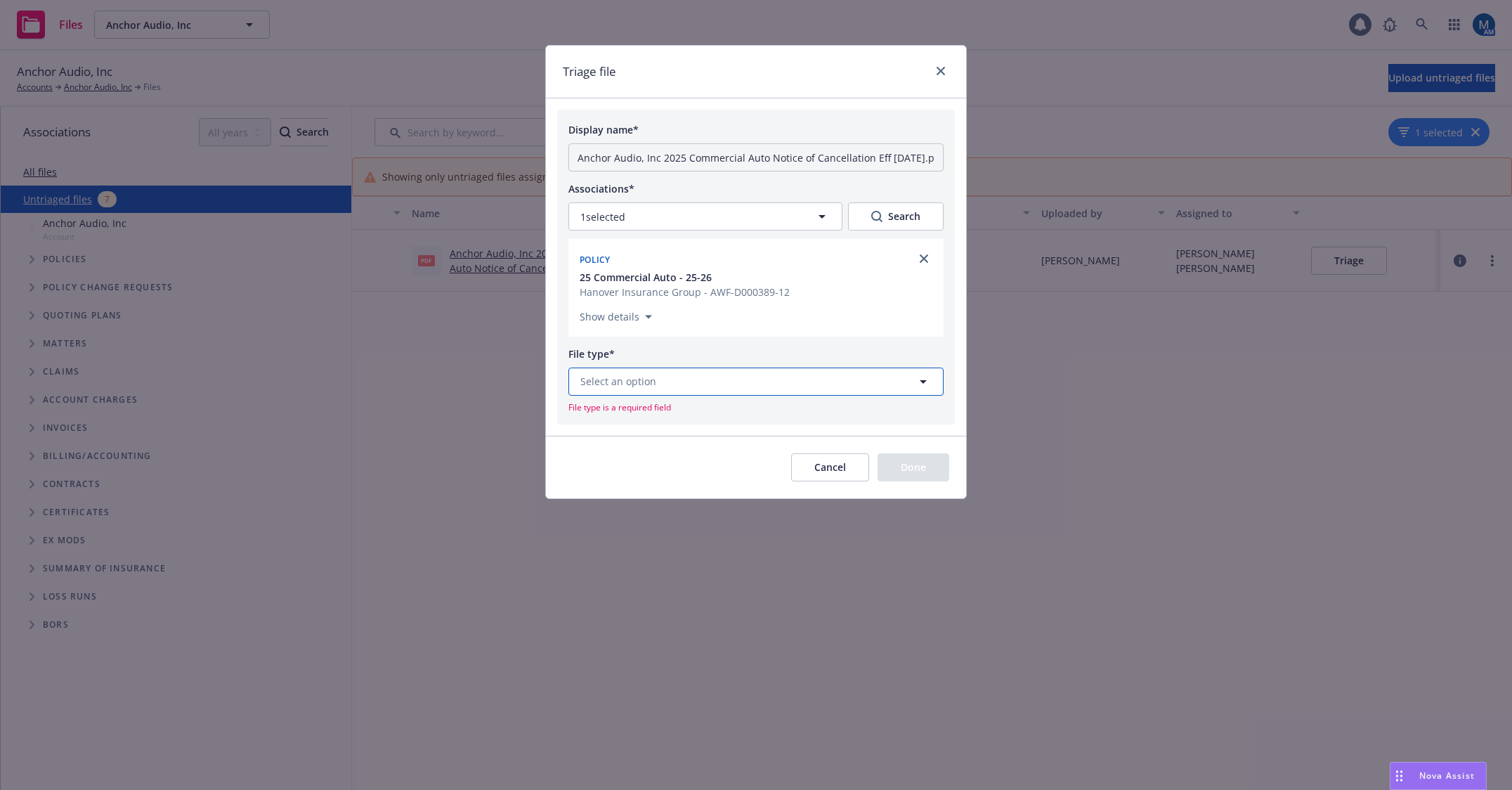
click at [744, 383] on button "Select an option" at bounding box center [756, 381] width 376 height 28
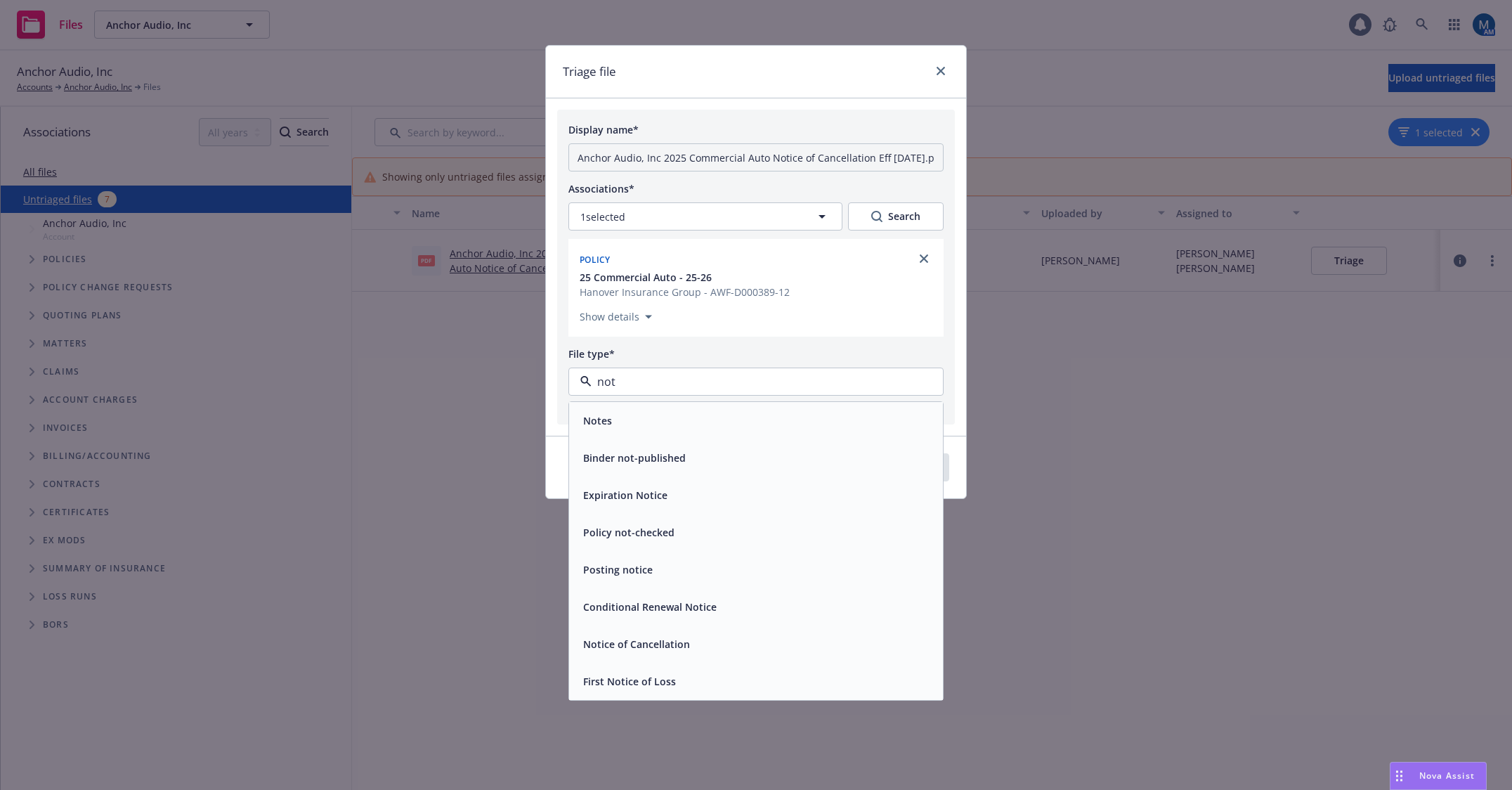
type input "noti"
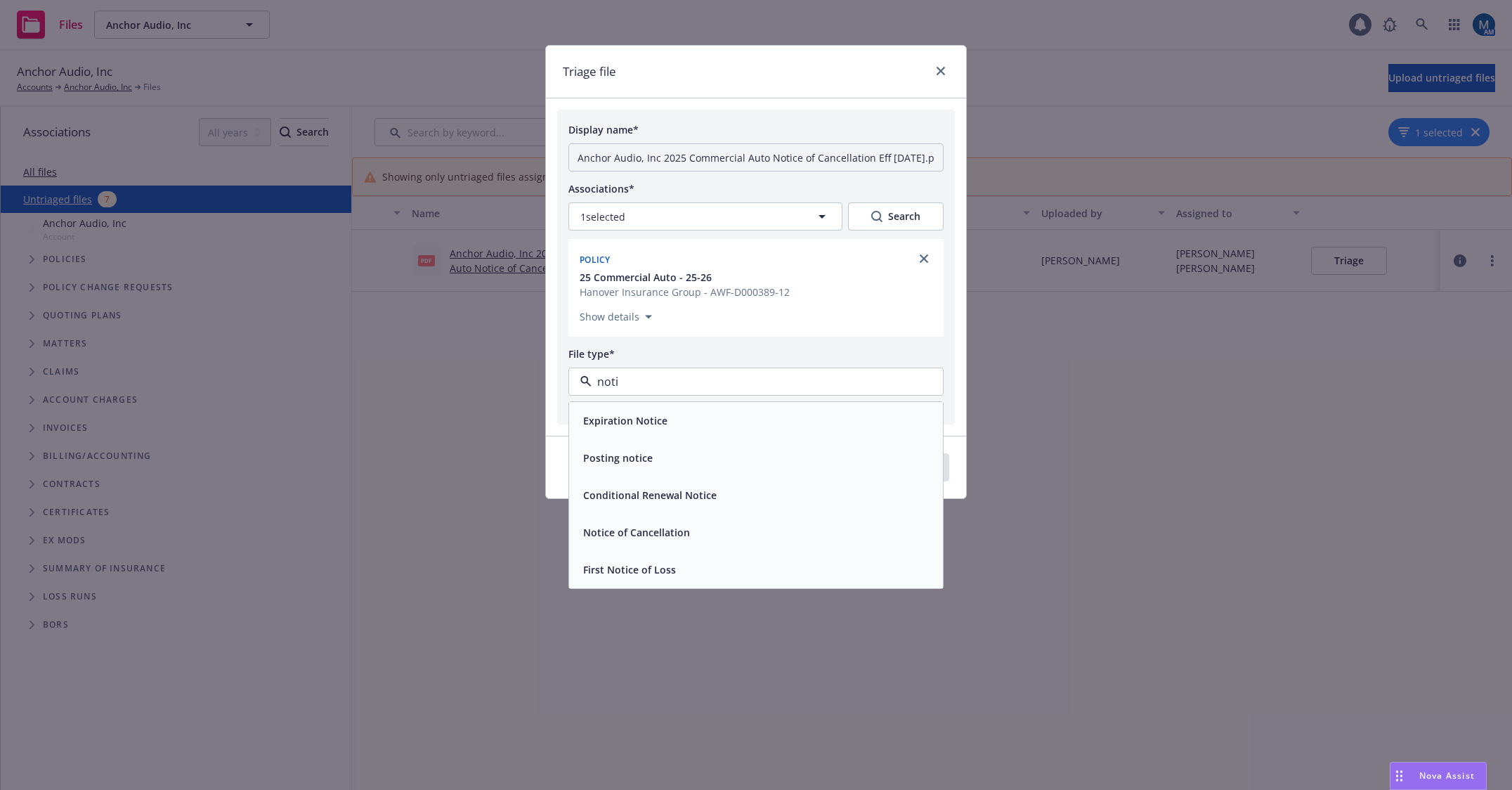
click at [708, 526] on div "Notice of Cancellation" at bounding box center [756, 531] width 357 height 20
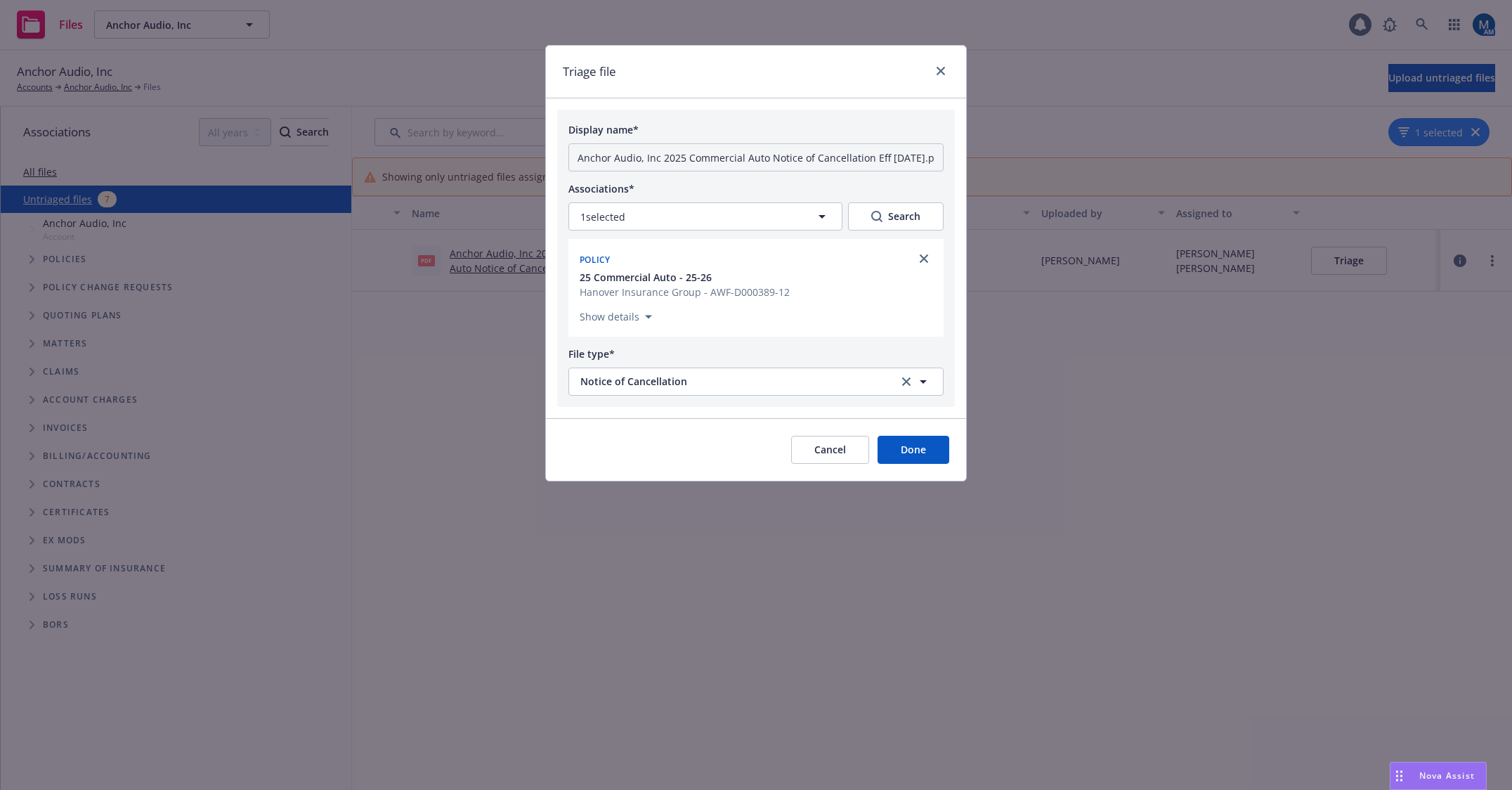
click at [916, 459] on button "Done" at bounding box center [913, 450] width 72 height 28
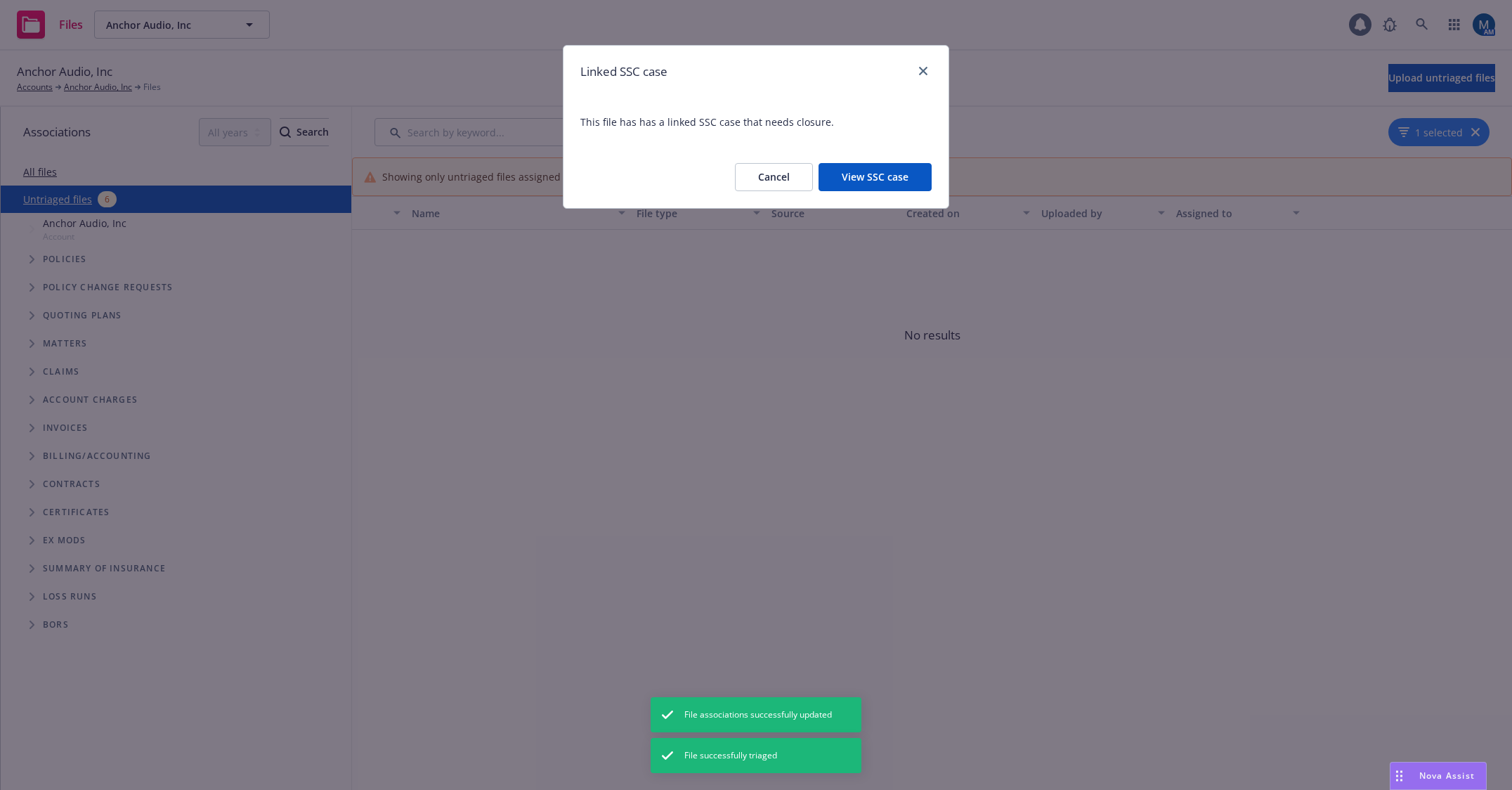
click at [887, 172] on button "View SSC case" at bounding box center [875, 177] width 113 height 28
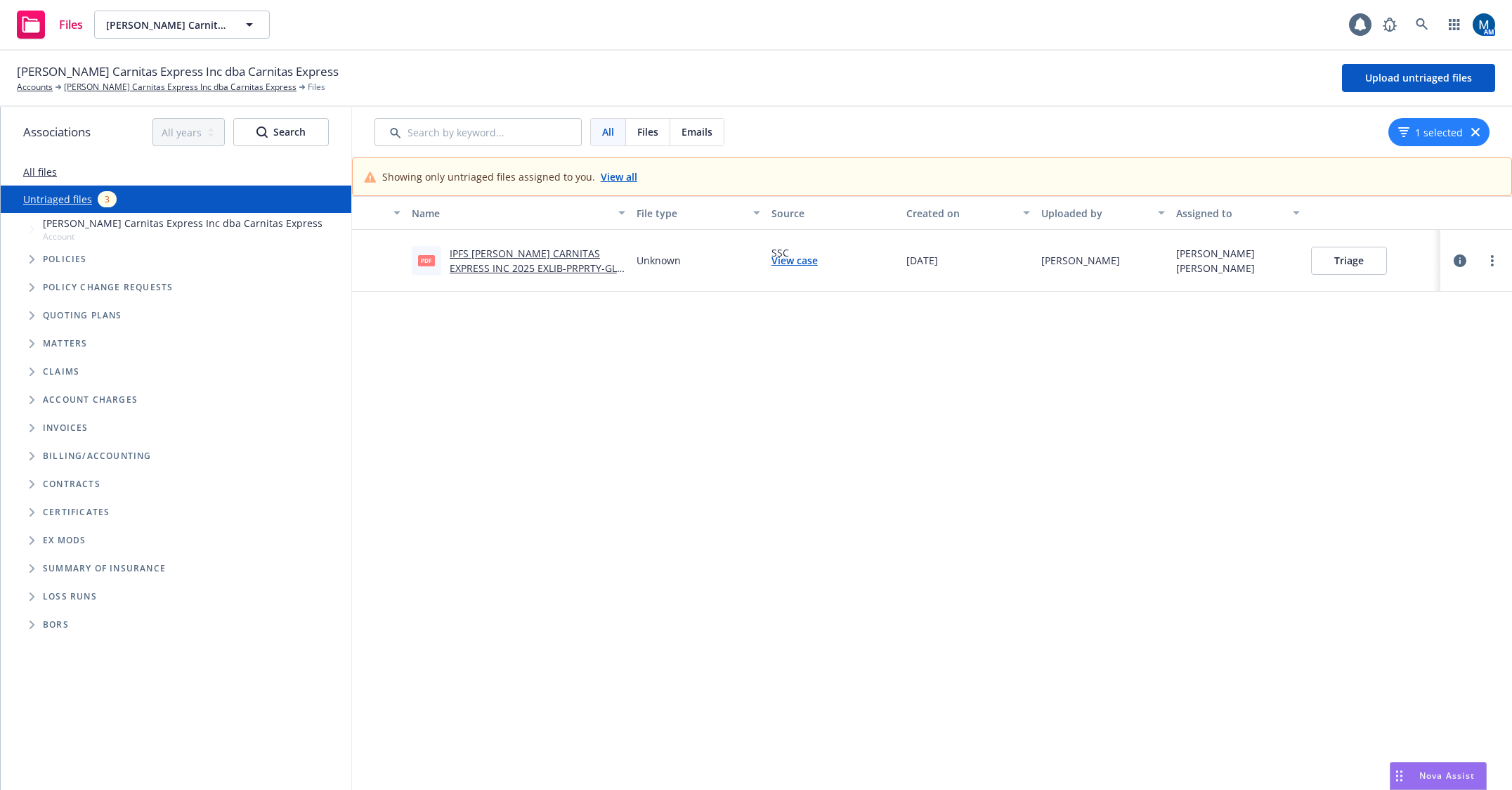
click at [1373, 261] on button "Triage" at bounding box center [1349, 261] width 76 height 28
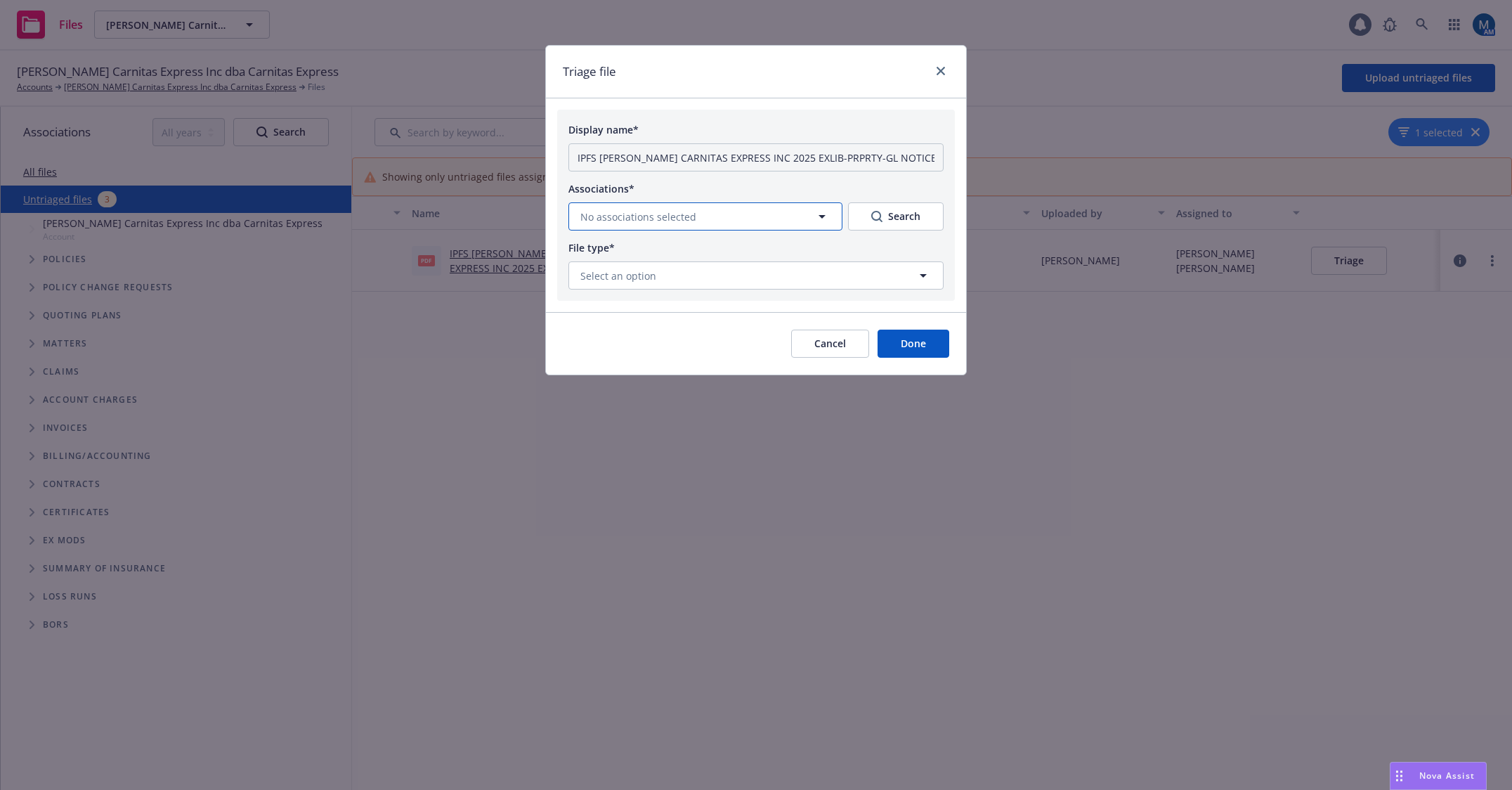
click at [747, 224] on button "No associations selected" at bounding box center [705, 216] width 274 height 28
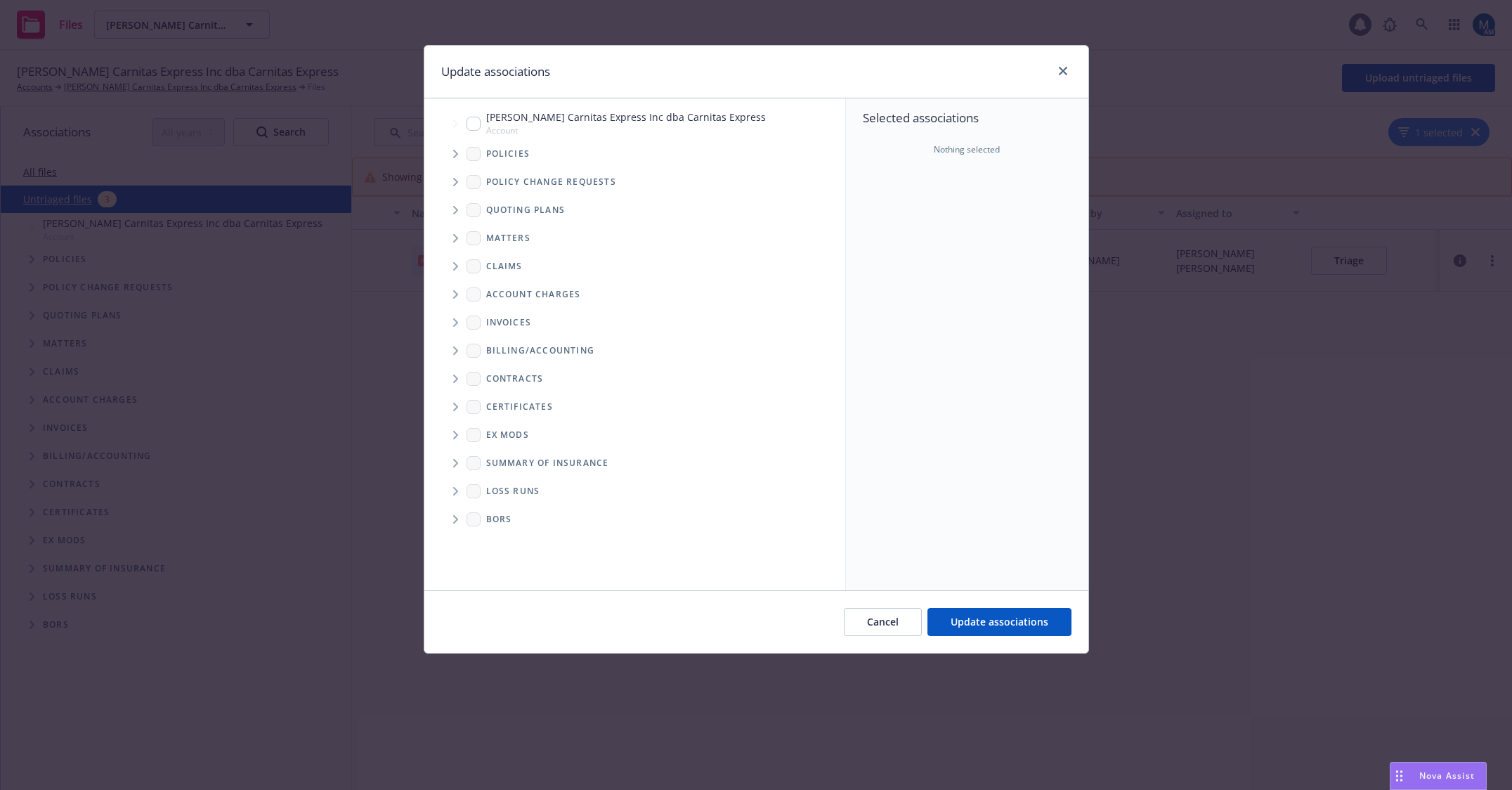
click at [449, 156] on span "Tree Example" at bounding box center [455, 154] width 23 height 23
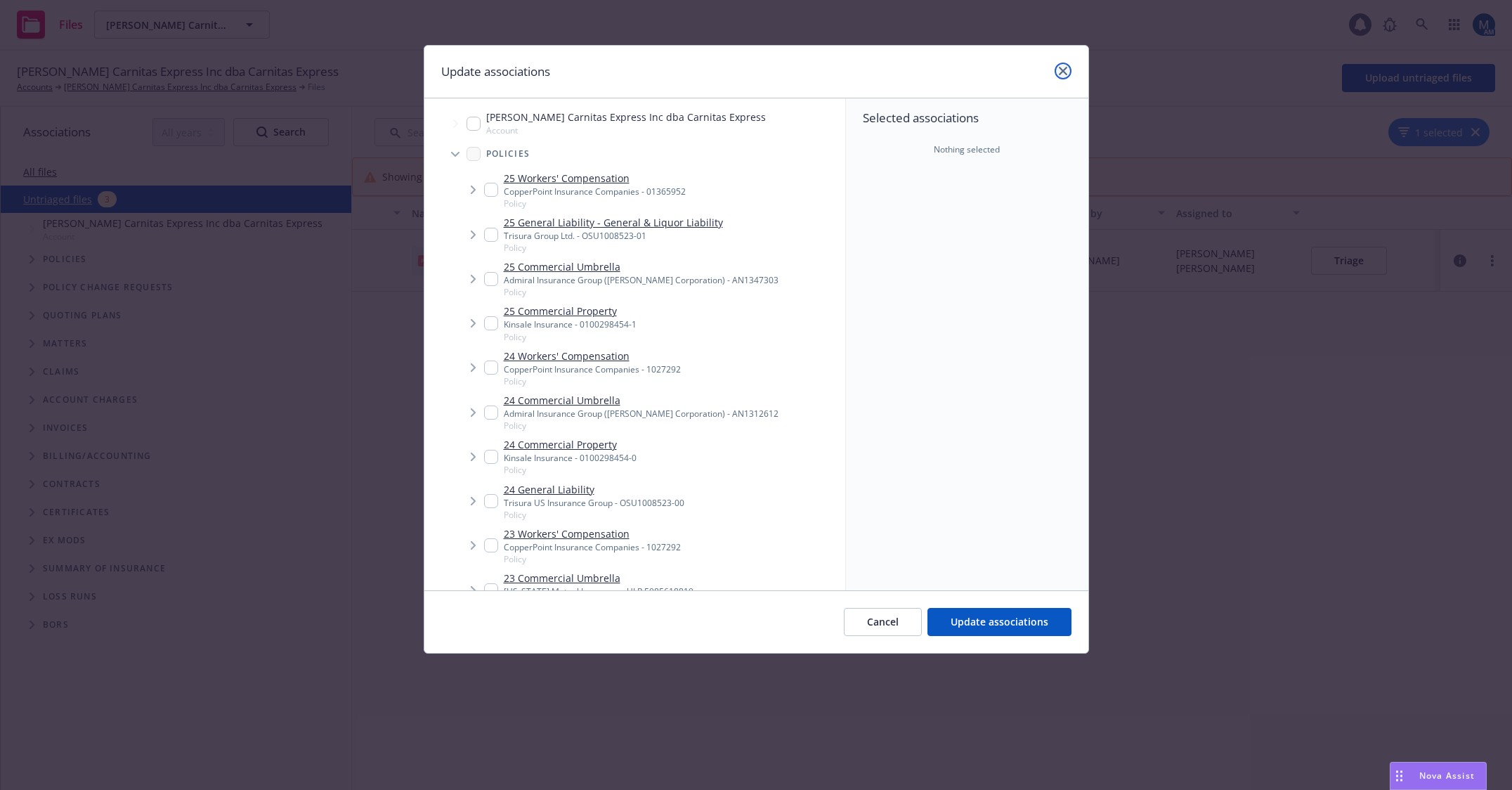
click at [1066, 68] on icon "close" at bounding box center [1062, 70] width 9 height 9
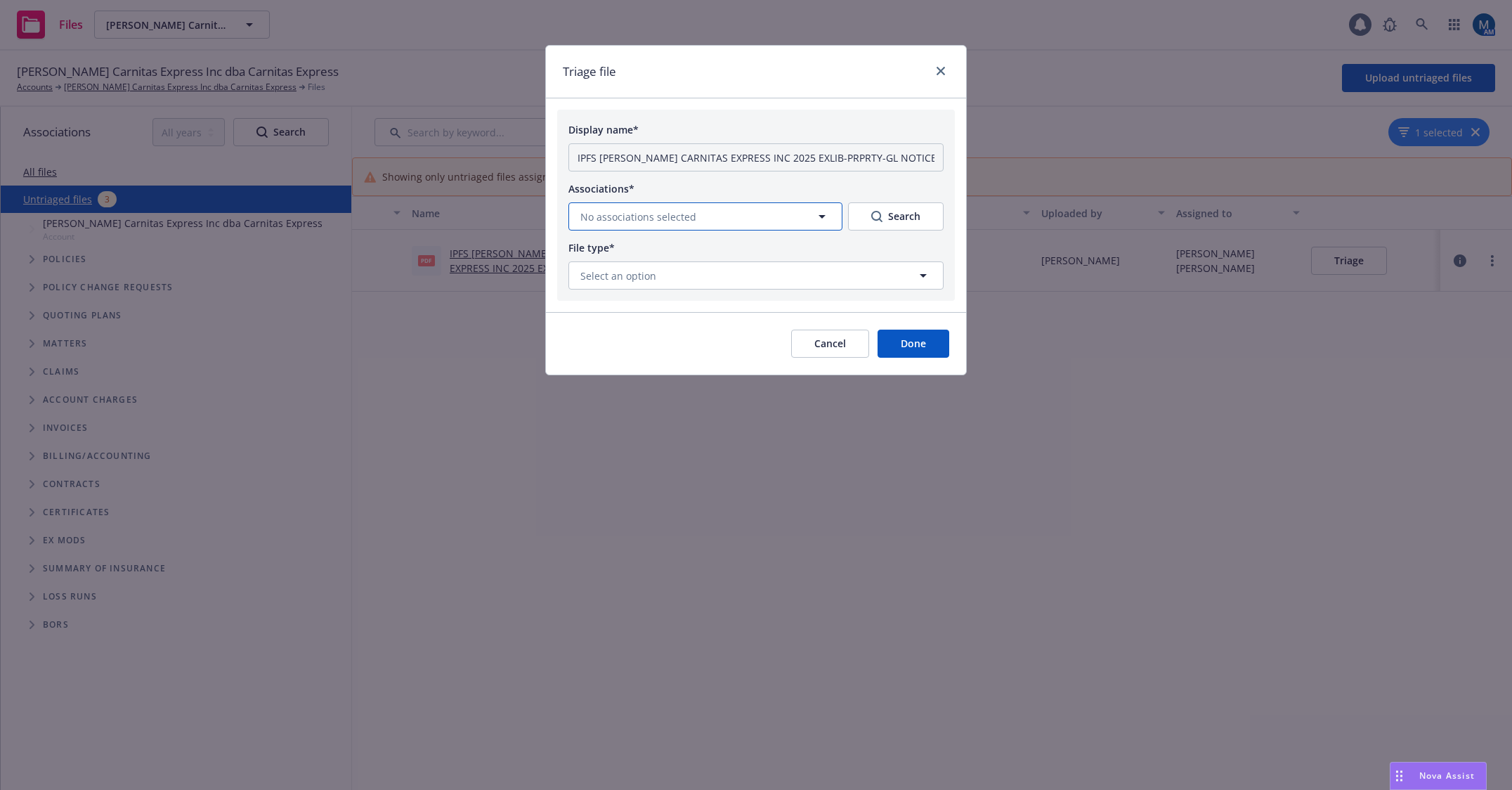
click at [764, 213] on button "No associations selected" at bounding box center [705, 216] width 274 height 28
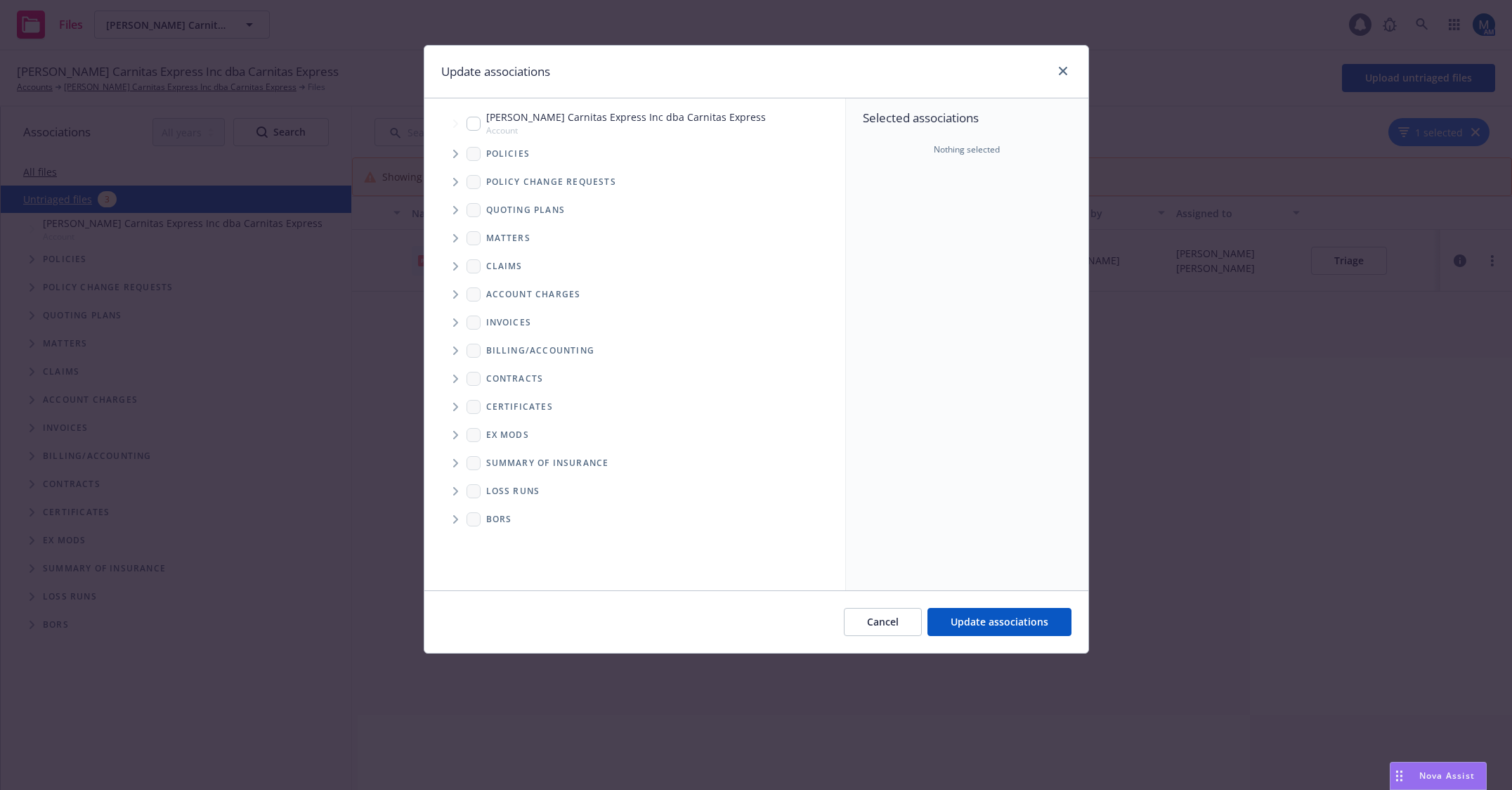
click at [456, 156] on icon "Tree Example" at bounding box center [455, 154] width 5 height 9
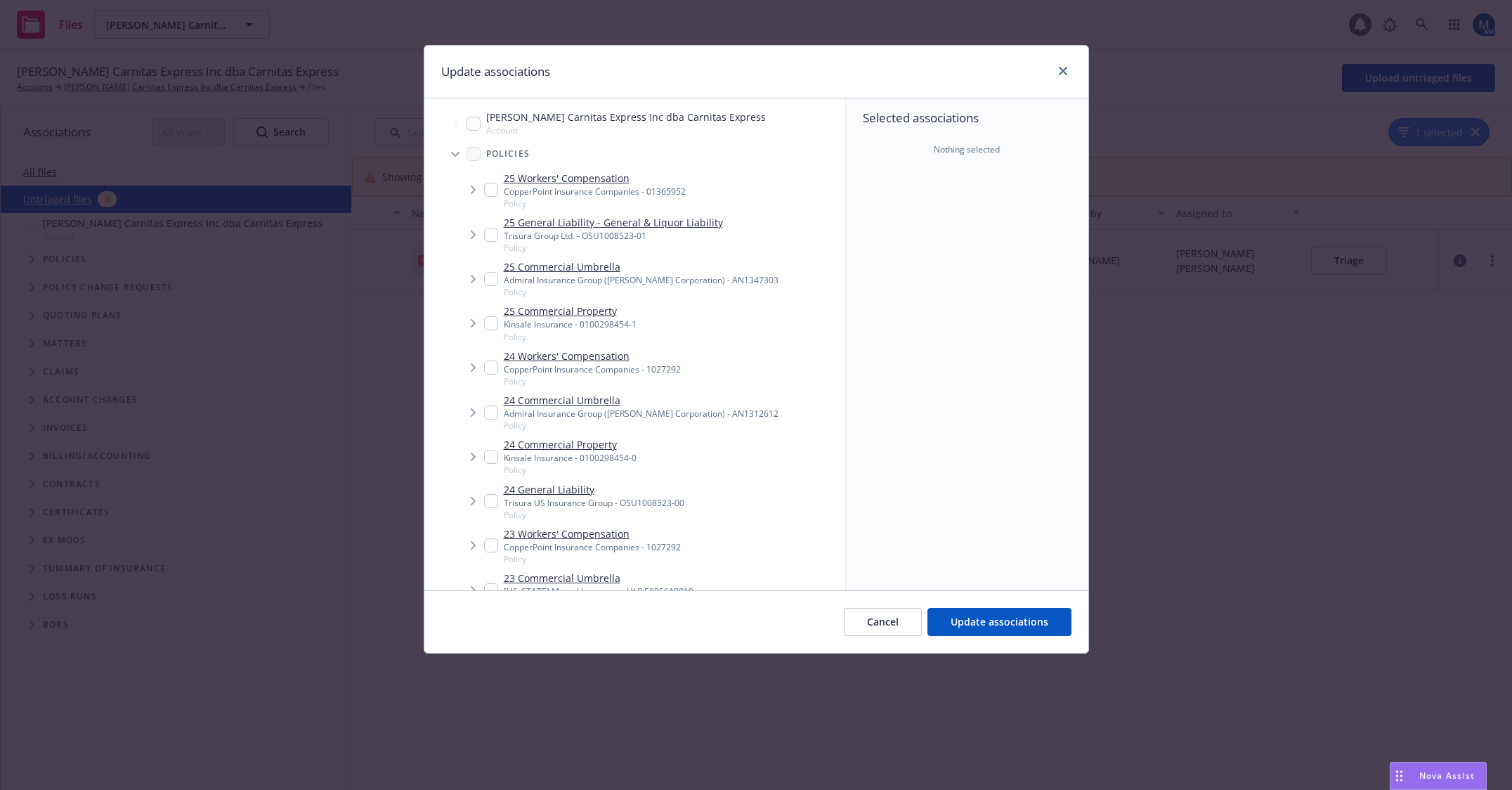
click at [495, 233] on input "Tree Example" at bounding box center [490, 234] width 14 height 14
checkbox input "true"
click at [1007, 627] on span "Update associations" at bounding box center [999, 621] width 98 height 13
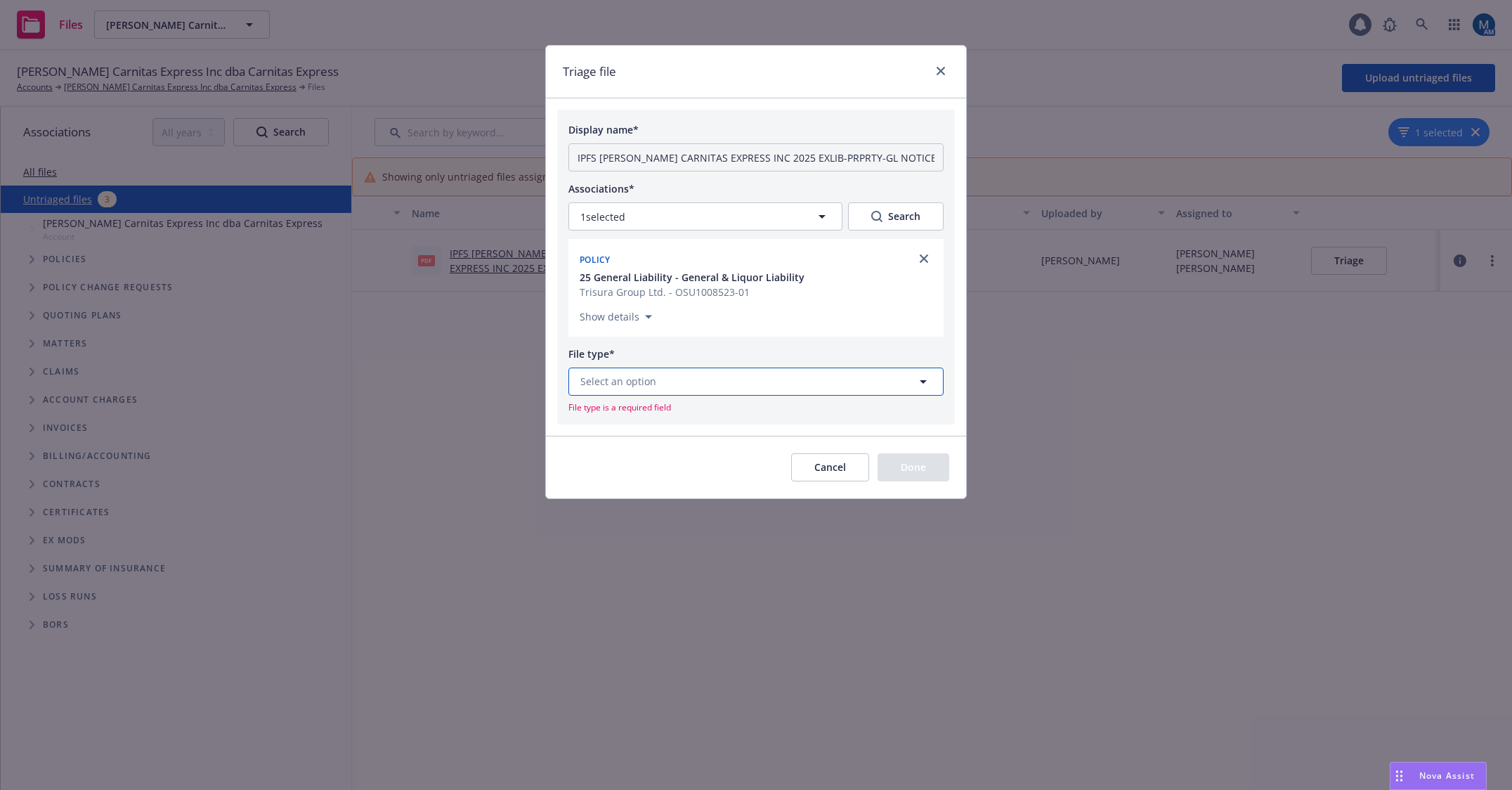
click at [743, 387] on button "Select an option" at bounding box center [756, 381] width 376 height 28
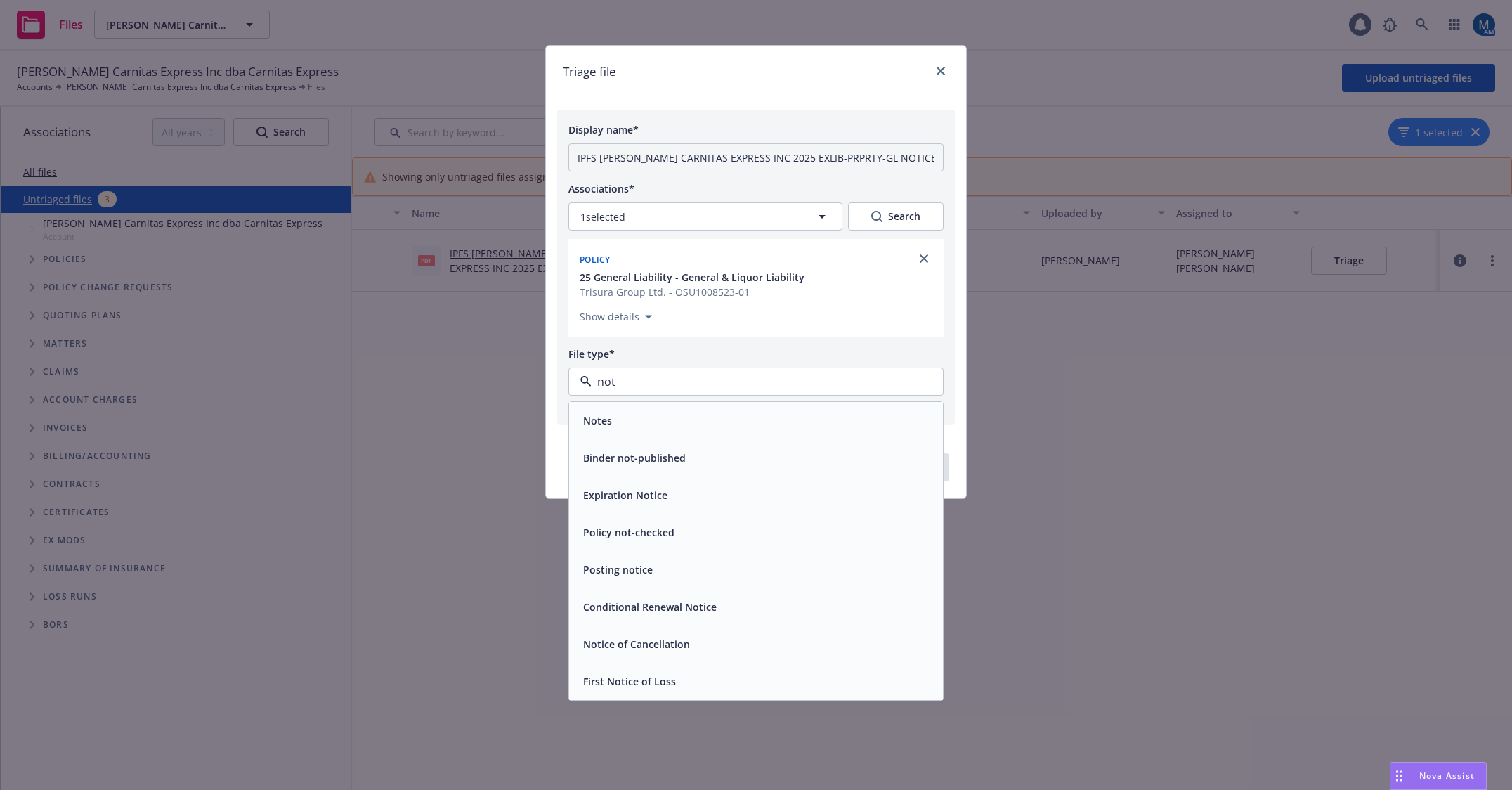
type input "noti"
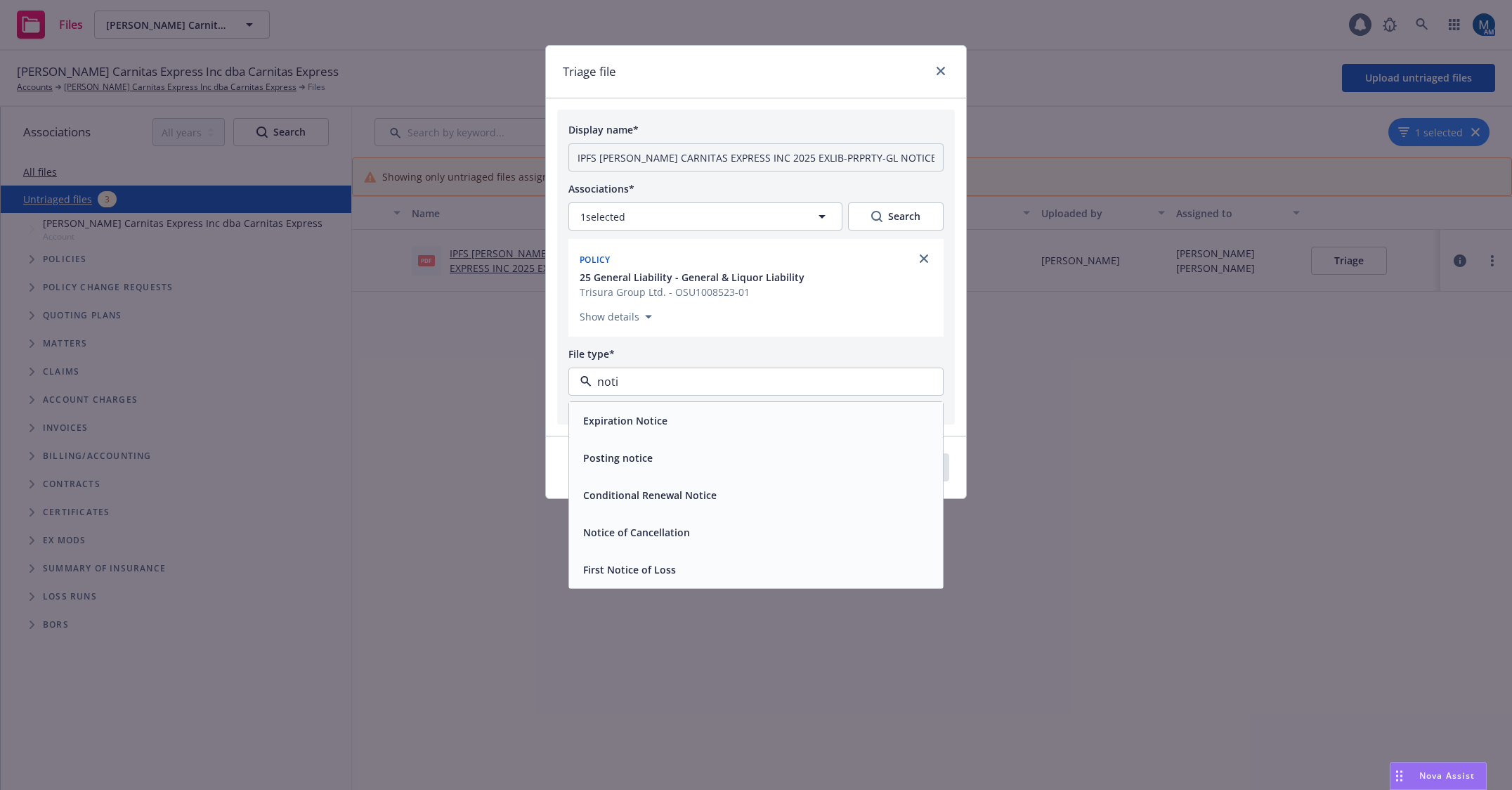
click at [679, 532] on span "Notice of Cancellation" at bounding box center [636, 532] width 107 height 15
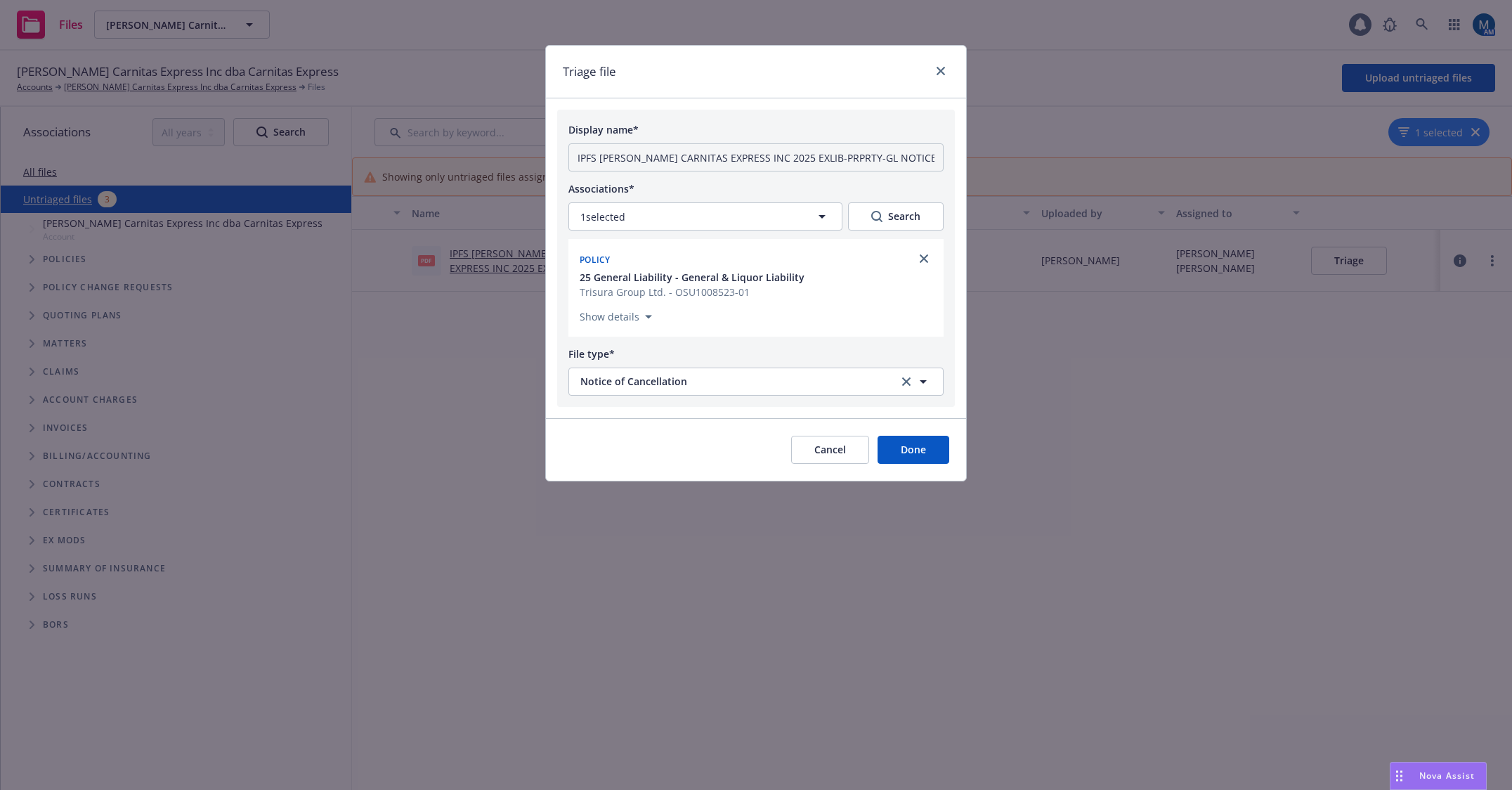
click at [920, 457] on button "Done" at bounding box center [913, 450] width 72 height 28
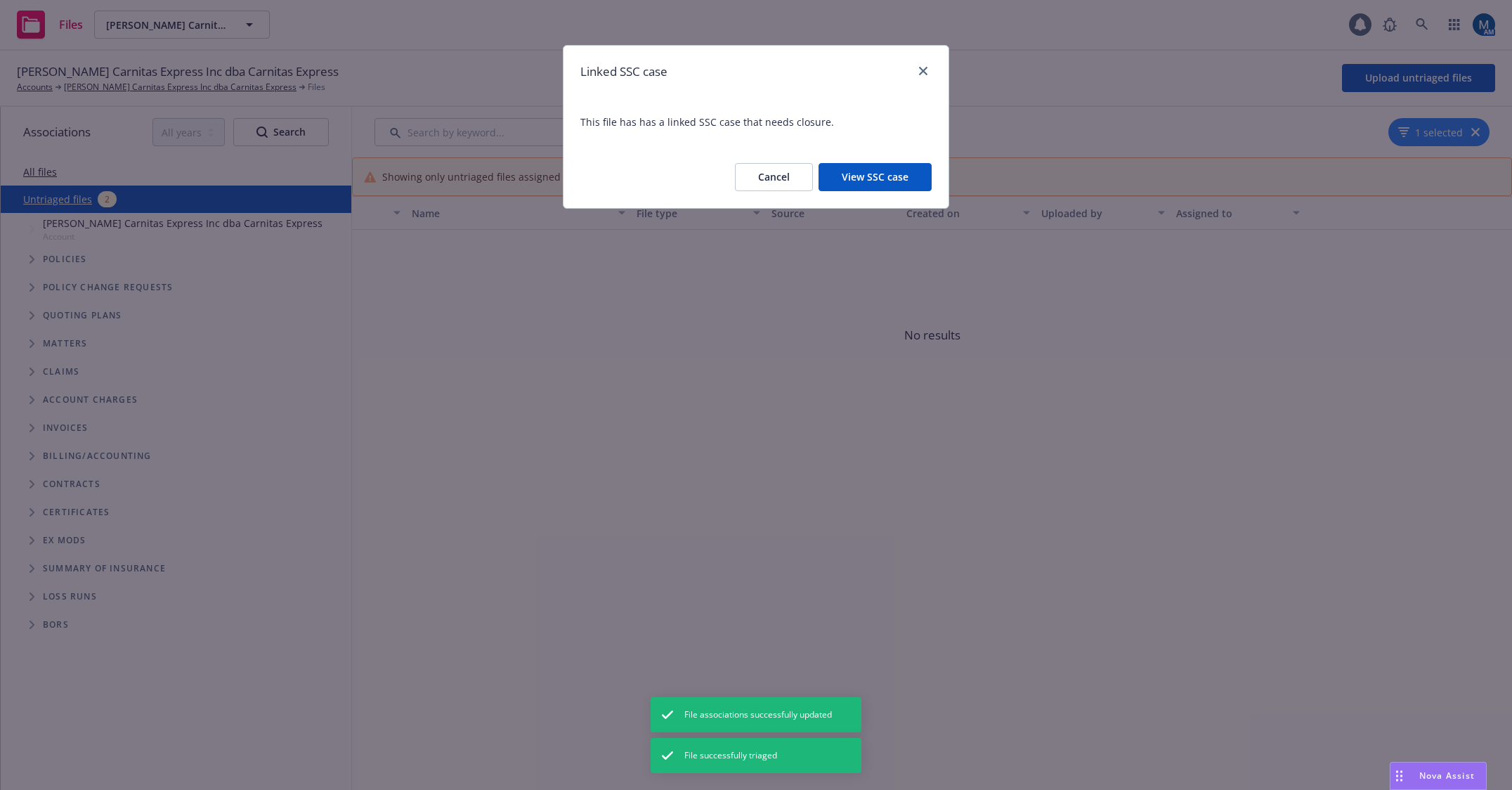
click at [902, 175] on button "View SSC case" at bounding box center [875, 177] width 113 height 28
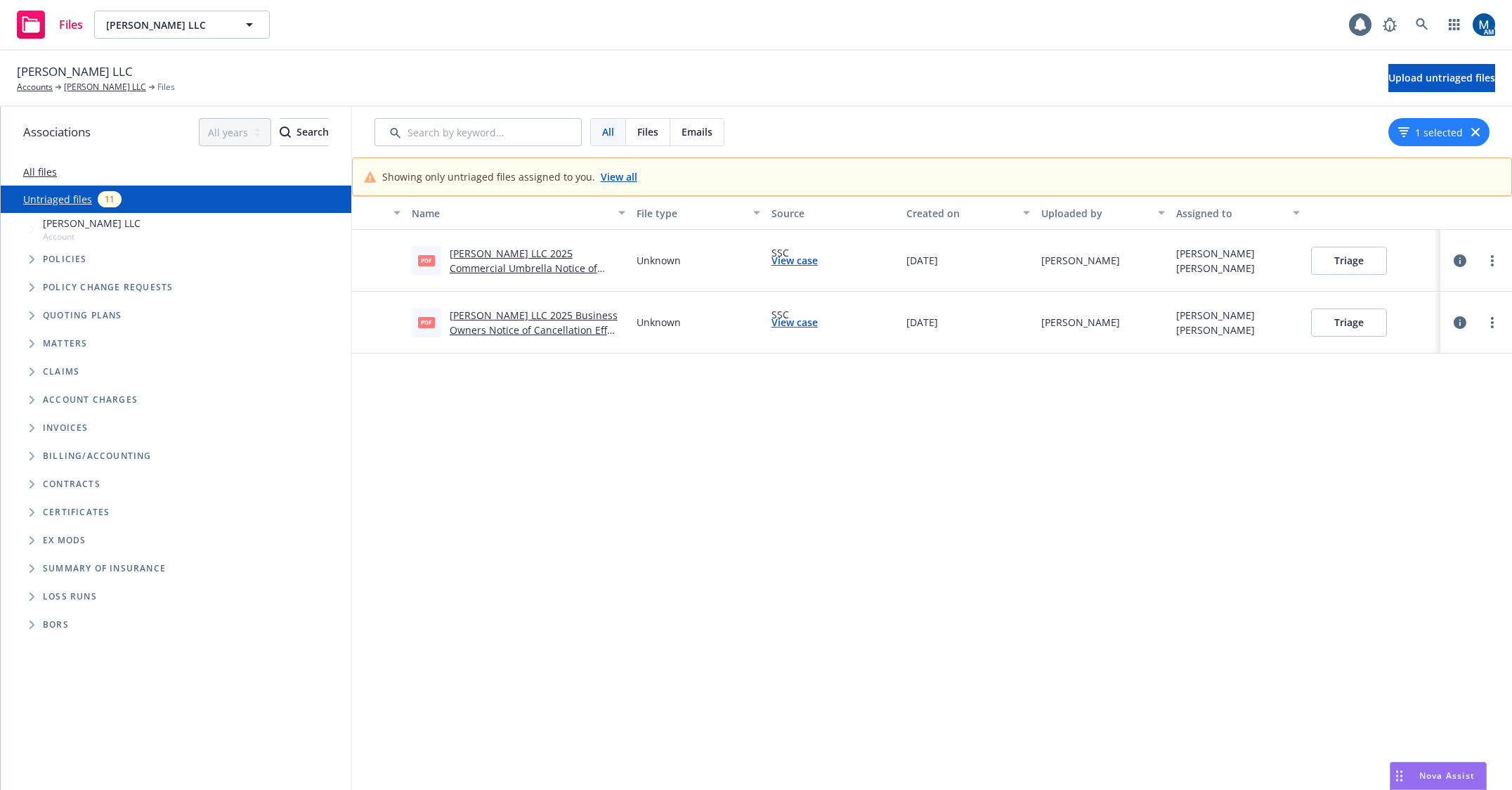
click at [1343, 326] on button "Triage" at bounding box center [1349, 322] width 76 height 28
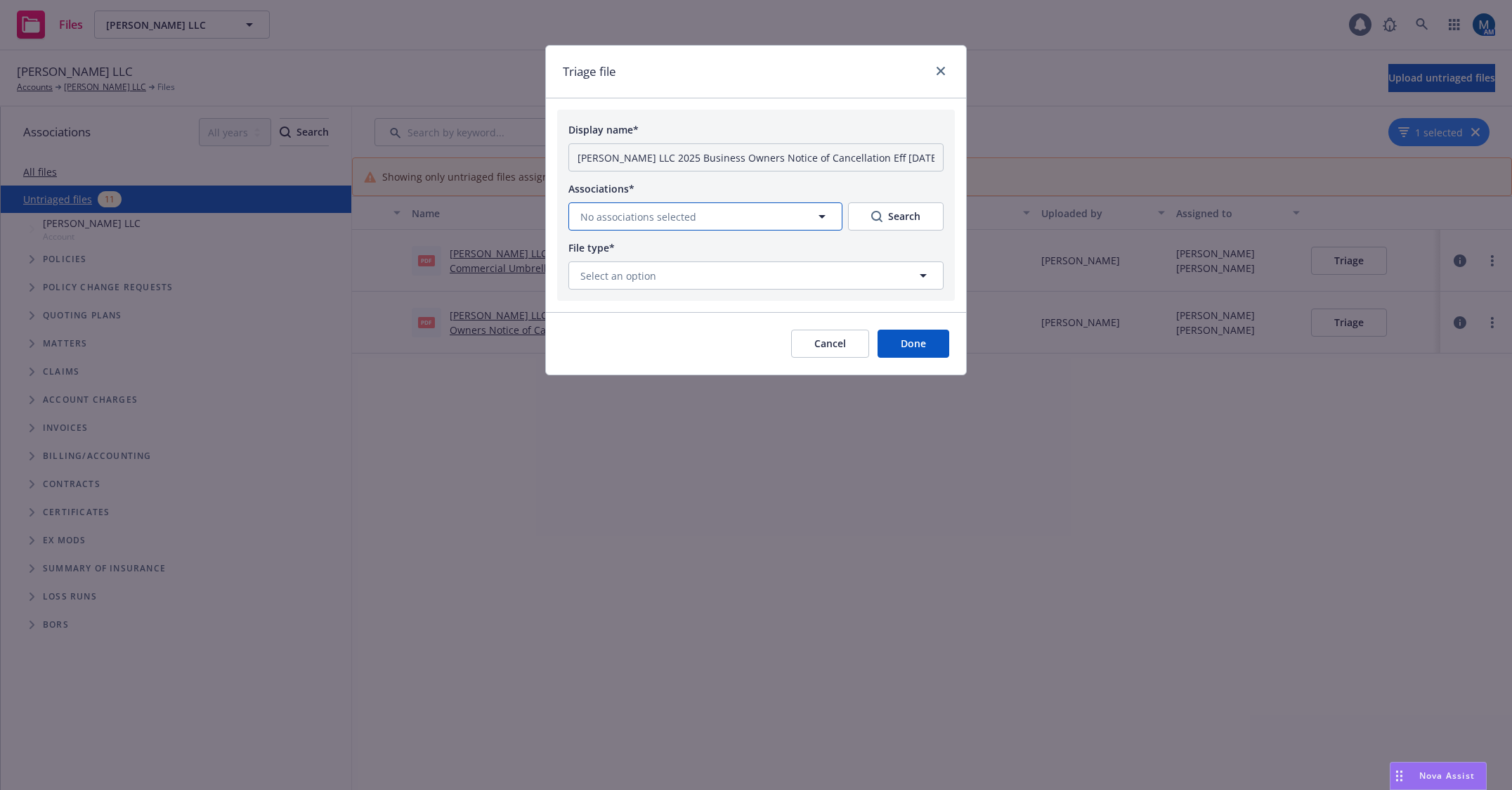
click at [756, 230] on button "No associations selected" at bounding box center [705, 216] width 274 height 28
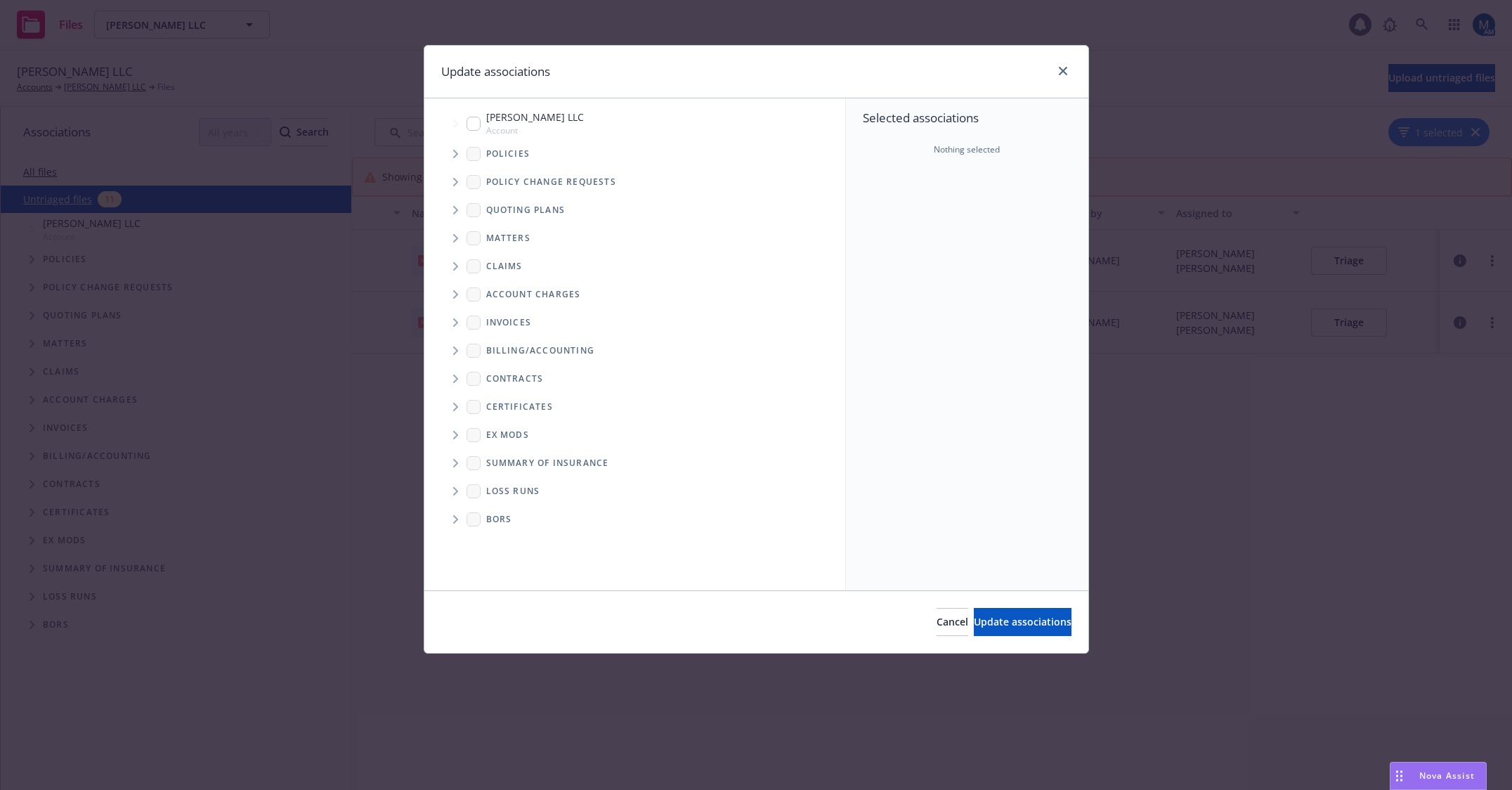
click at [456, 153] on icon "Tree Example" at bounding box center [455, 154] width 5 height 9
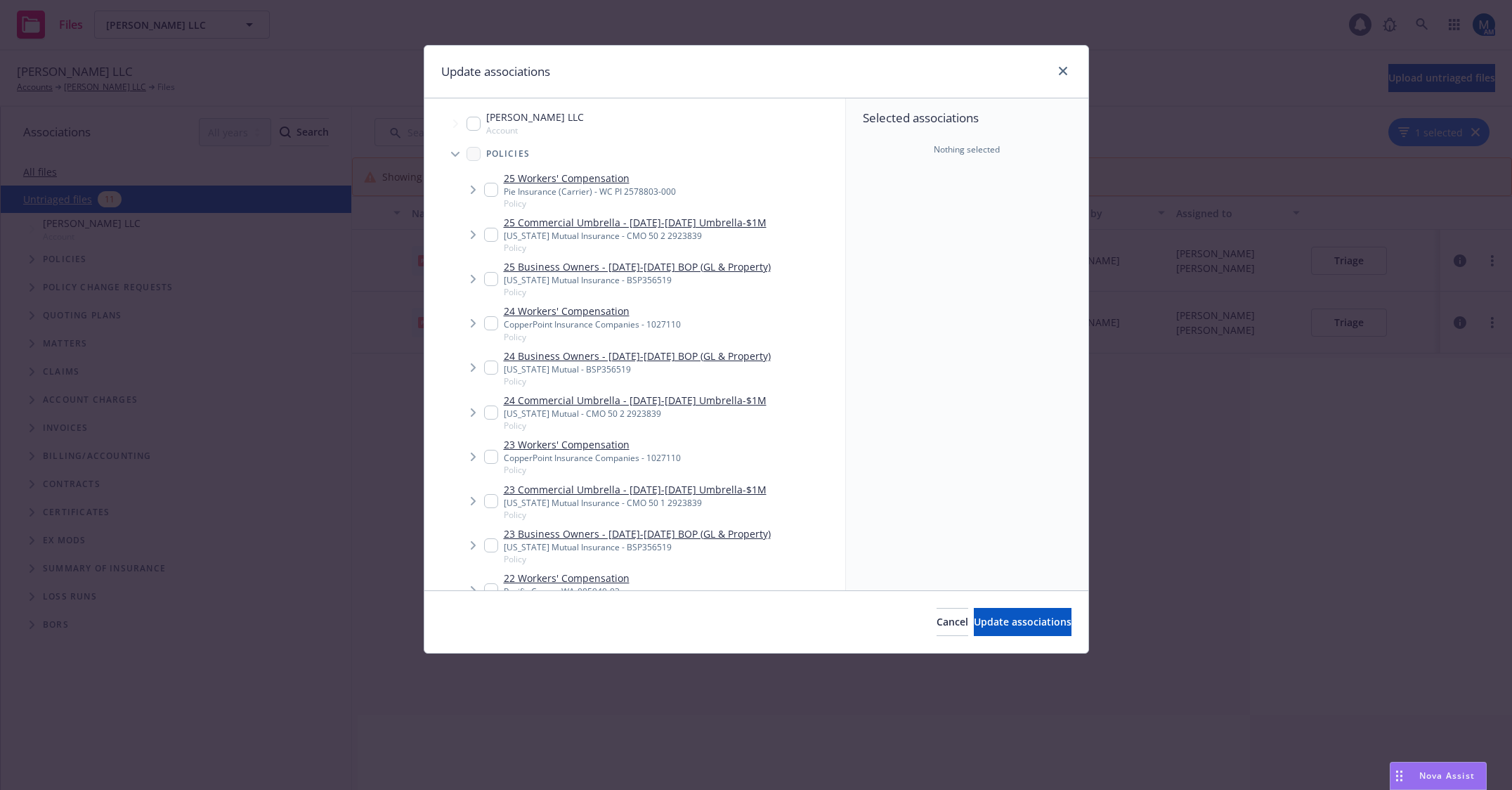
click at [489, 277] on input "Tree Example" at bounding box center [490, 279] width 14 height 14
checkbox input "true"
click at [996, 630] on button "Update associations" at bounding box center [1023, 622] width 98 height 28
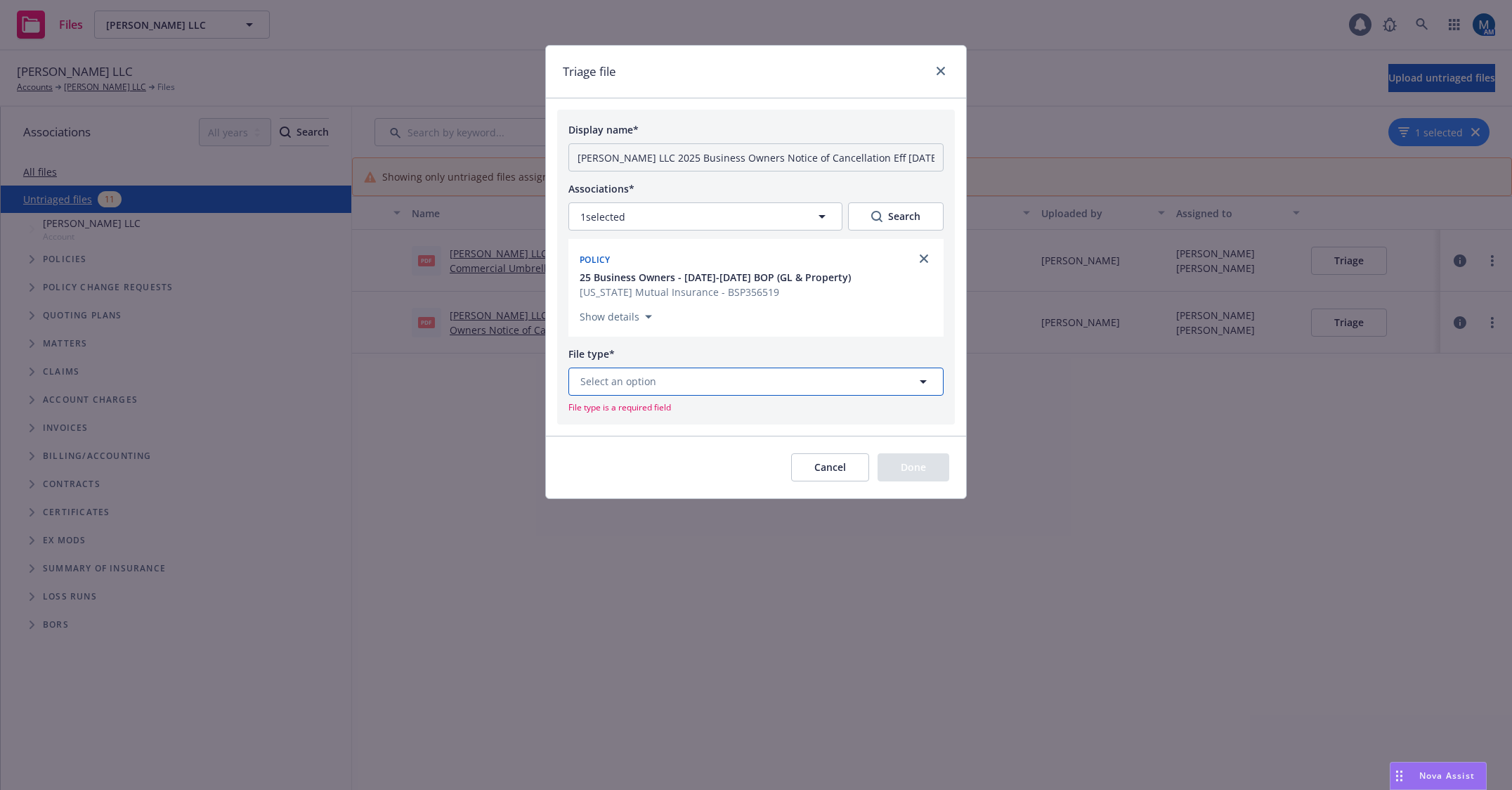
click at [744, 381] on button "Select an option" at bounding box center [756, 381] width 376 height 28
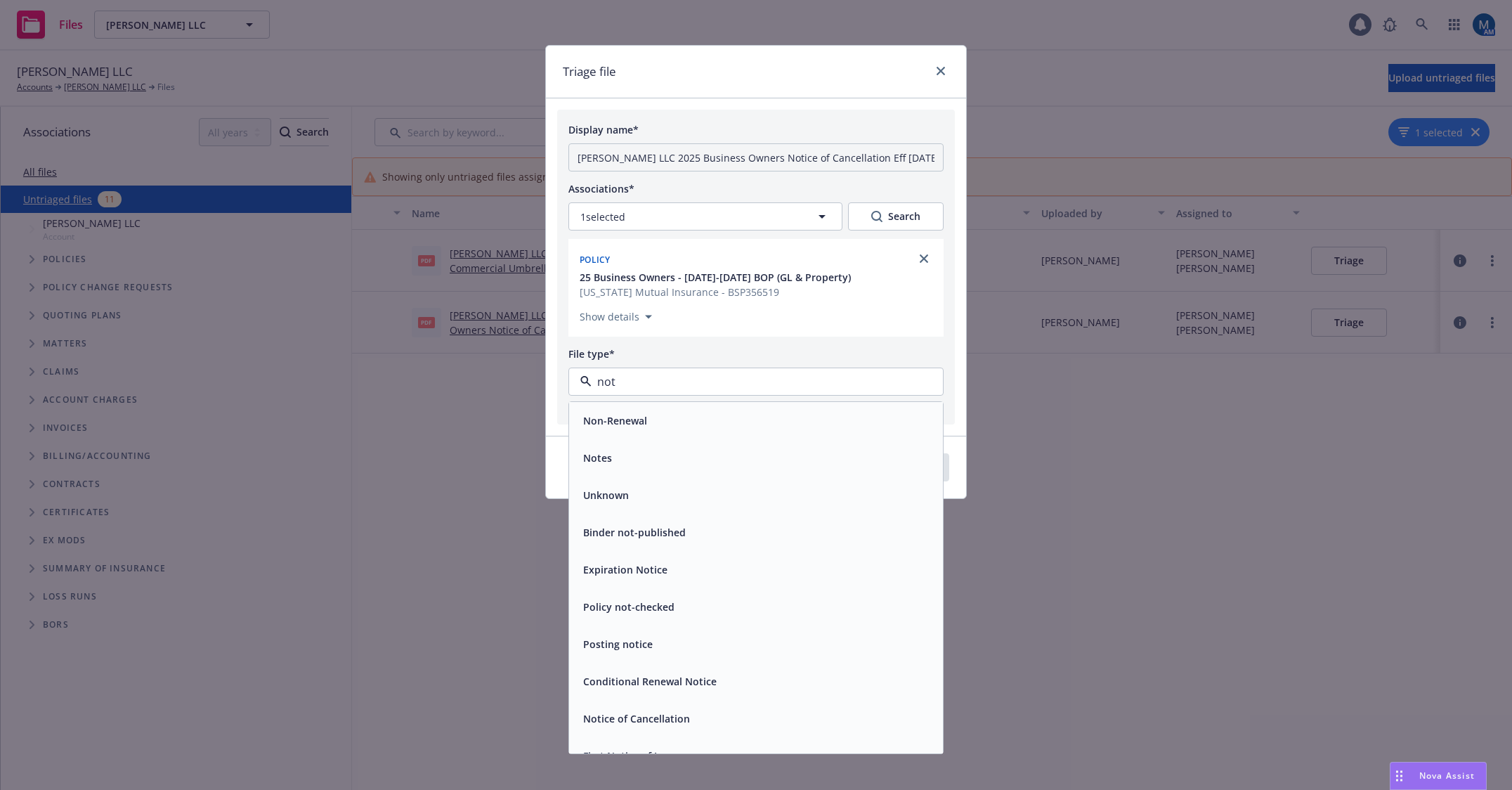
type input "noti"
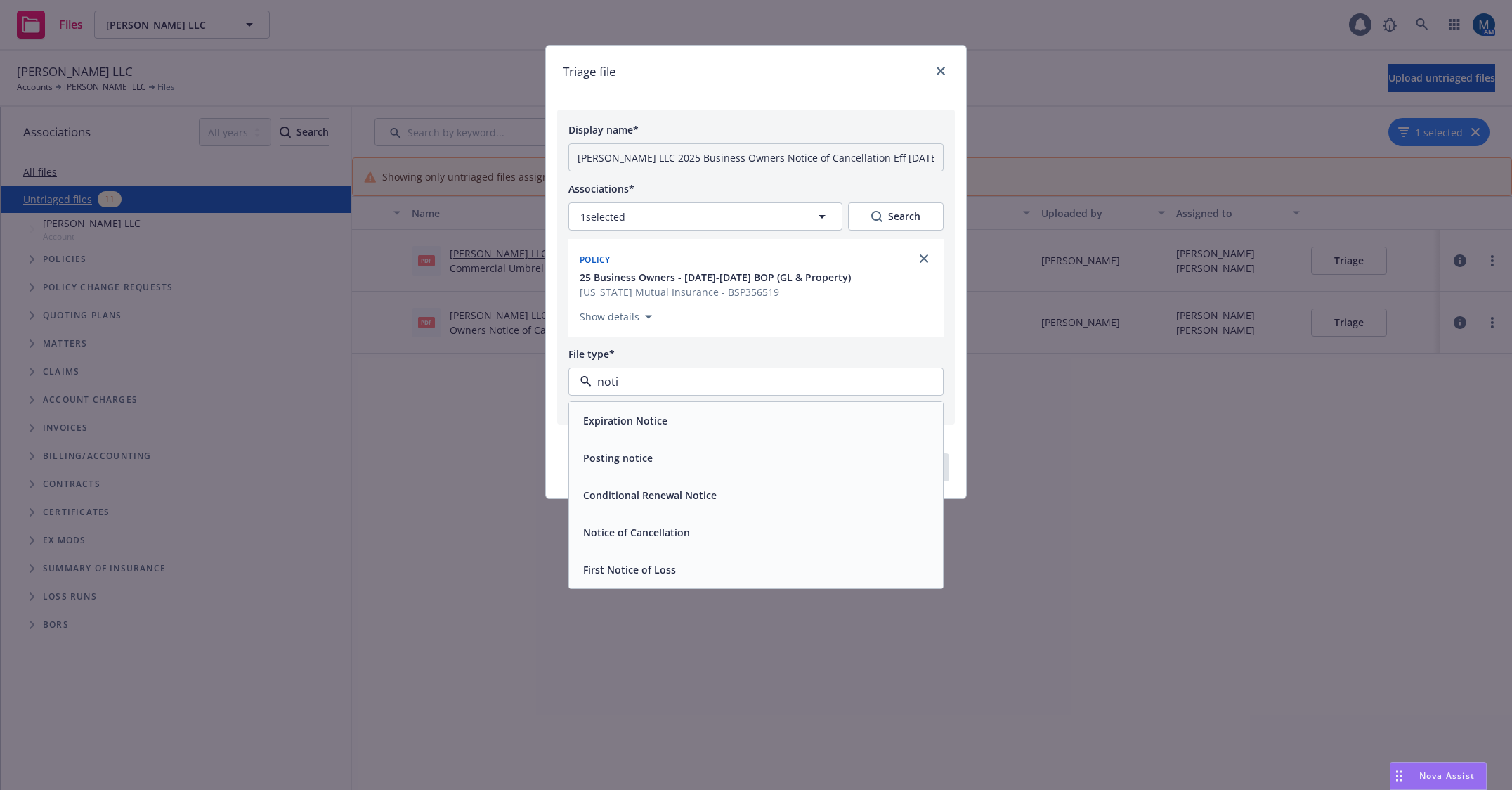
click at [683, 530] on span "Notice of Cancellation" at bounding box center [636, 532] width 107 height 15
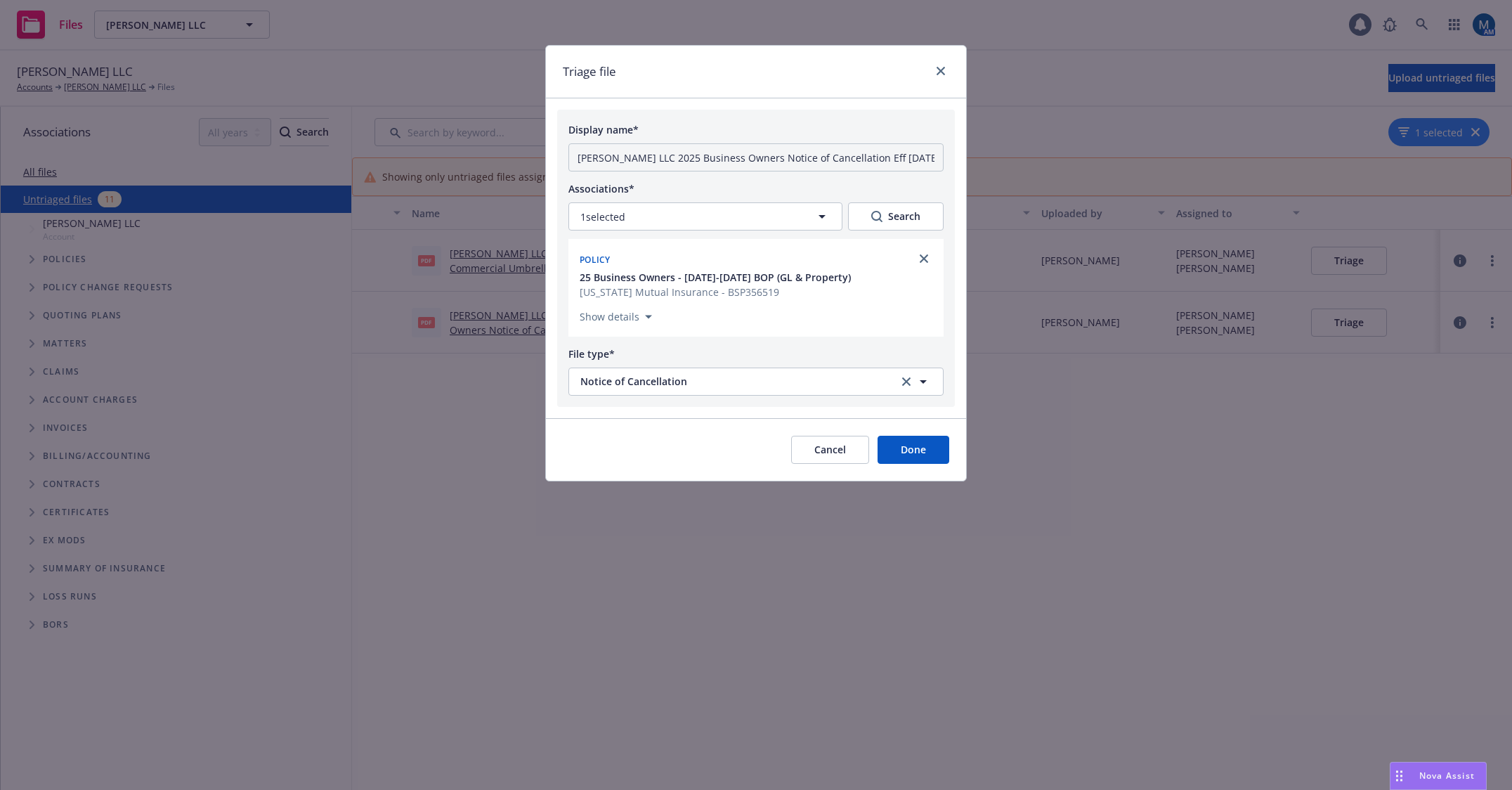
click at [930, 455] on button "Done" at bounding box center [913, 450] width 72 height 28
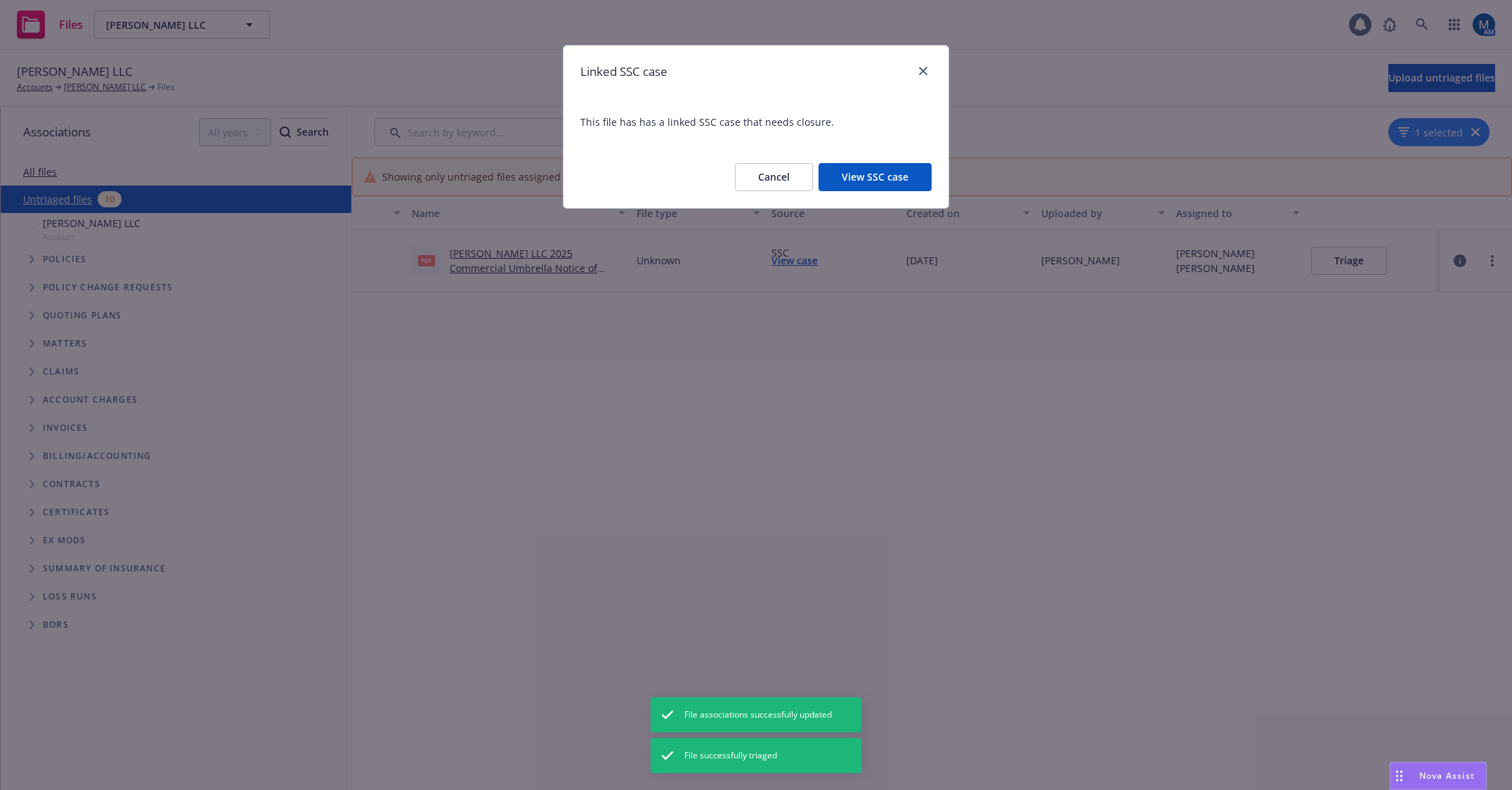
click at [904, 186] on button "View SSC case" at bounding box center [875, 177] width 113 height 28
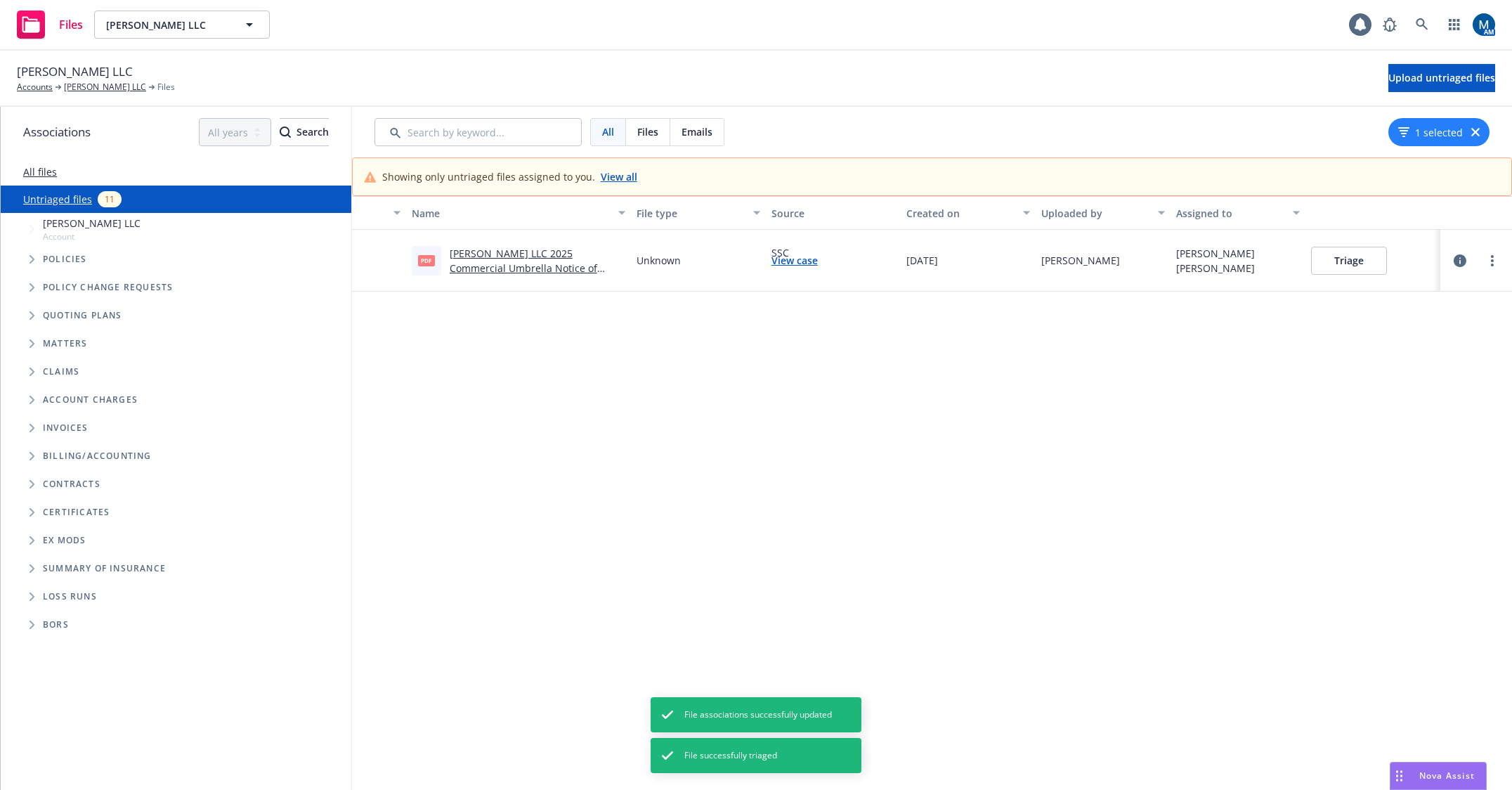
click at [1363, 262] on button "Triage" at bounding box center [1349, 261] width 76 height 28
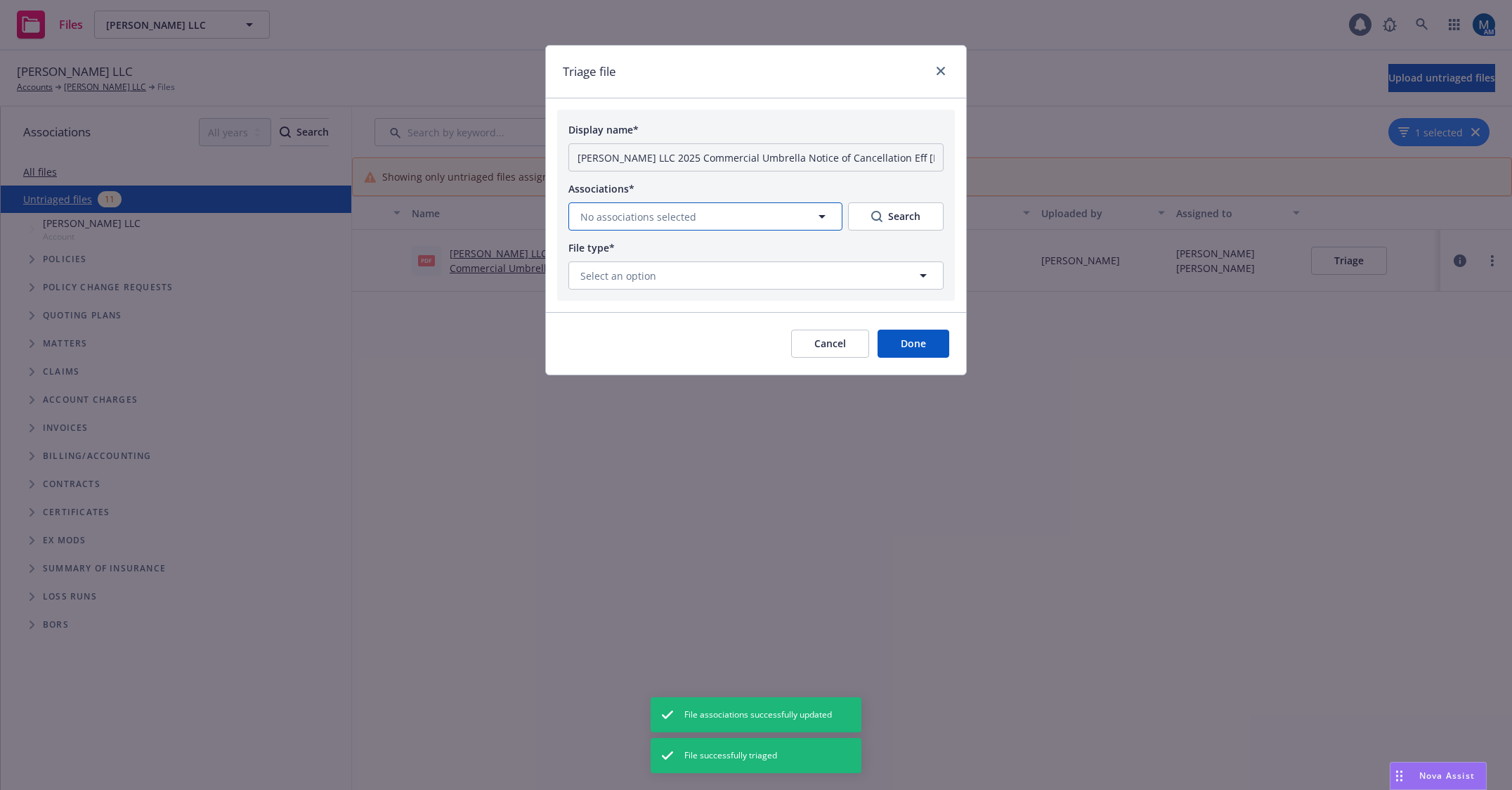
click at [634, 204] on button "No associations selected" at bounding box center [705, 216] width 274 height 28
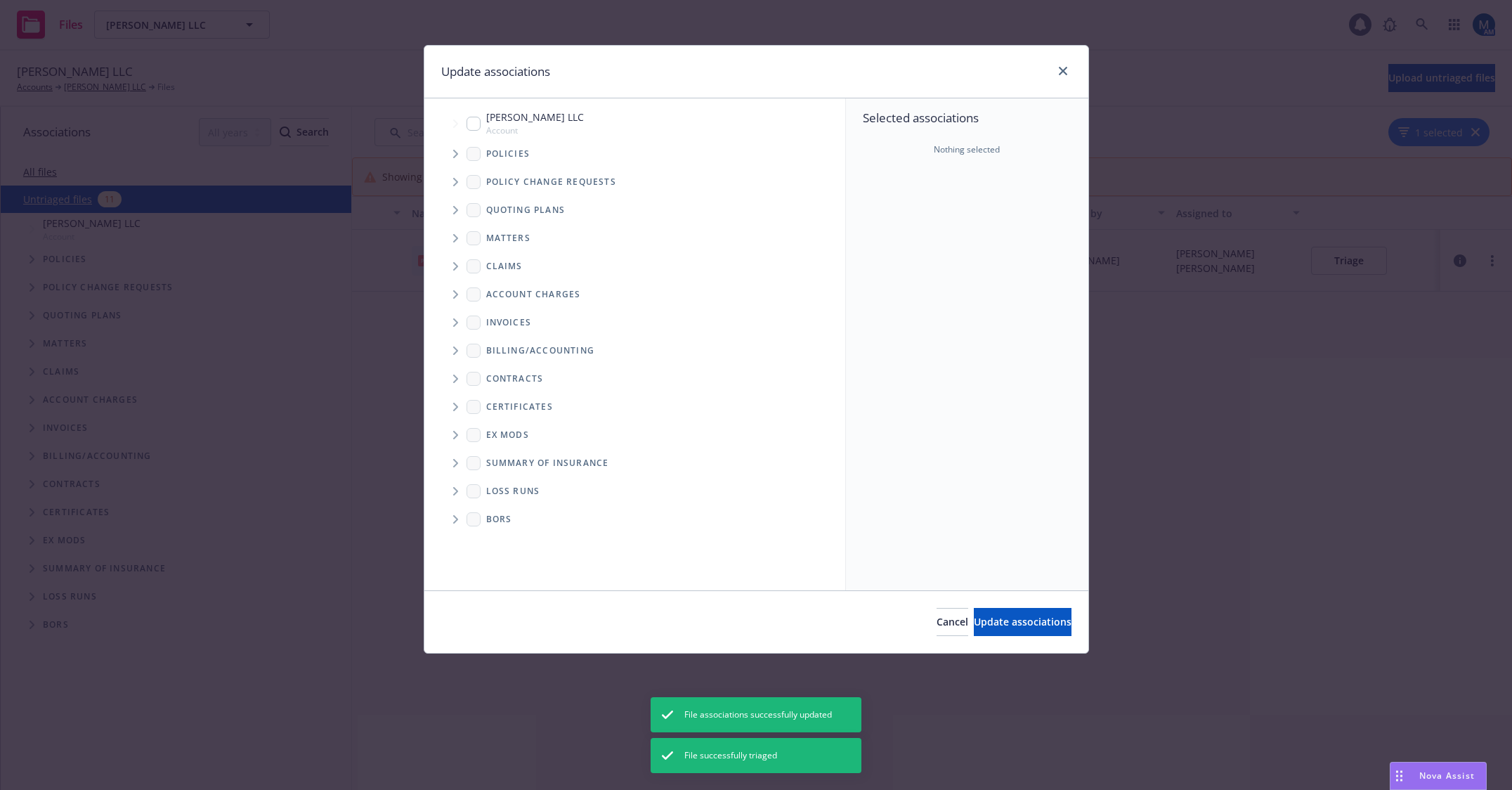
click at [453, 148] on span "Tree Example" at bounding box center [455, 154] width 23 height 23
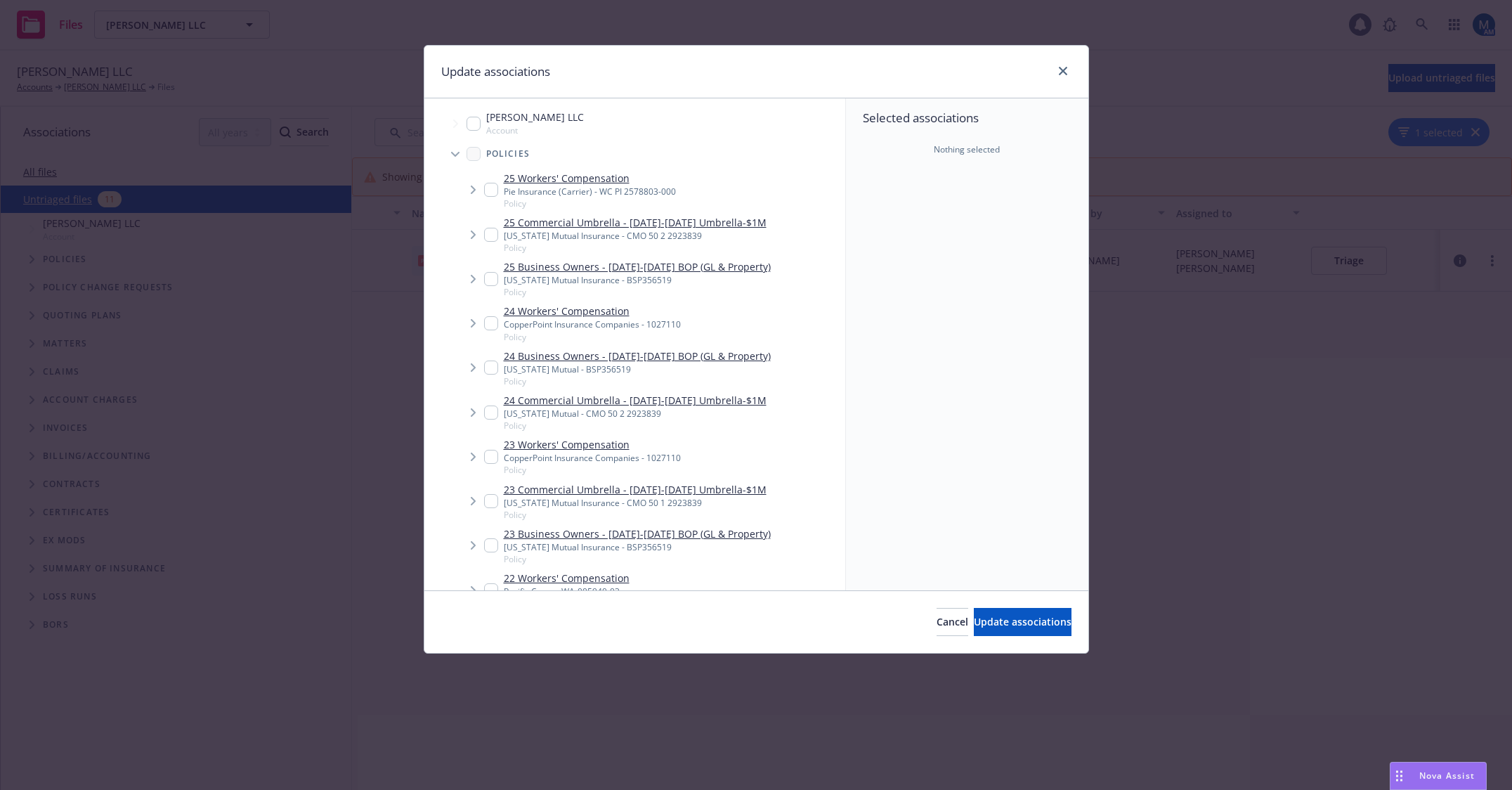
click at [490, 230] on input "Tree Example" at bounding box center [490, 234] width 14 height 14
checkbox input "true"
click at [1044, 625] on span "Update associations" at bounding box center [1023, 621] width 98 height 13
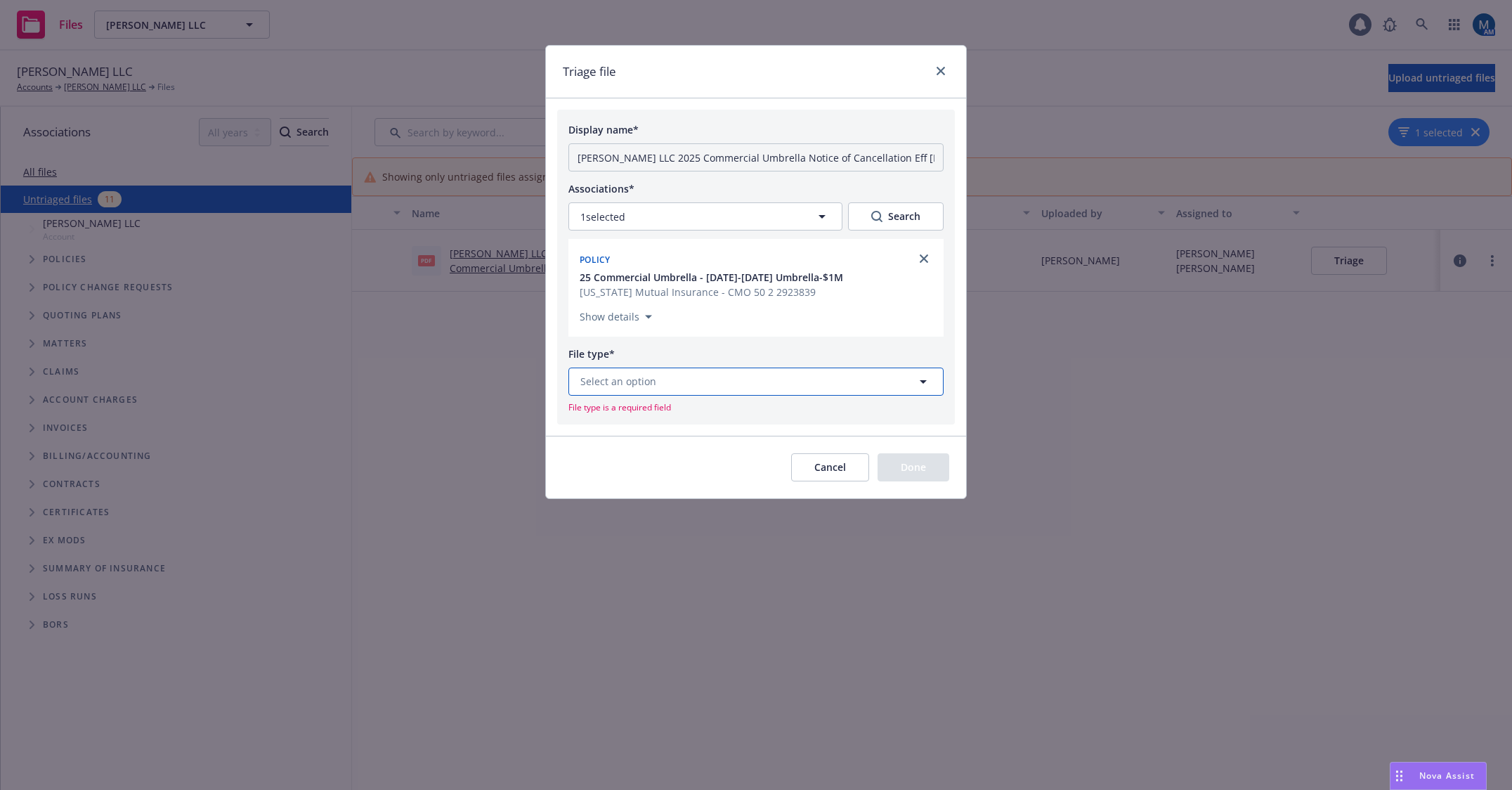
click at [714, 387] on button "Select an option" at bounding box center [756, 381] width 376 height 28
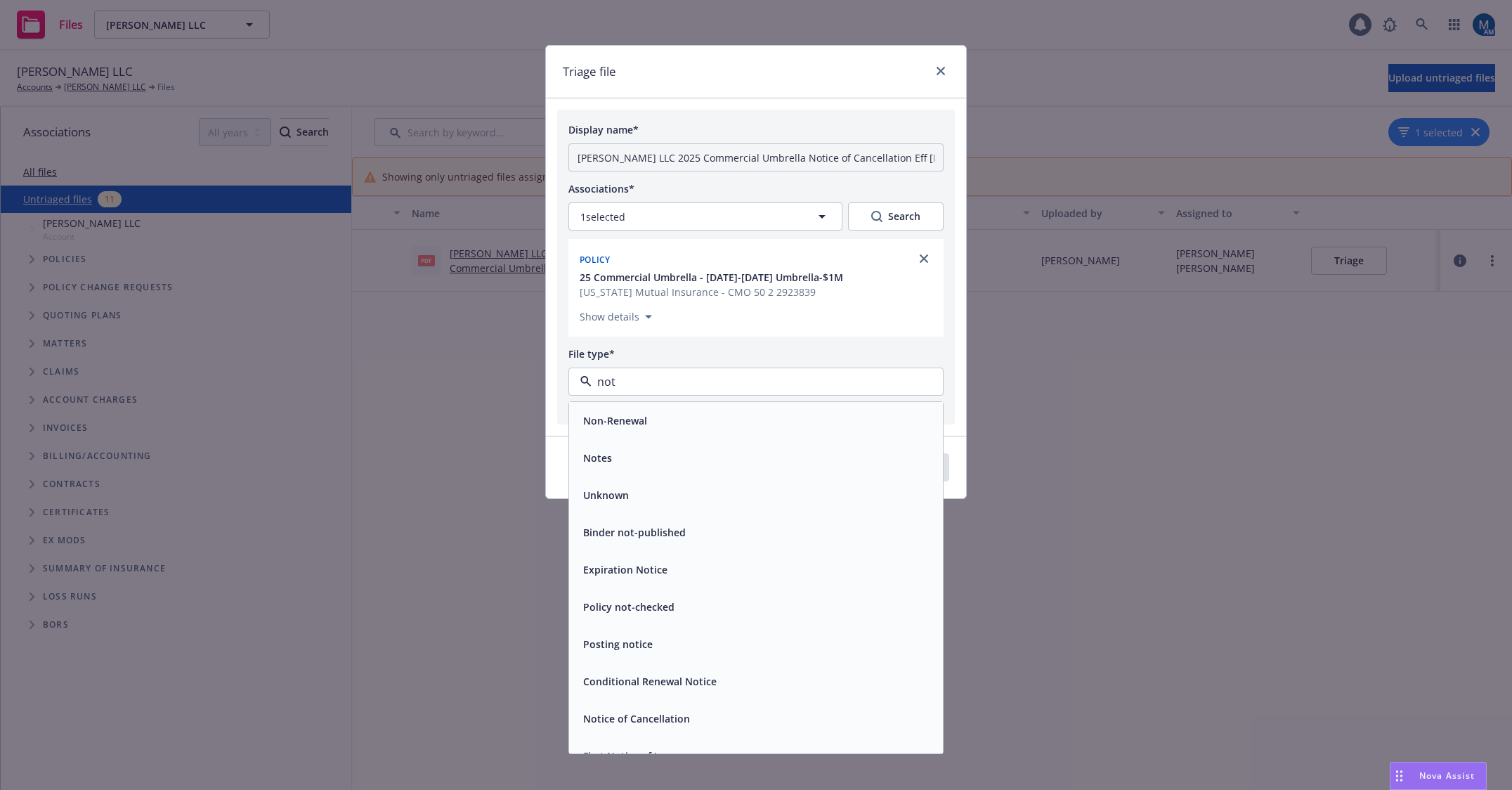
type input "noti"
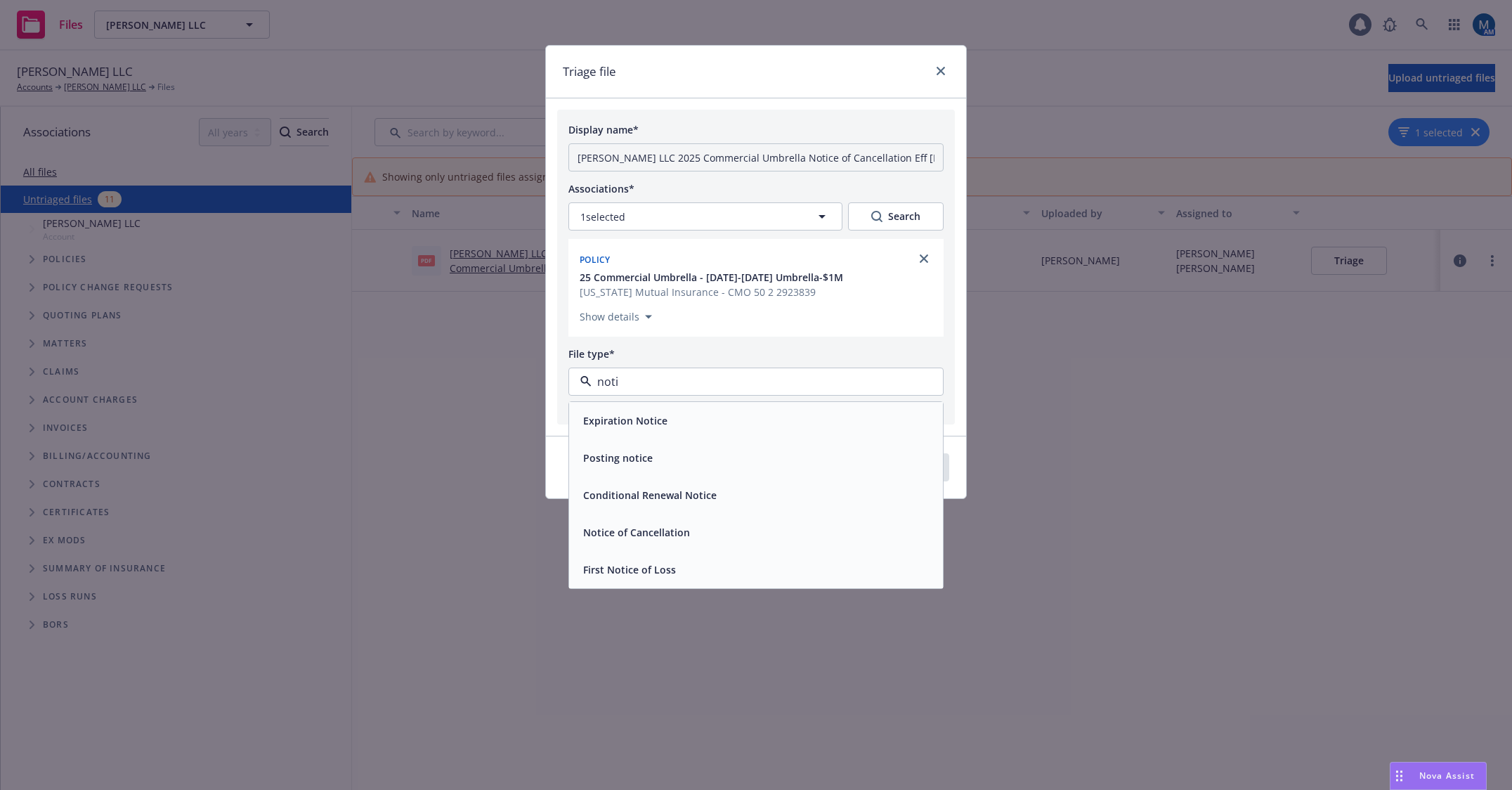
click at [669, 538] on span "Notice of Cancellation" at bounding box center [636, 532] width 107 height 15
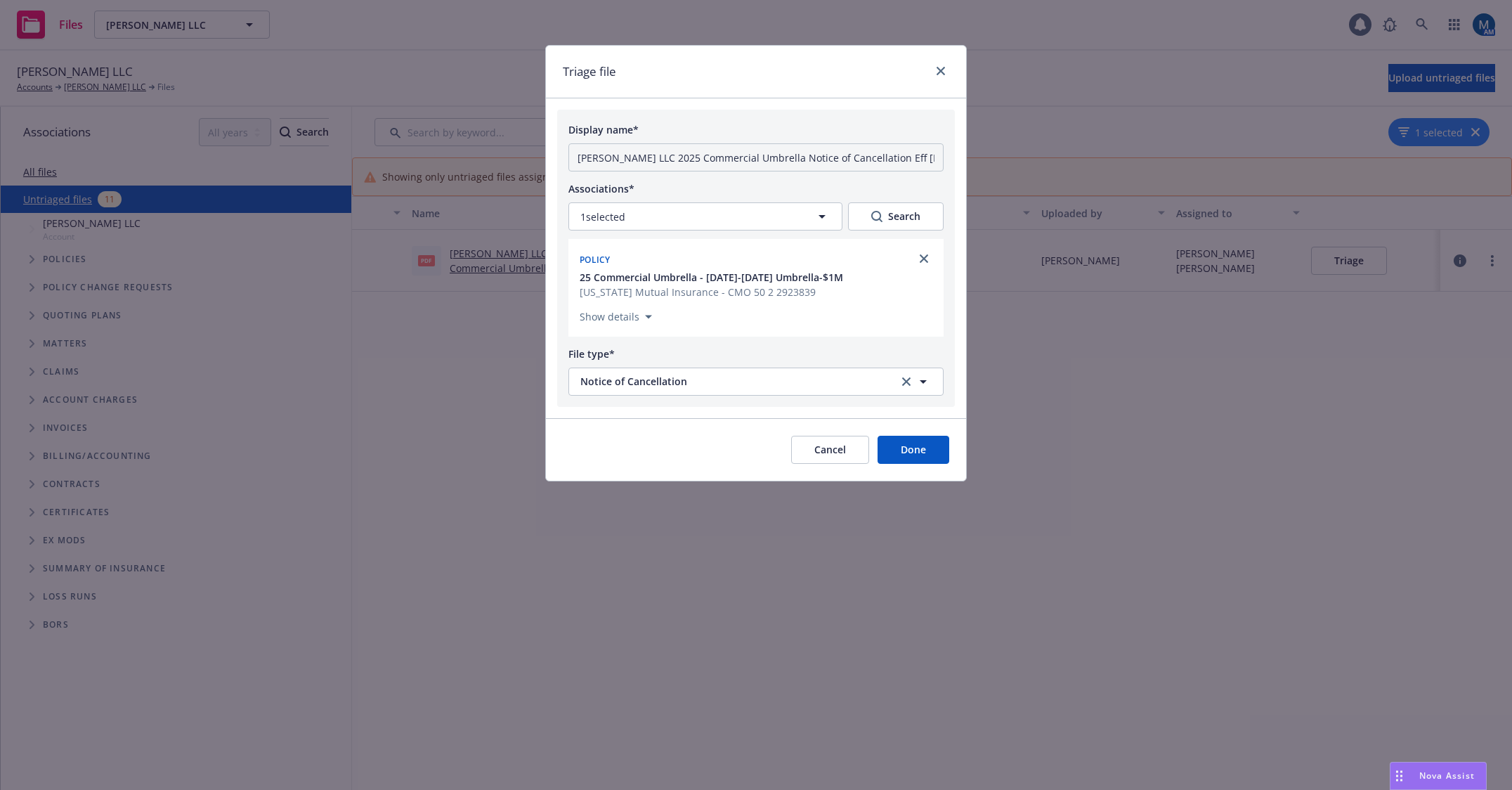
click at [931, 454] on button "Done" at bounding box center [913, 450] width 72 height 28
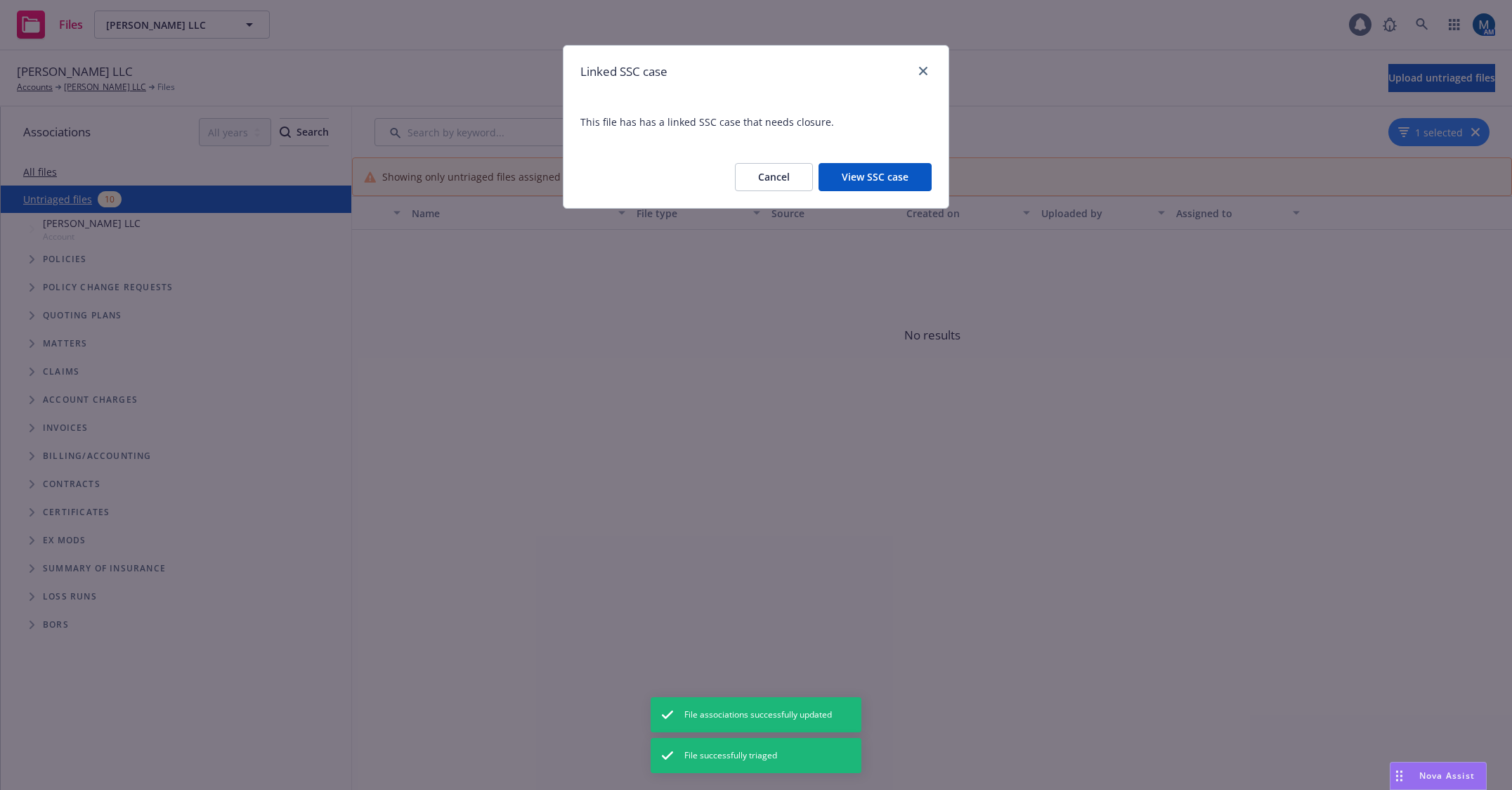
click at [876, 172] on button "View SSC case" at bounding box center [875, 177] width 113 height 28
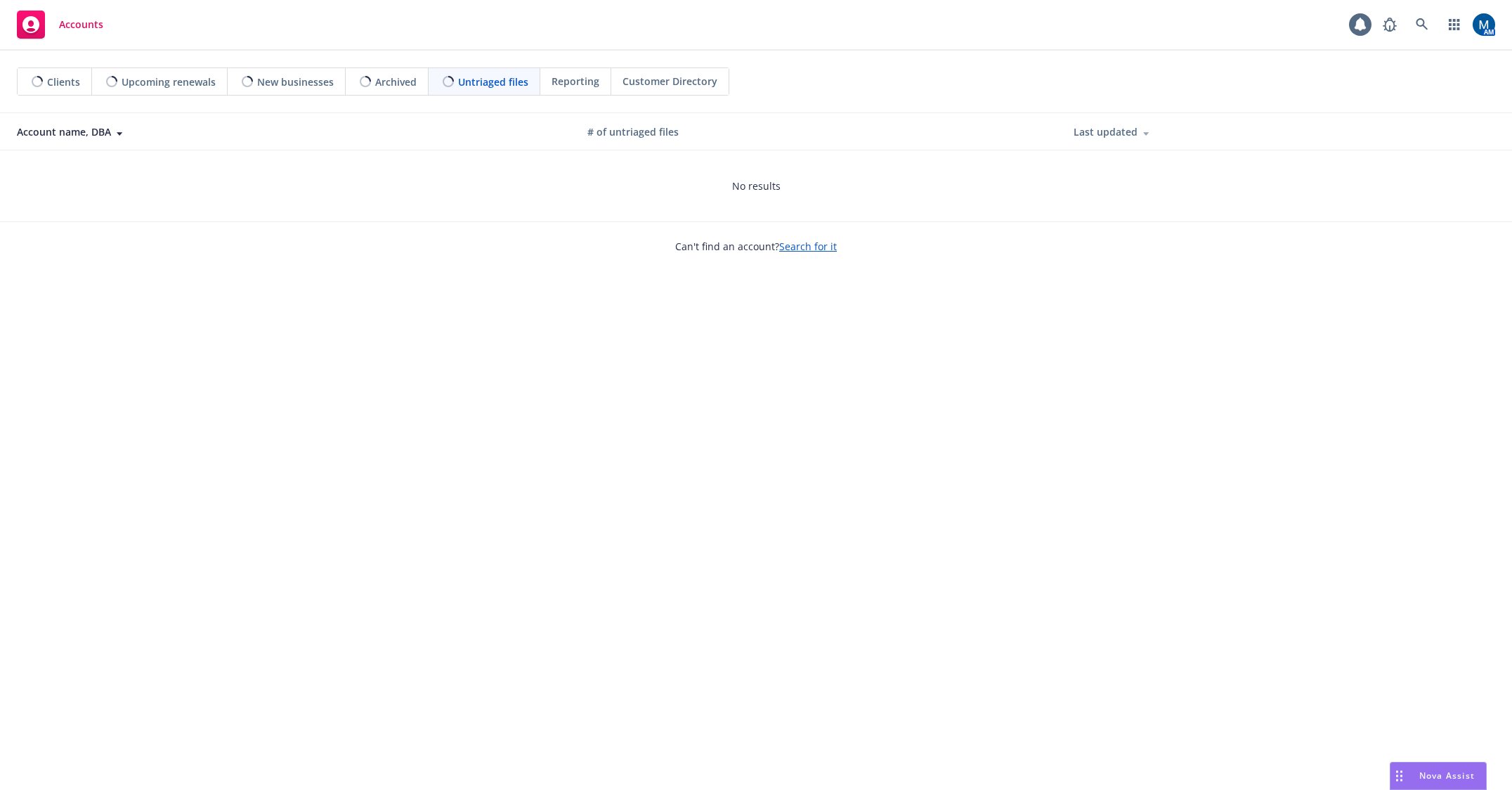
click at [943, 75] on div "Clients Upcoming renewals New businesses Archived Untriaged files Reporting Cus…" at bounding box center [756, 82] width 1479 height 28
click at [322, 80] on span "New businesses (3)" at bounding box center [293, 82] width 91 height 15
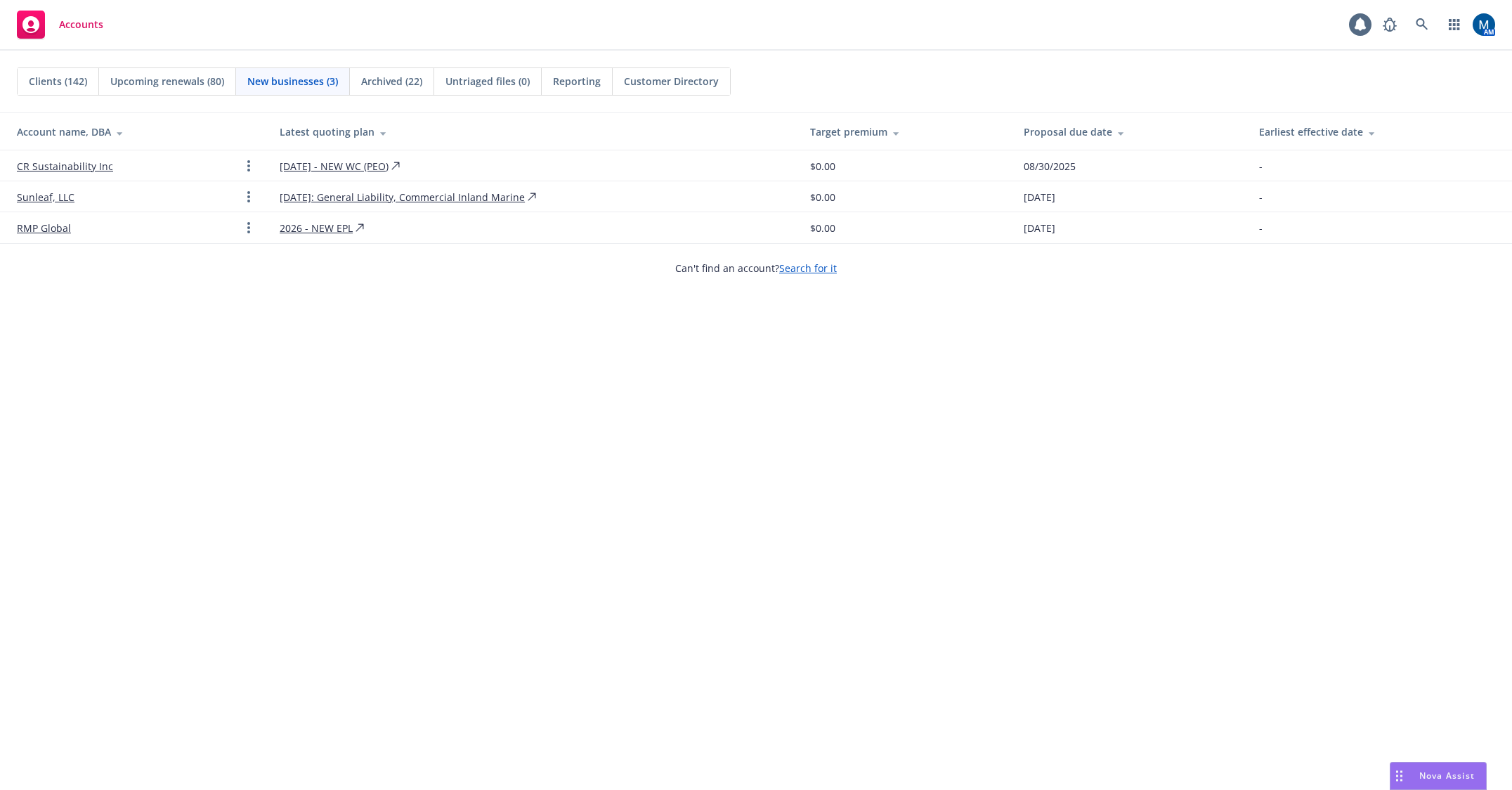
click at [80, 87] on span "Clients (142)" at bounding box center [57, 82] width 58 height 15
